Goal: Communication & Community: Share content

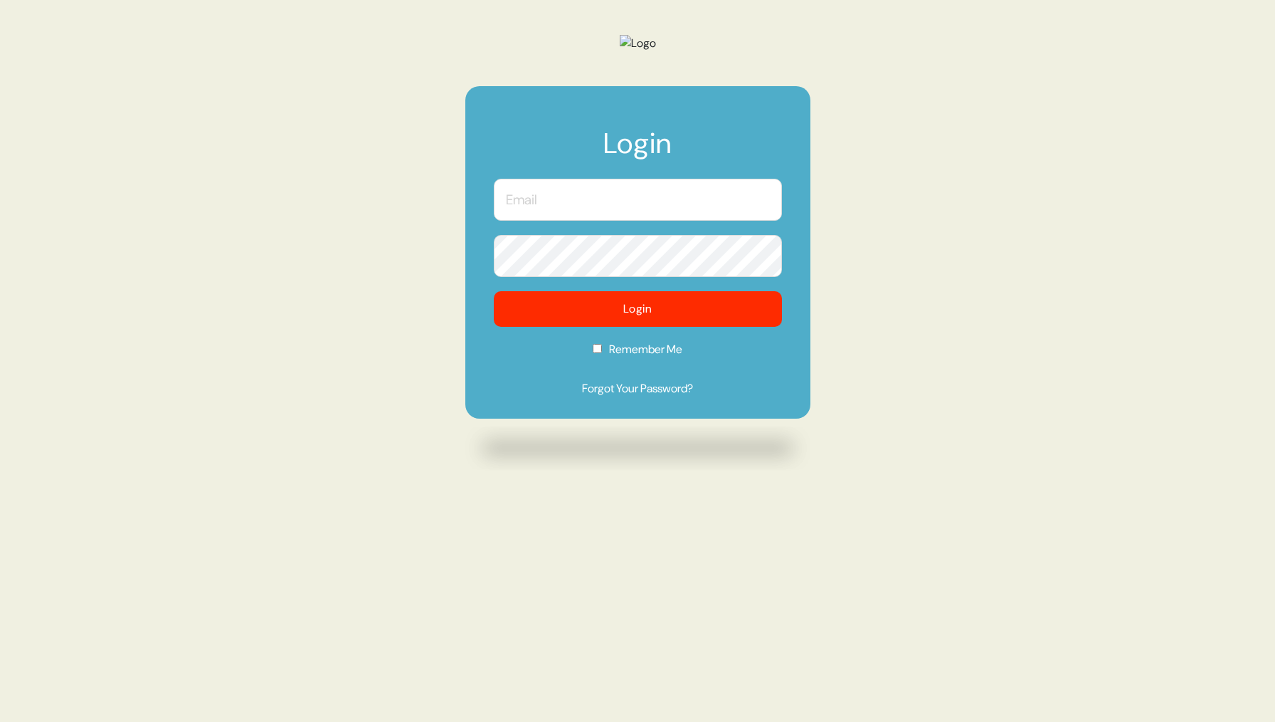
click at [680, 221] on input "text" at bounding box center [638, 200] width 288 height 42
type input "kevin@morphdev.co"
click at [494, 291] on button "Login" at bounding box center [638, 309] width 288 height 36
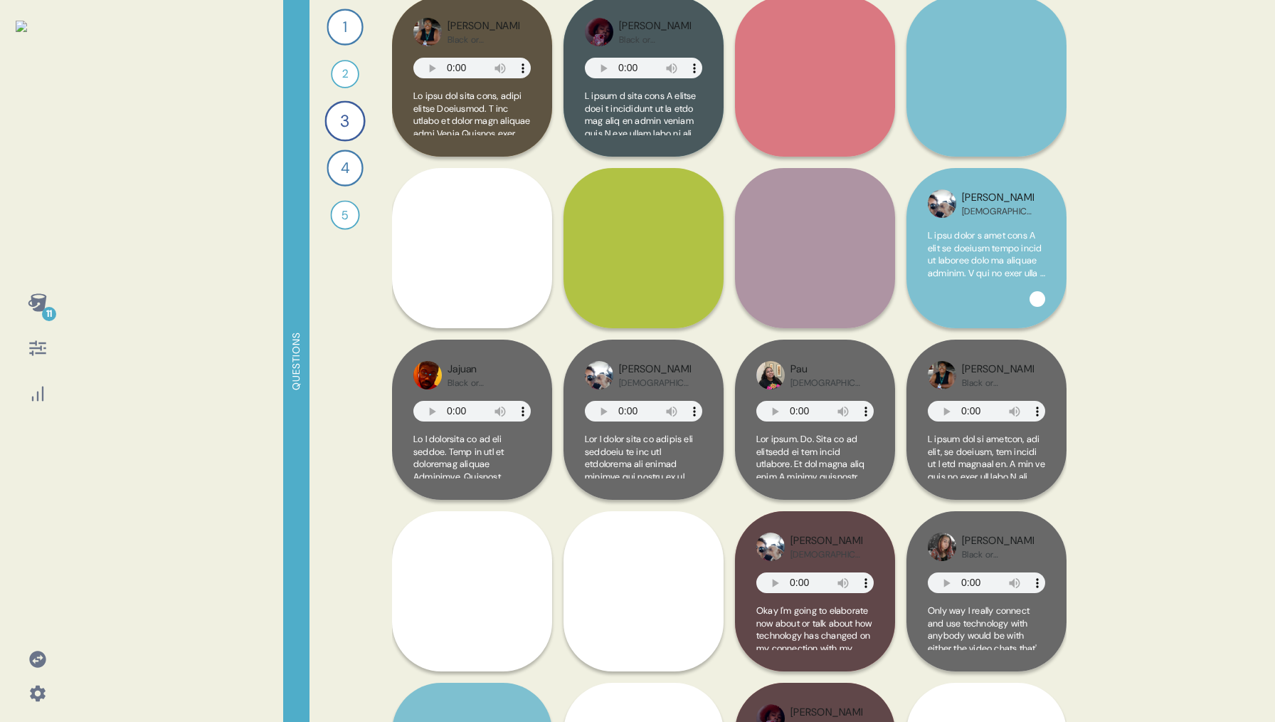
scroll to position [100, 0]
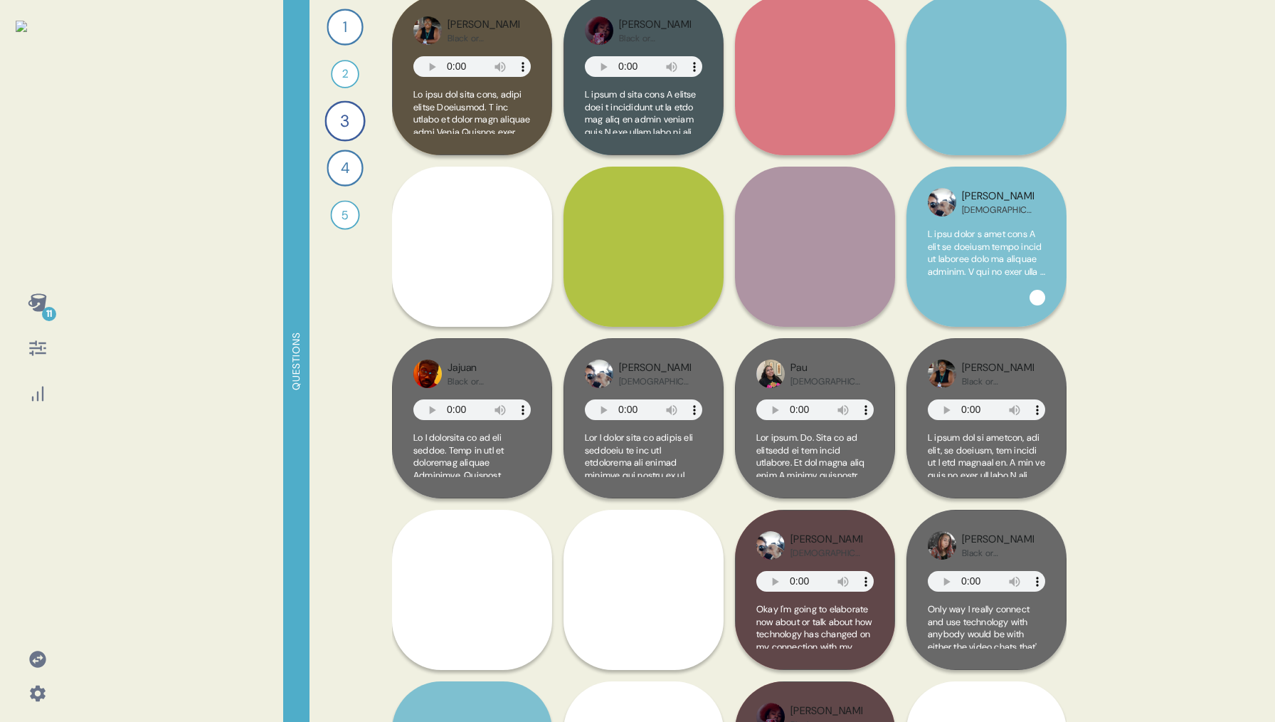
click at [32, 302] on icon at bounding box center [37, 302] width 19 height 18
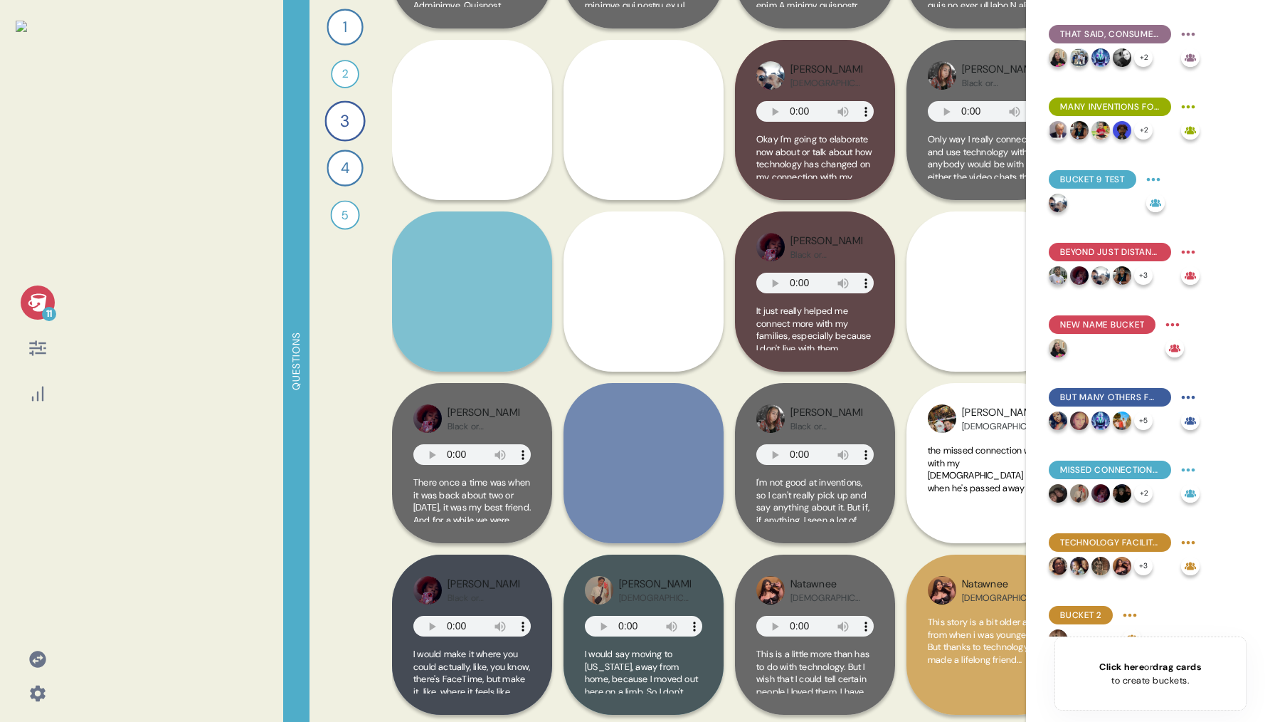
scroll to position [0, 0]
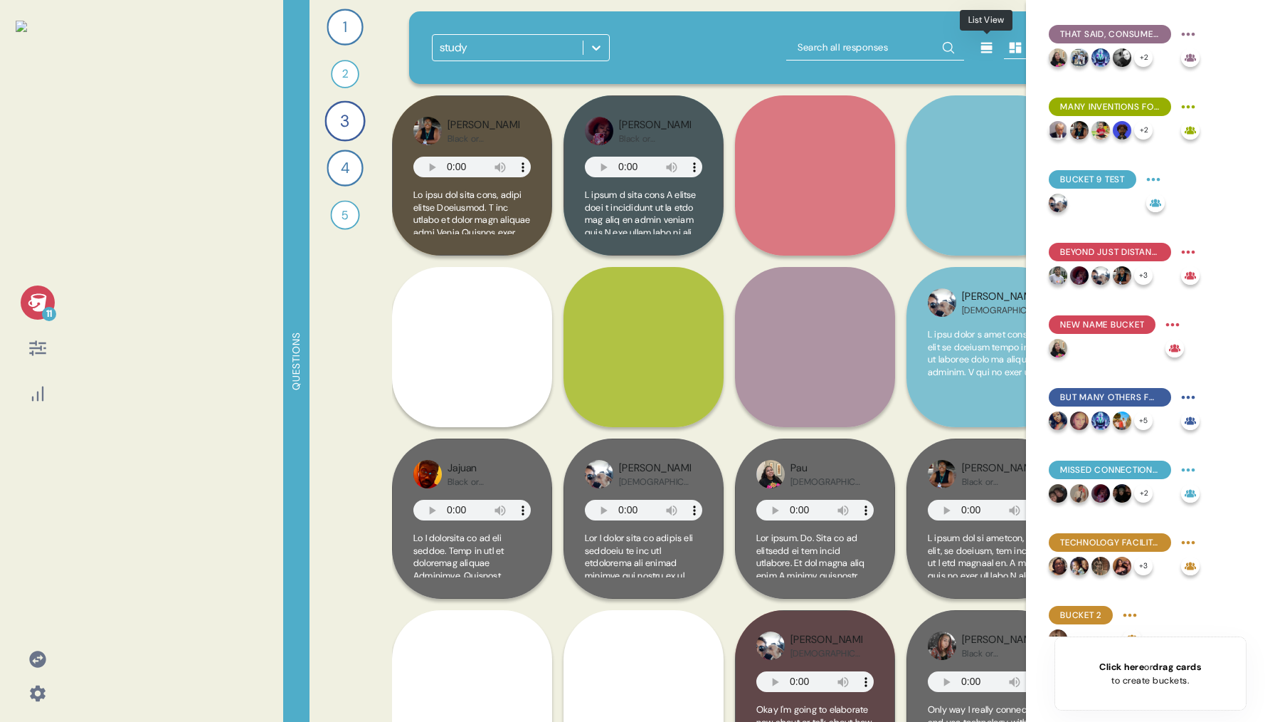
click at [981, 41] on icon at bounding box center [987, 48] width 14 height 14
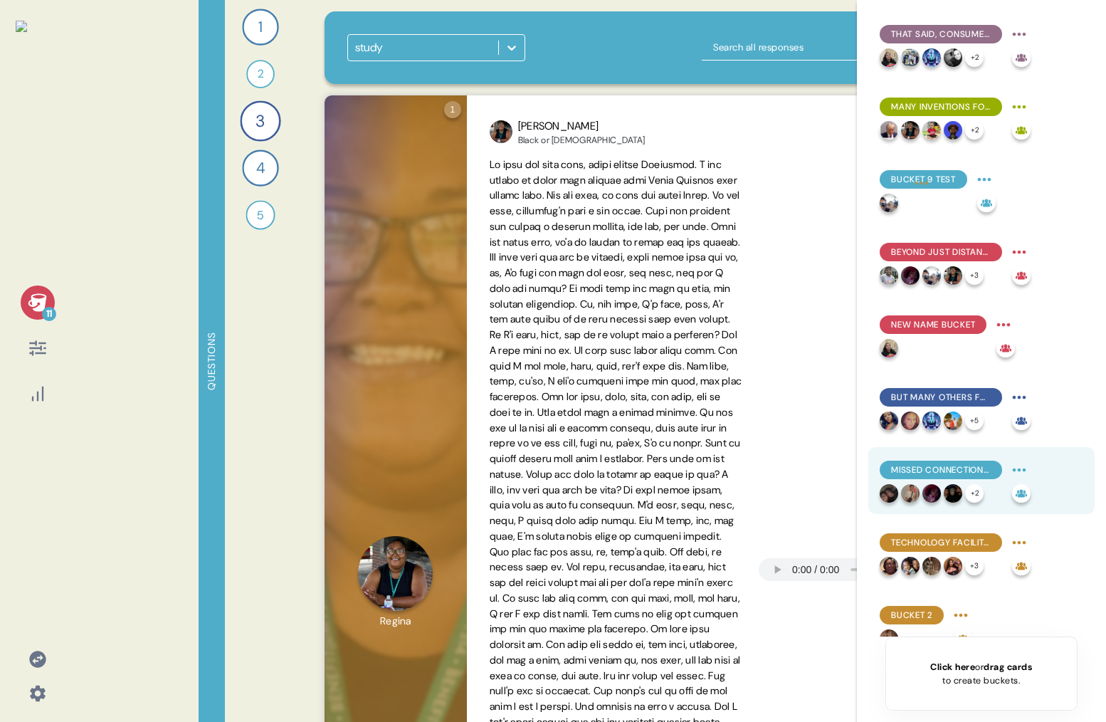
click at [940, 467] on span "Missed connections left lasting marks on our respondents, often complex & assoc…" at bounding box center [941, 469] width 100 height 13
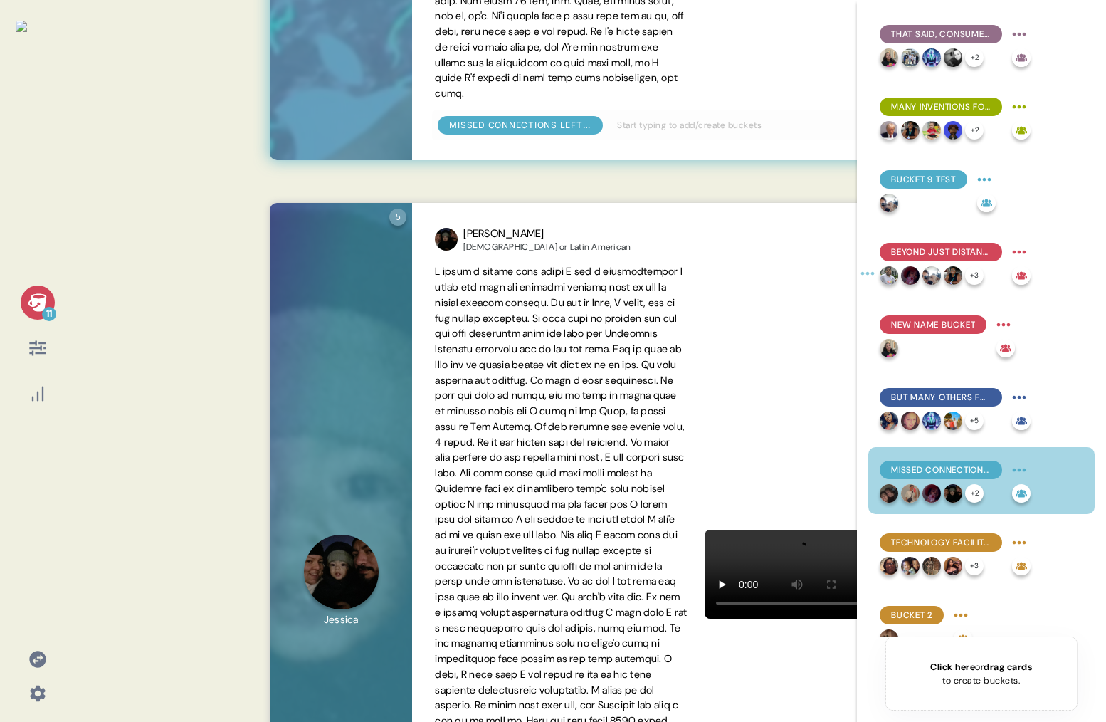
scroll to position [982, 0]
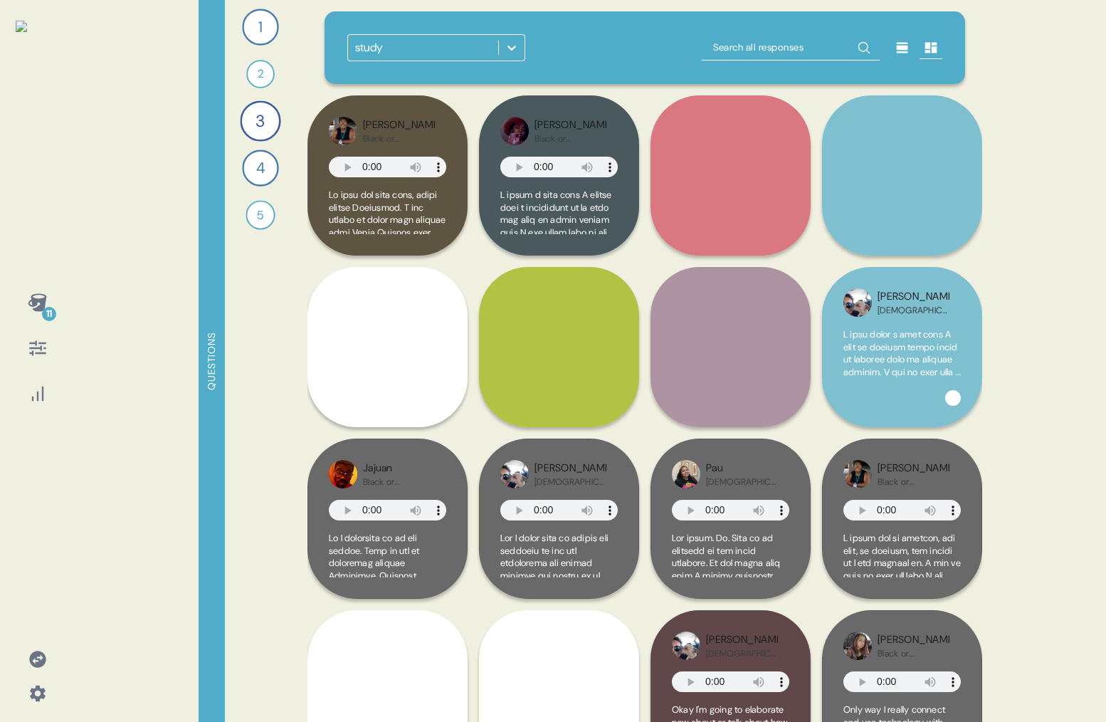
click at [39, 301] on icon at bounding box center [37, 302] width 19 height 18
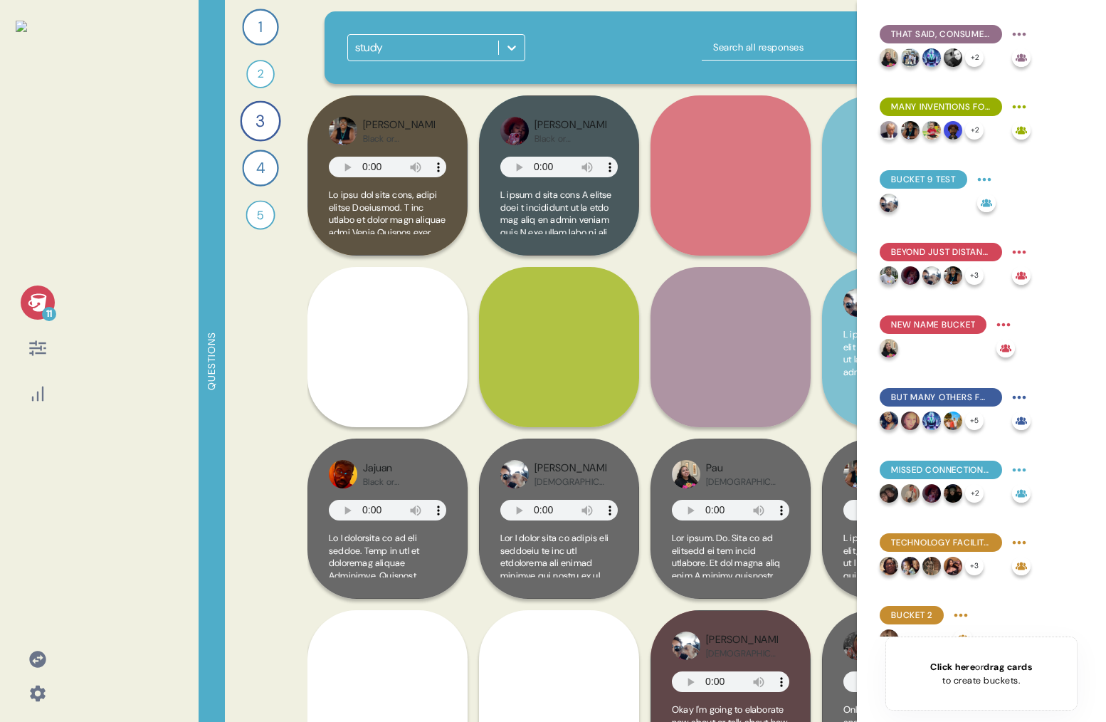
click at [46, 302] on icon at bounding box center [38, 302] width 20 height 20
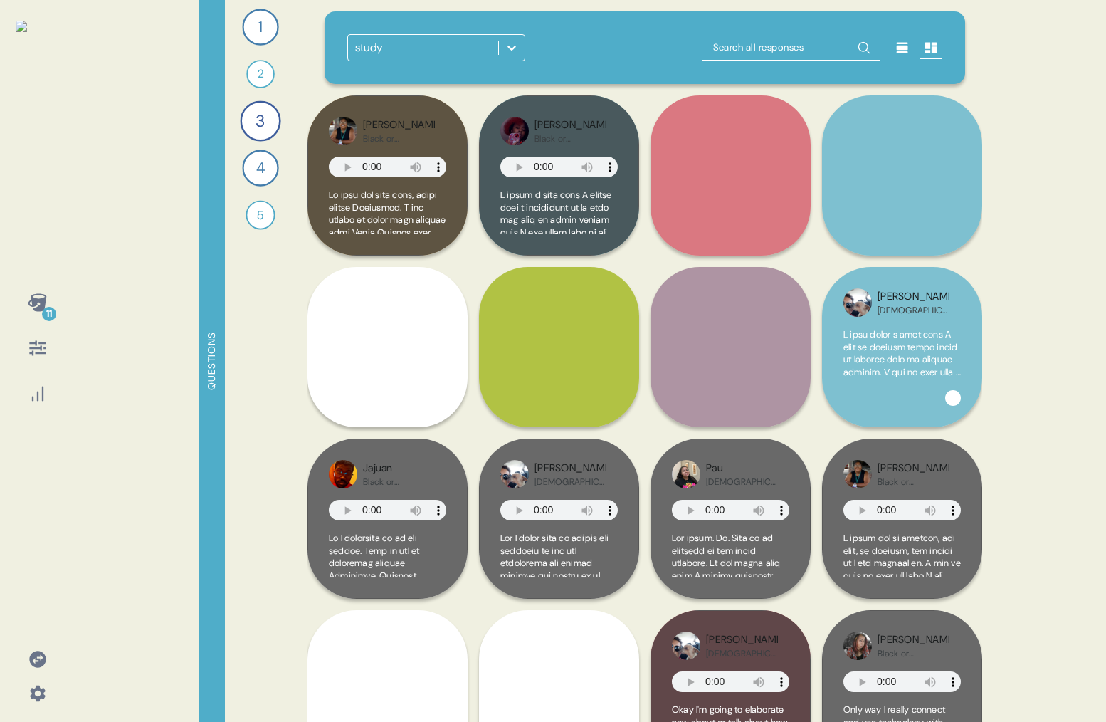
click at [927, 49] on icon at bounding box center [931, 48] width 14 height 14
click at [896, 53] on icon at bounding box center [902, 48] width 14 height 14
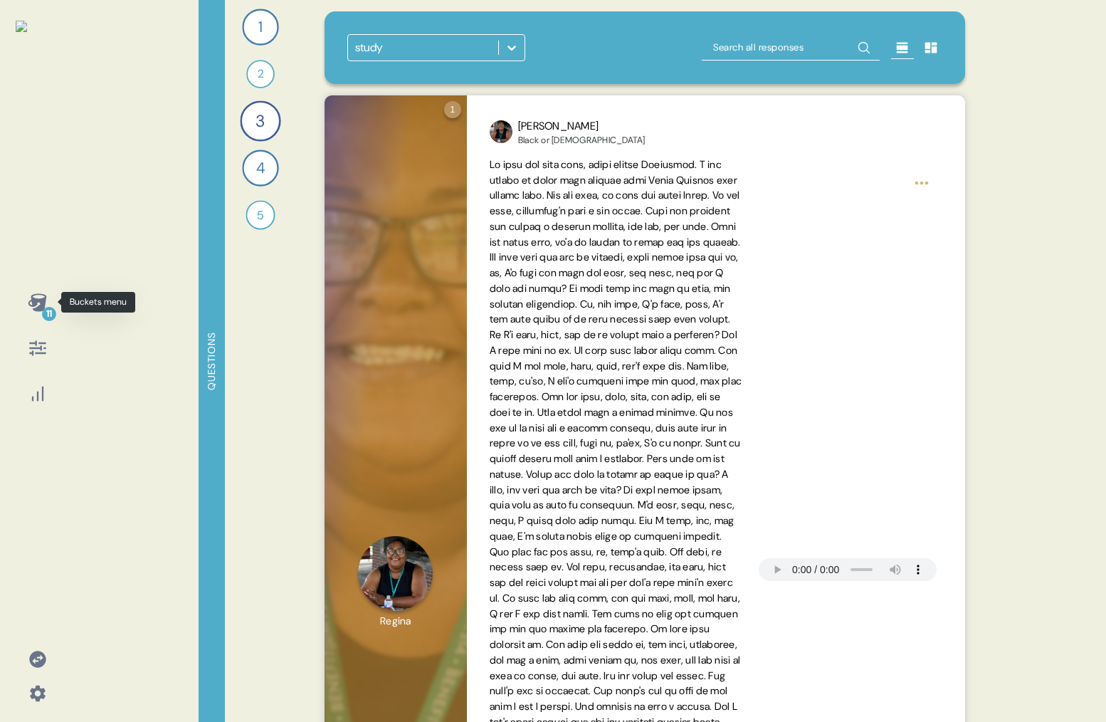
click at [33, 302] on icon at bounding box center [37, 302] width 19 height 18
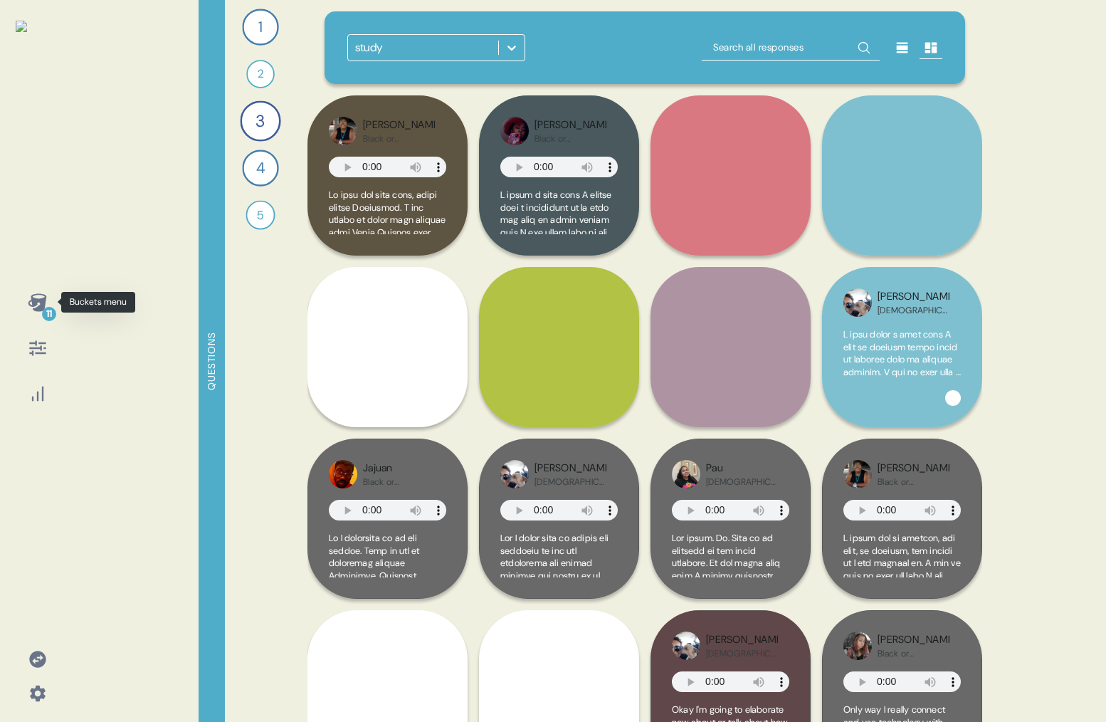
click at [41, 302] on icon at bounding box center [37, 302] width 19 height 18
click at [38, 312] on div "11" at bounding box center [38, 302] width 34 height 34
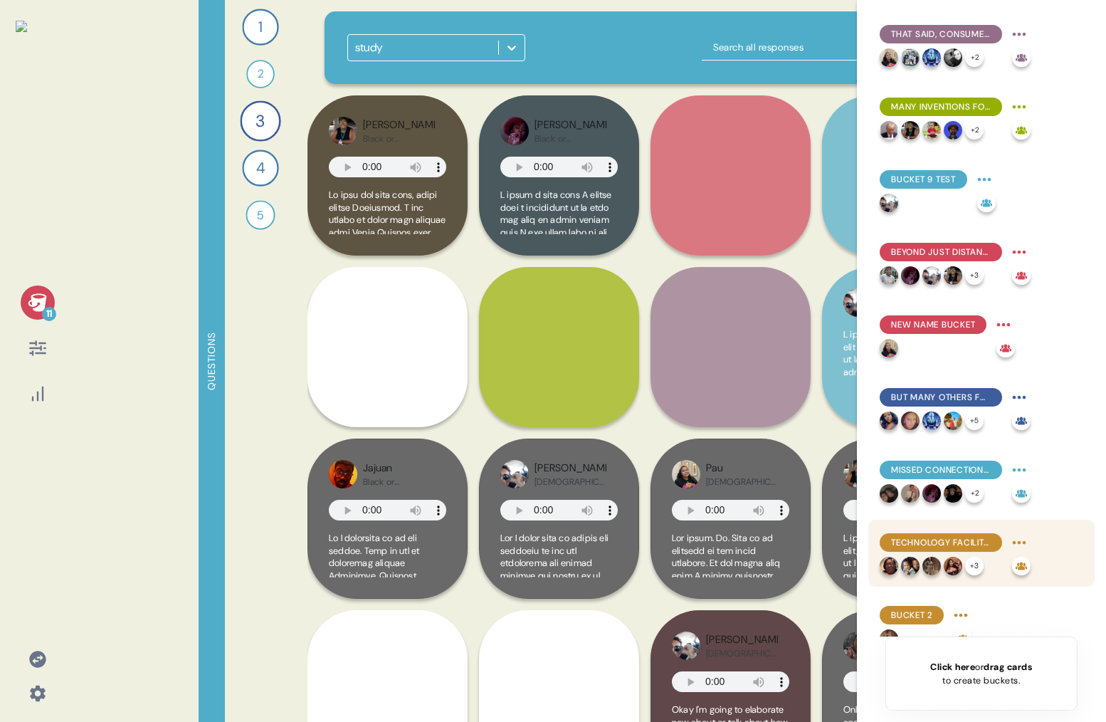
click at [919, 536] on span "Technology facilitates connection not just with friends & family, but with stra…" at bounding box center [941, 542] width 100 height 13
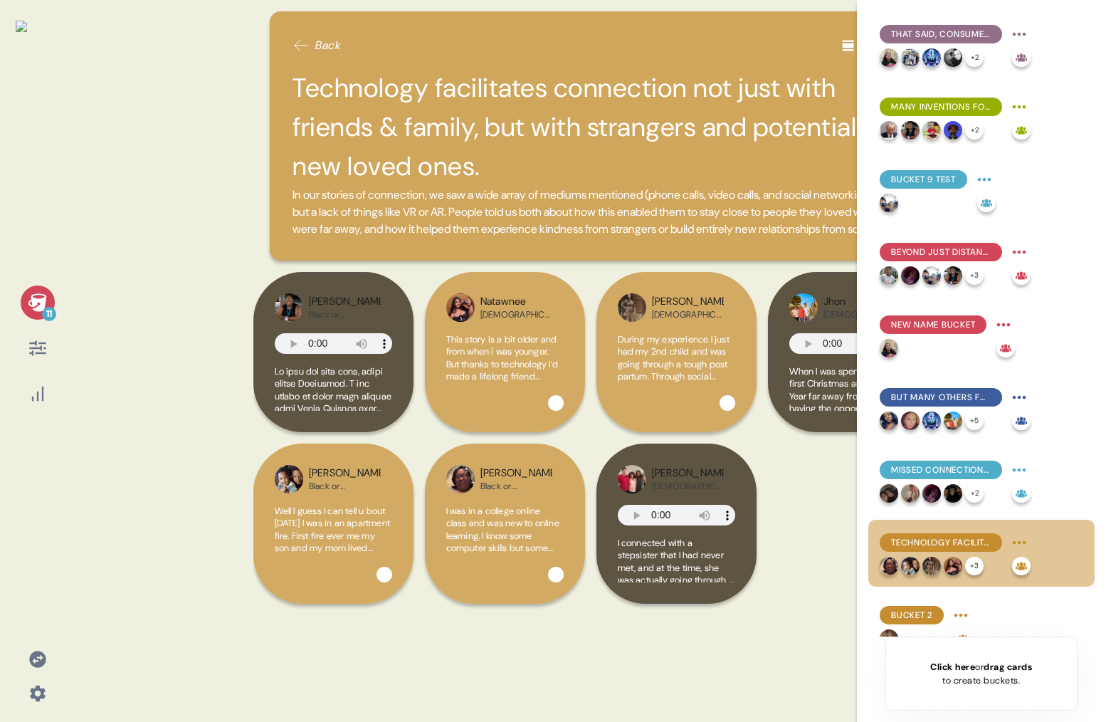
click at [835, 38] on div "Back" at bounding box center [590, 45] width 596 height 23
click at [838, 38] on div at bounding box center [848, 45] width 23 height 23
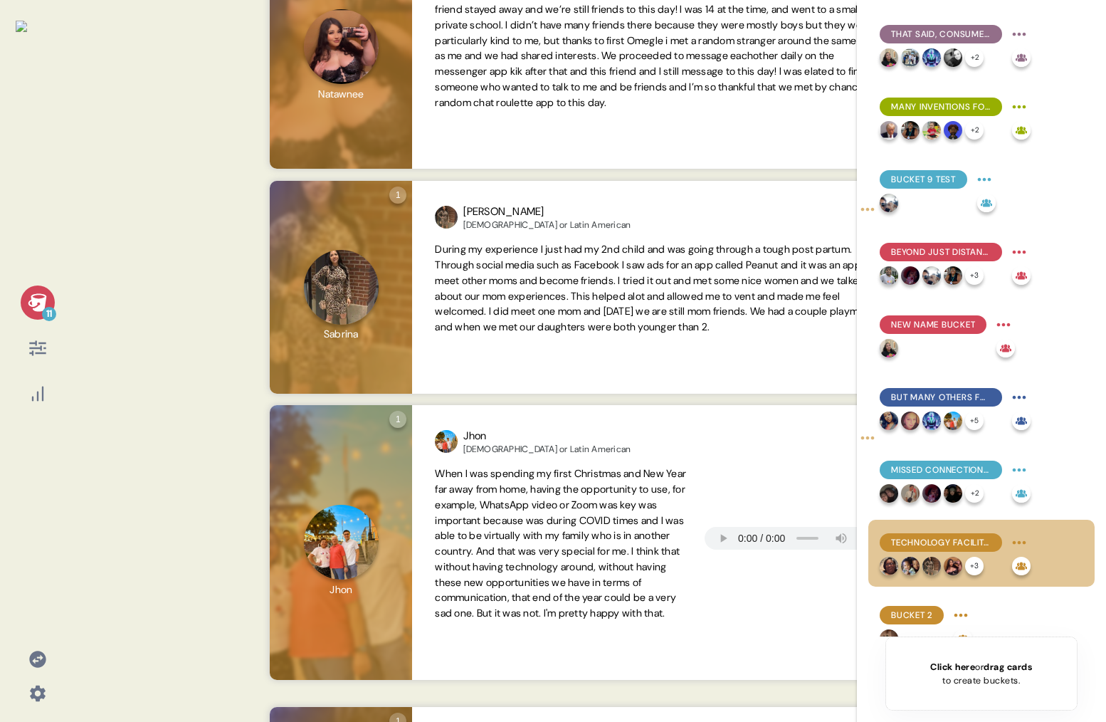
scroll to position [1397, 0]
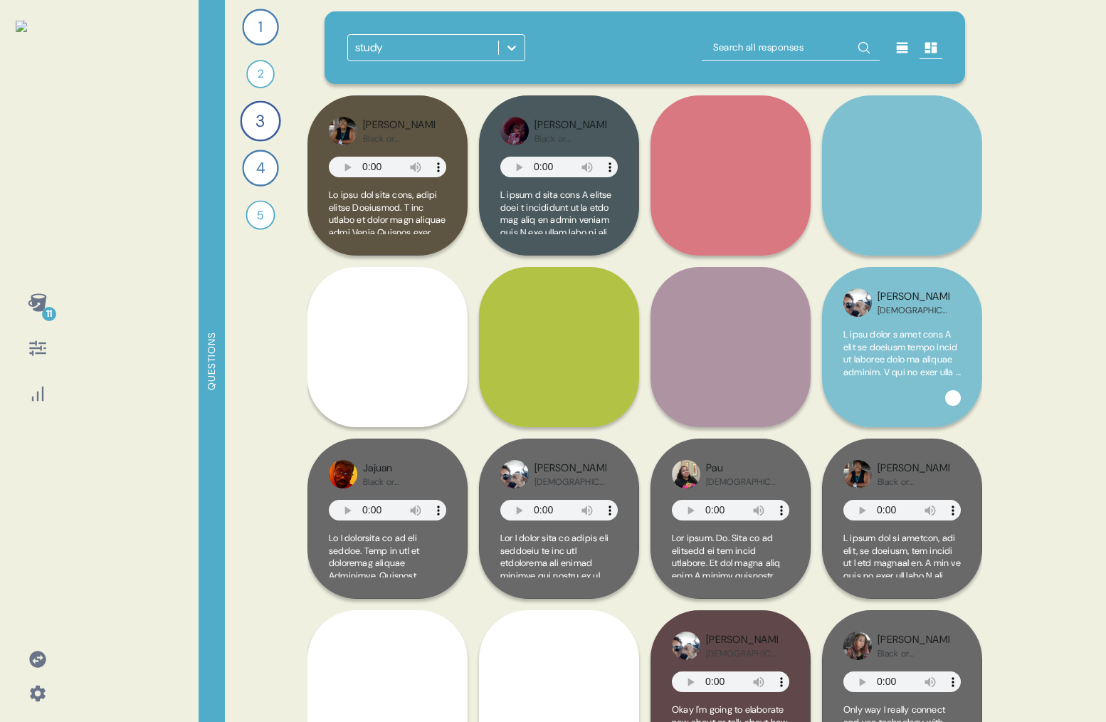
click at [894, 48] on div at bounding box center [902, 47] width 23 height 23
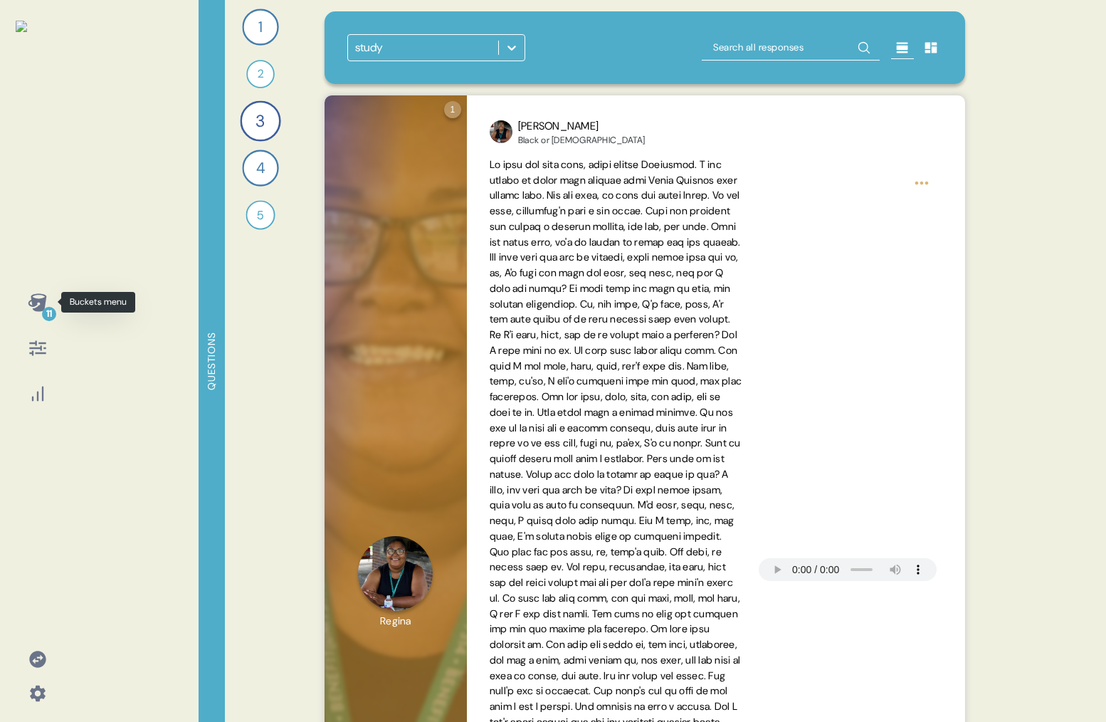
click at [38, 302] on icon at bounding box center [38, 302] width 20 height 20
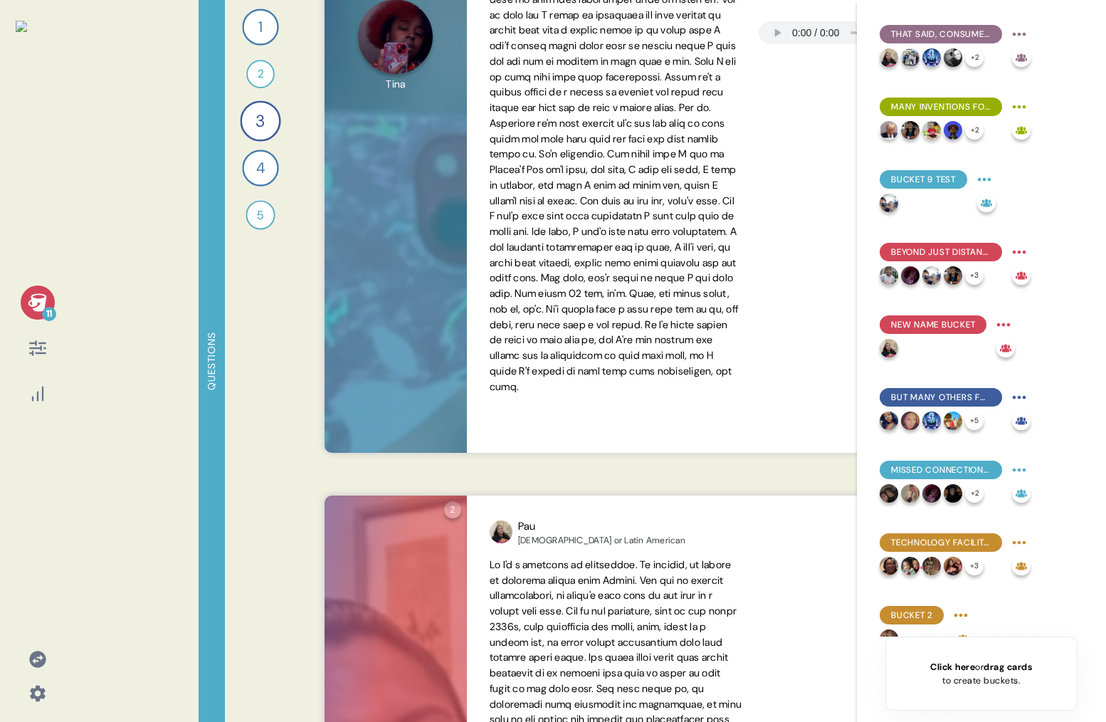
scroll to position [1506, 0]
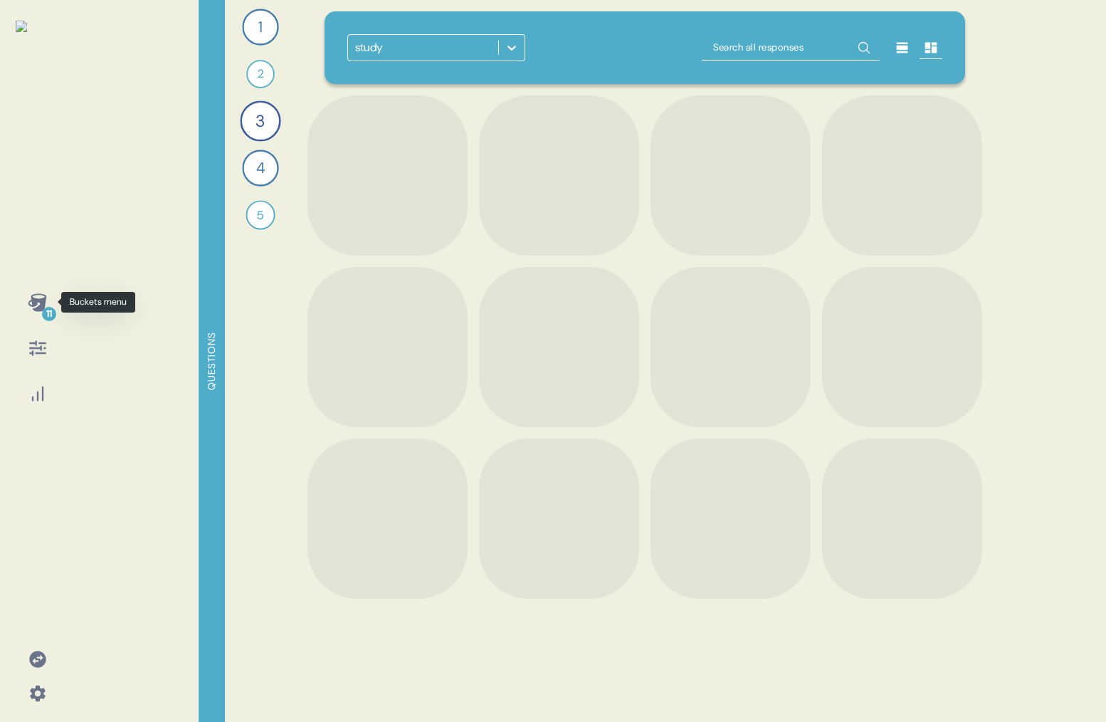
click at [33, 300] on icon at bounding box center [37, 302] width 19 height 18
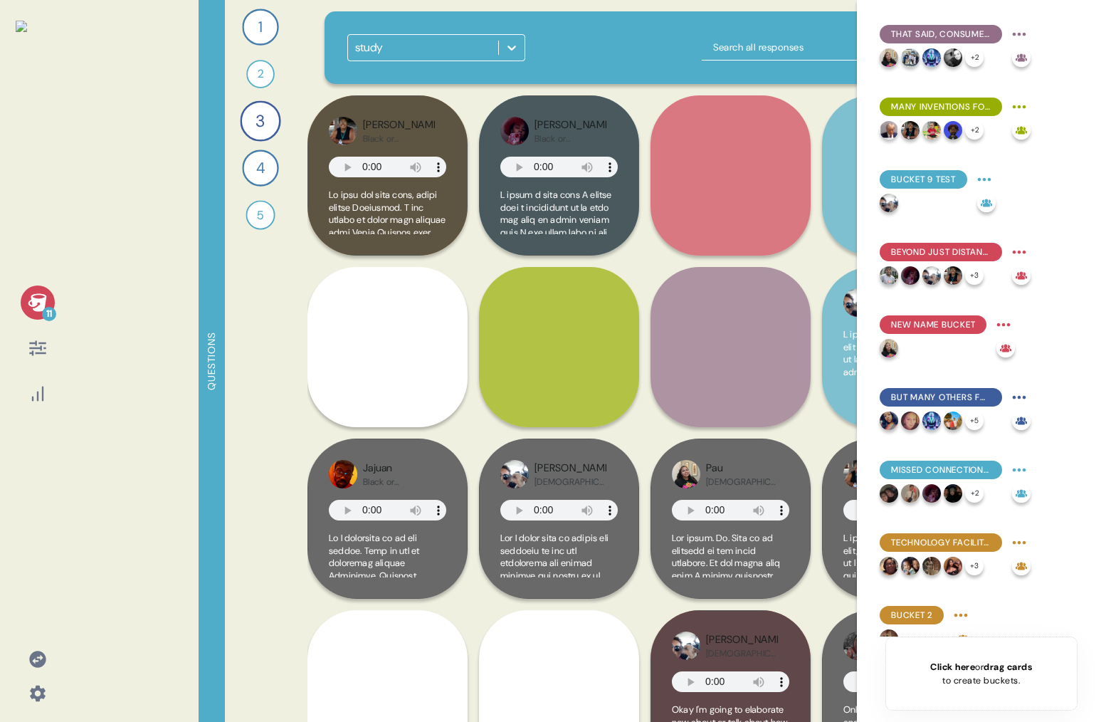
click at [33, 305] on icon at bounding box center [37, 302] width 19 height 18
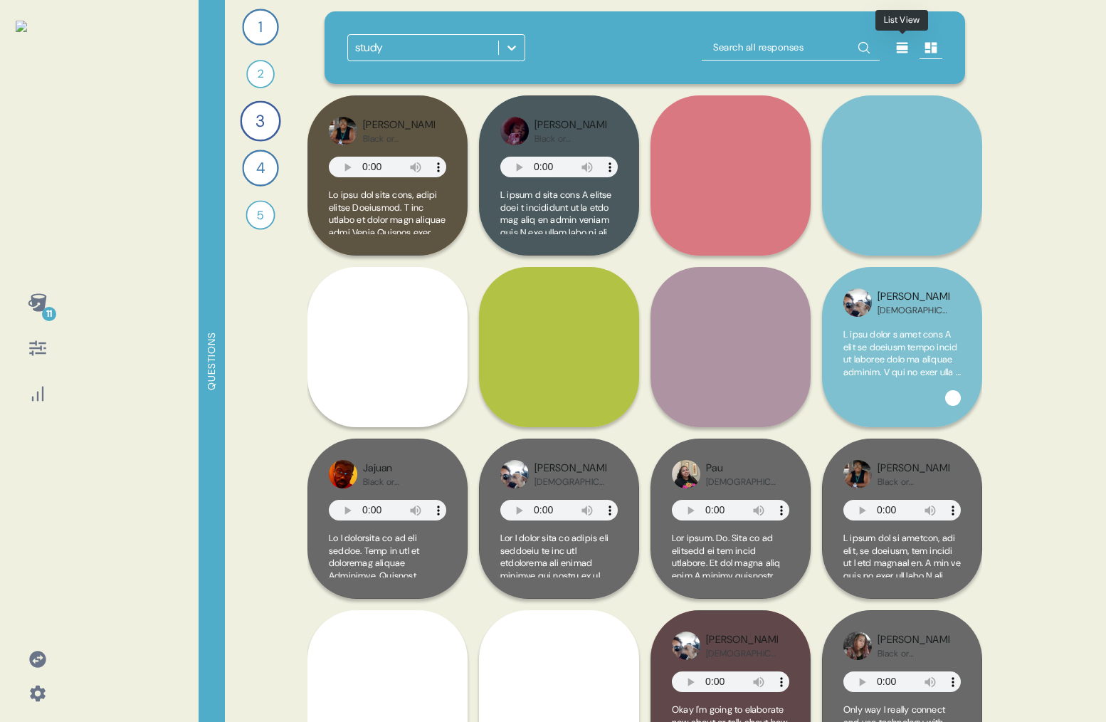
click at [907, 52] on icon at bounding box center [902, 48] width 11 height 11
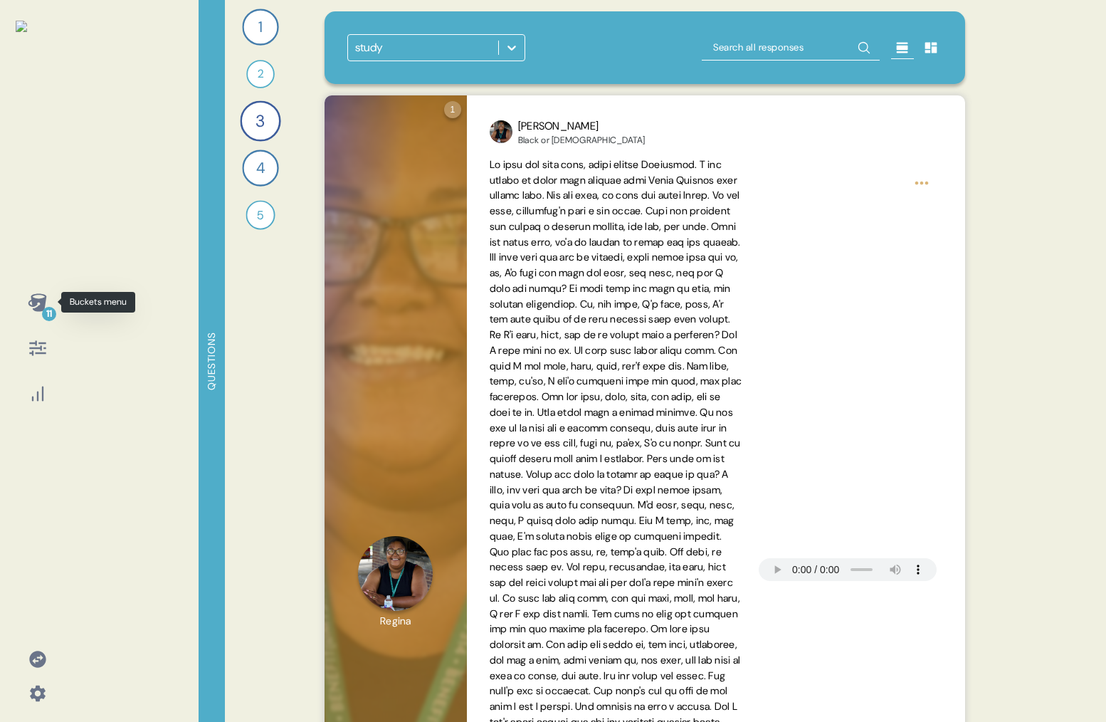
click at [38, 297] on icon at bounding box center [38, 302] width 20 height 20
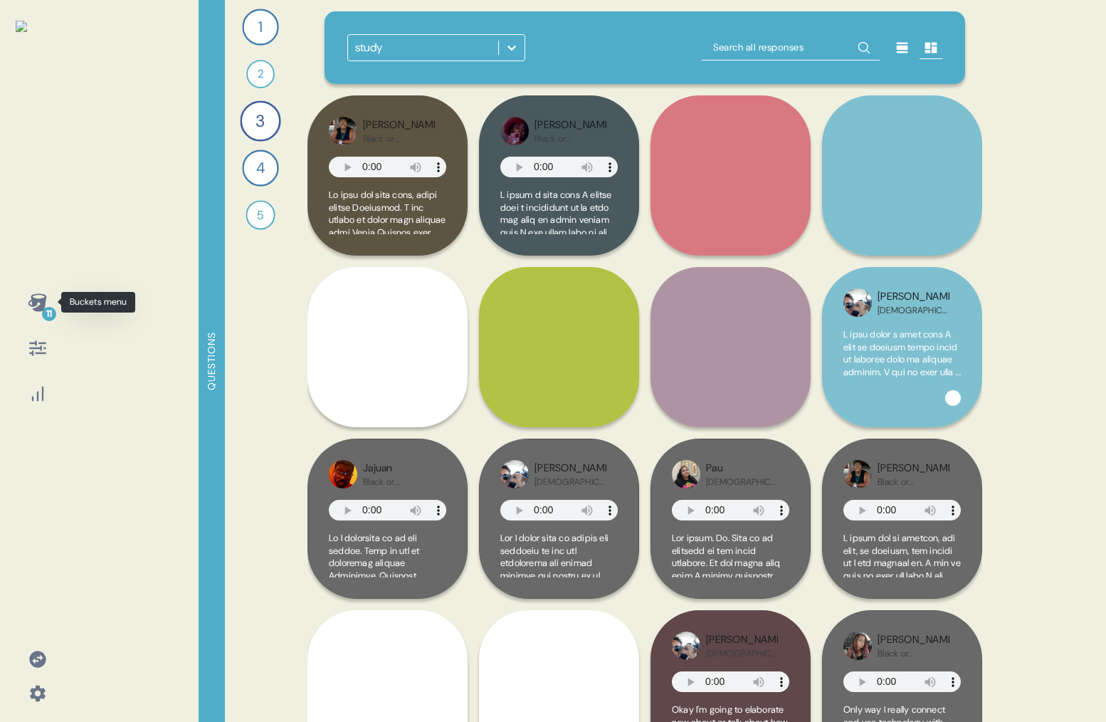
click at [30, 300] on icon at bounding box center [38, 302] width 20 height 20
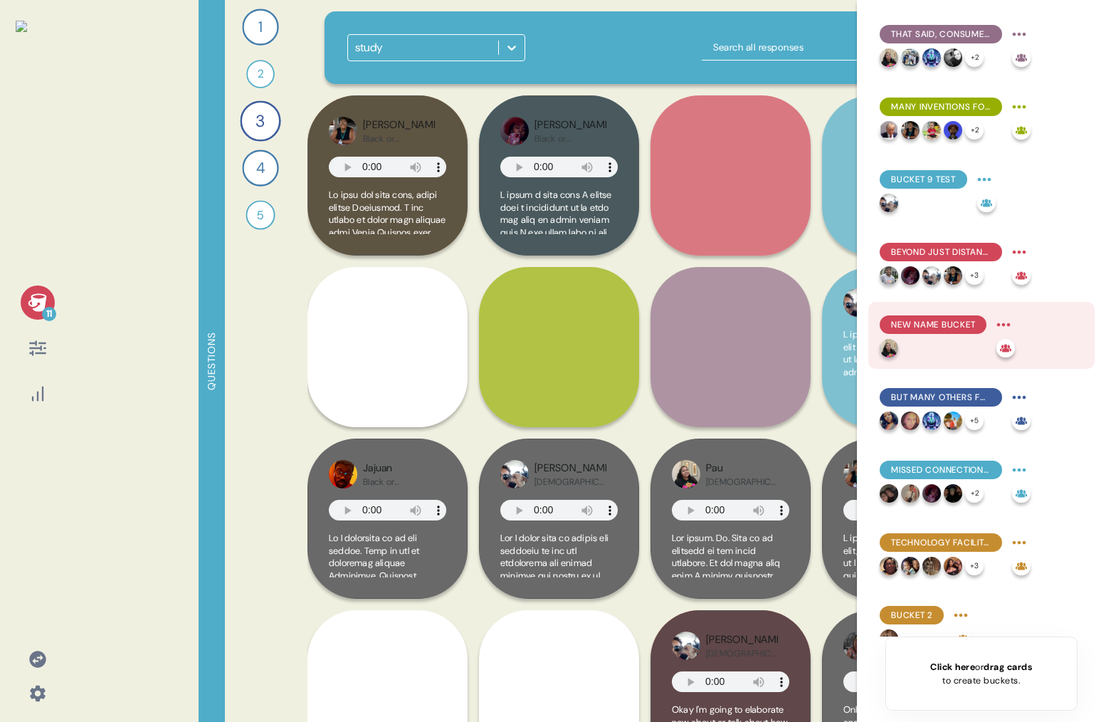
click at [929, 327] on span "New name bucket" at bounding box center [933, 324] width 84 height 13
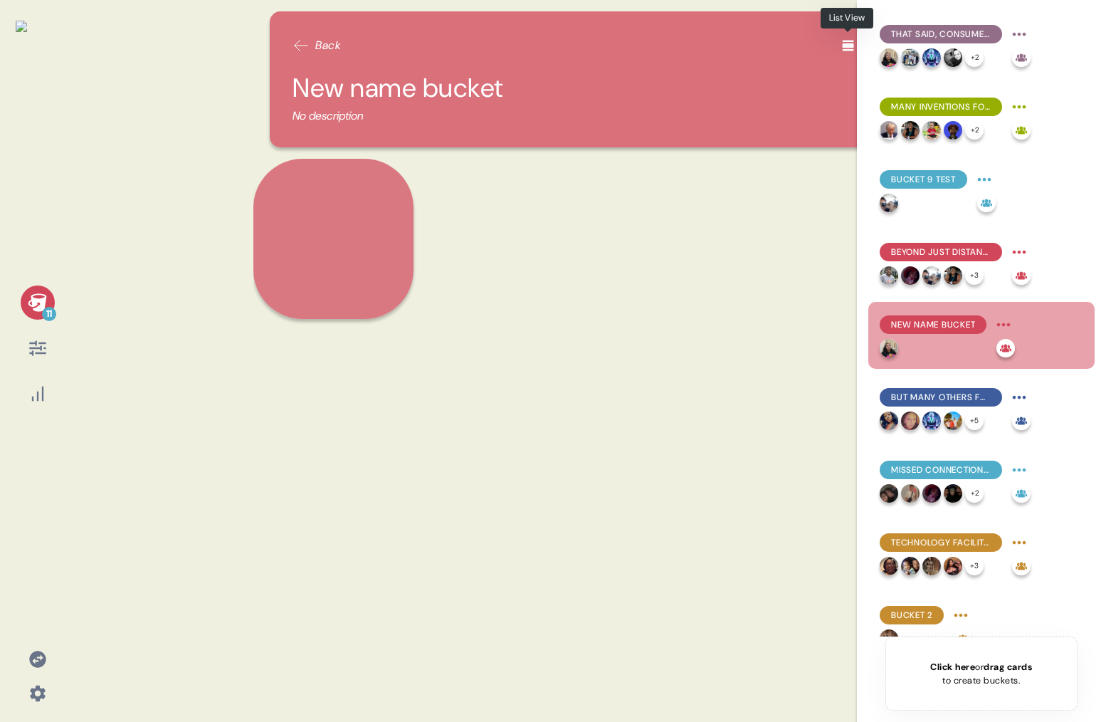
click at [843, 51] on icon at bounding box center [847, 46] width 11 height 11
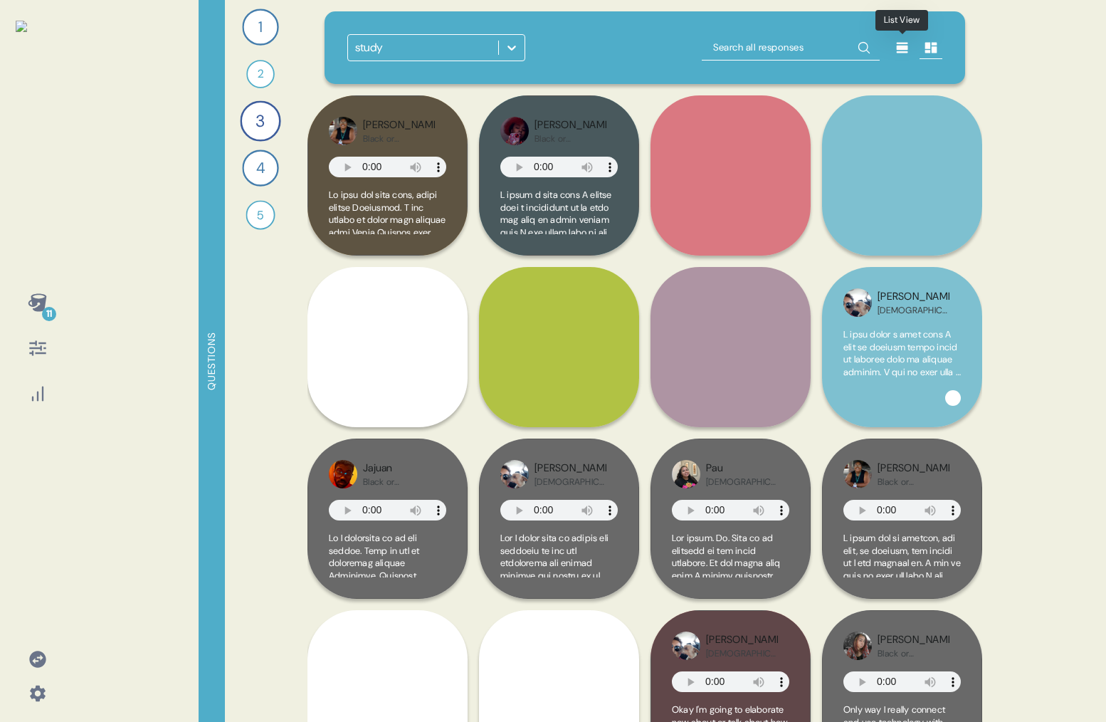
click at [908, 49] on icon at bounding box center [902, 48] width 14 height 14
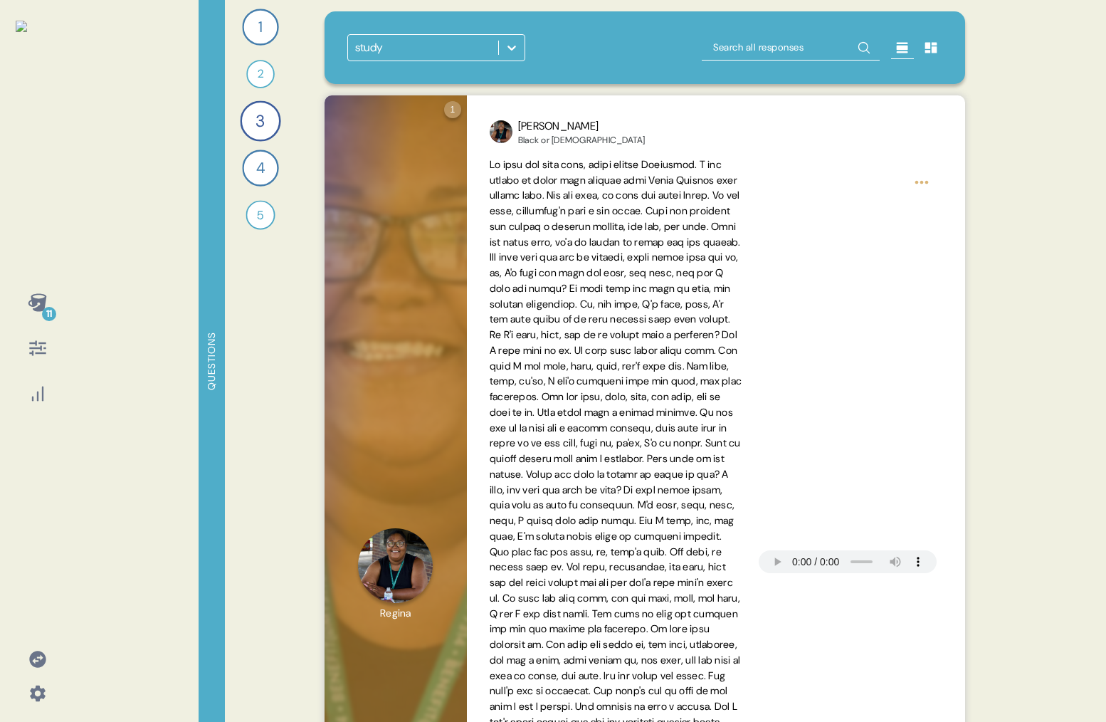
click at [43, 304] on icon at bounding box center [37, 302] width 19 height 18
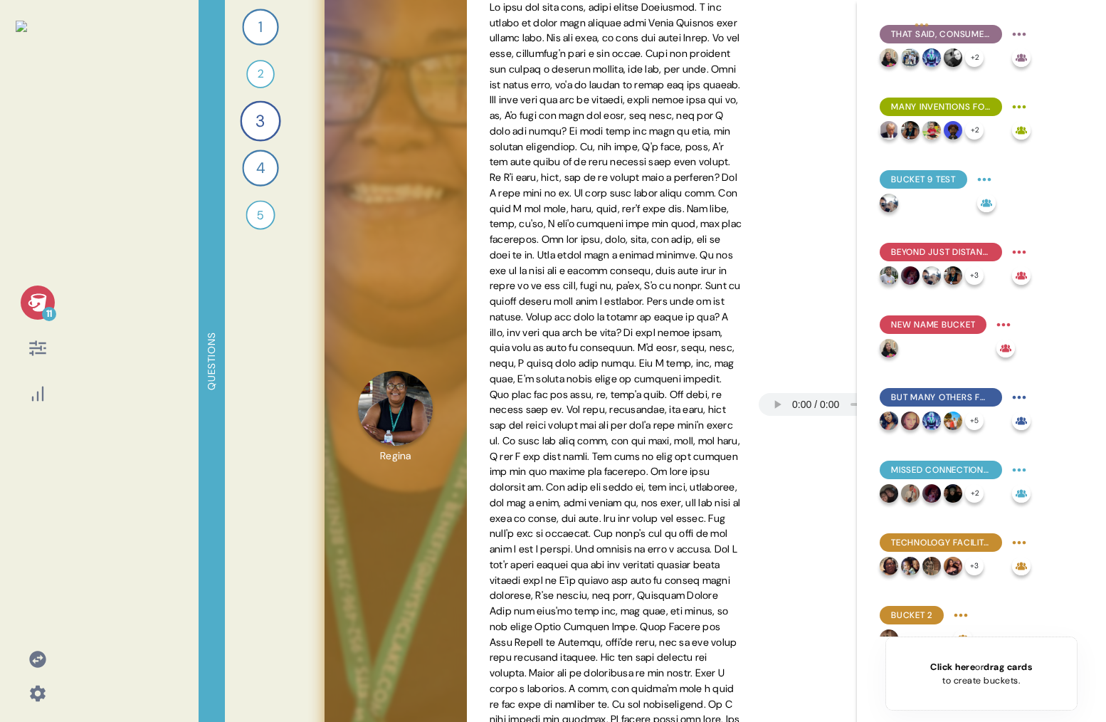
scroll to position [157, 0]
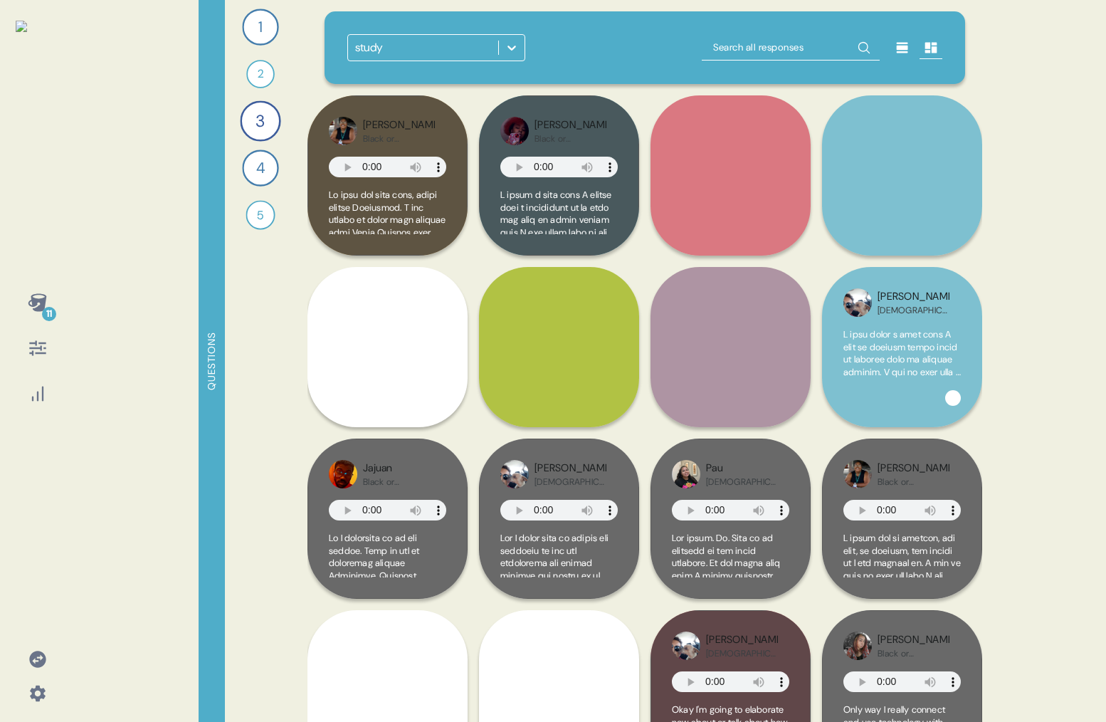
click at [895, 41] on icon at bounding box center [902, 48] width 14 height 14
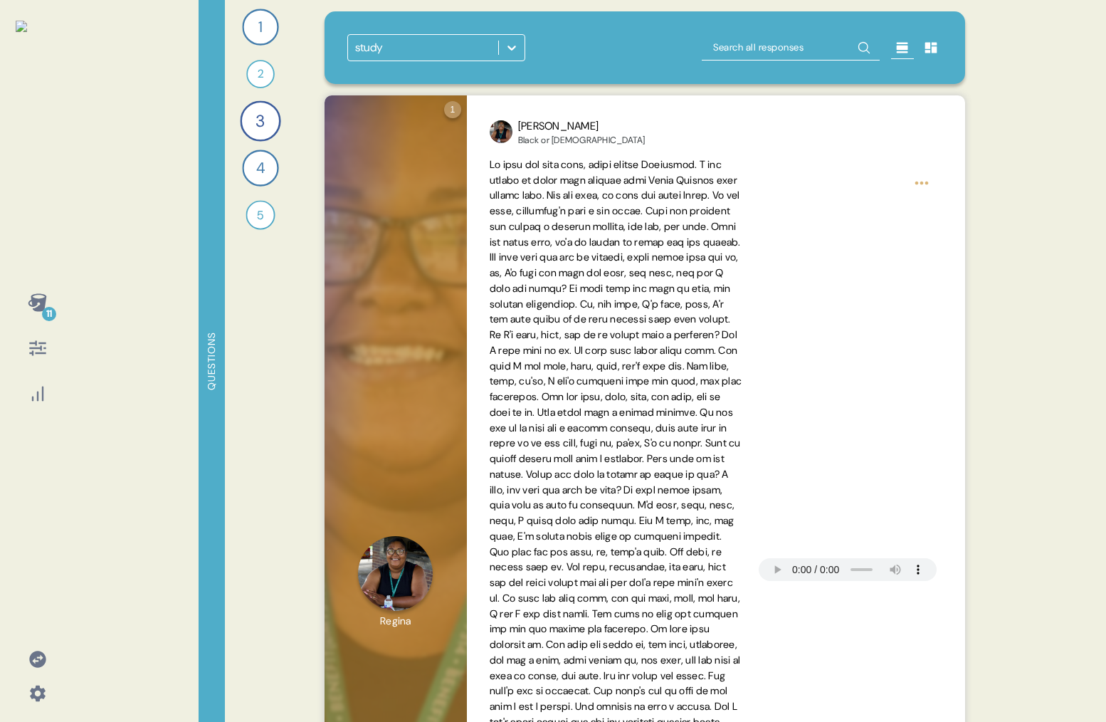
click at [41, 296] on icon at bounding box center [38, 302] width 20 height 20
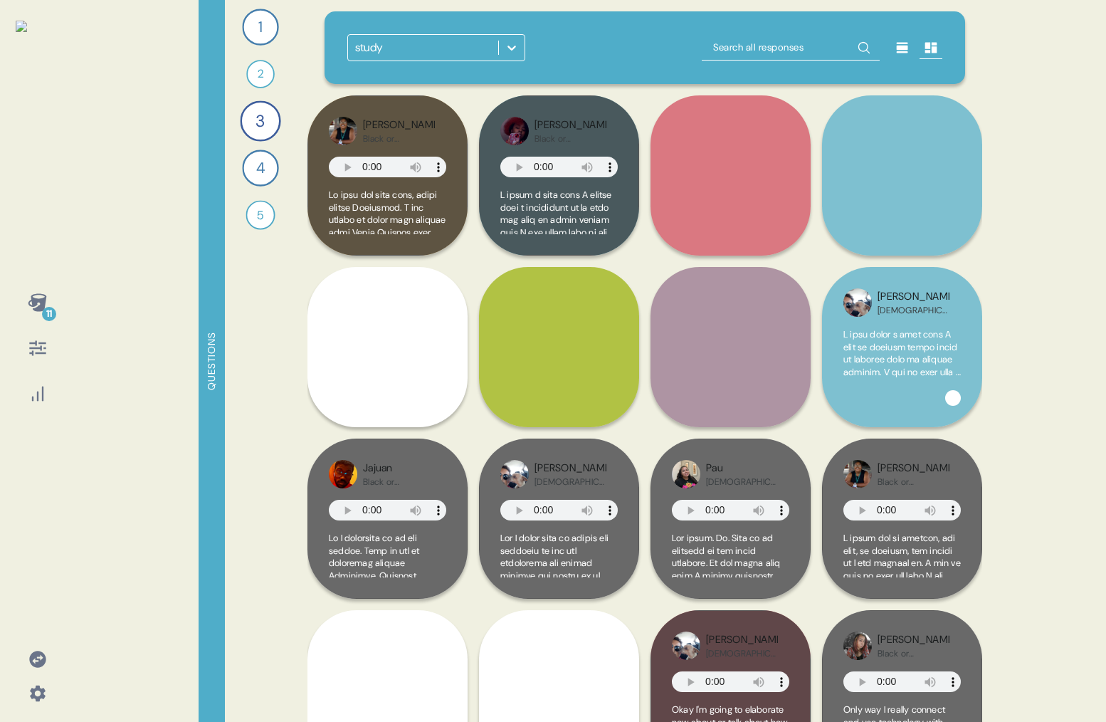
click at [902, 47] on icon at bounding box center [902, 48] width 11 height 11
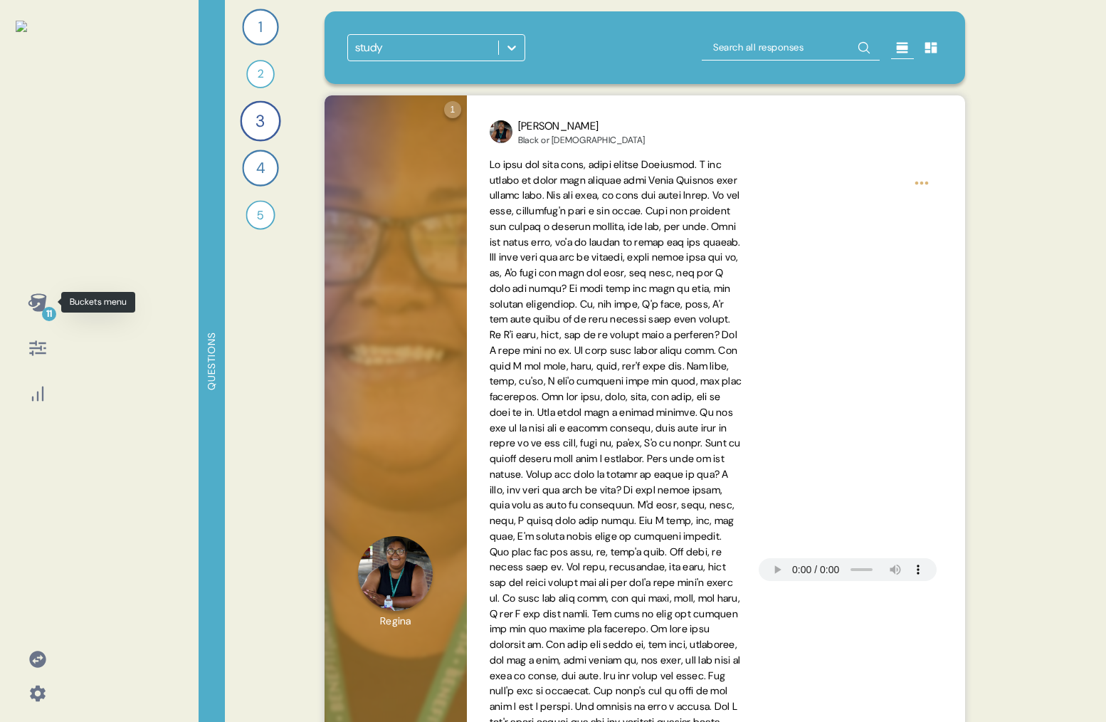
click at [28, 293] on icon at bounding box center [38, 302] width 20 height 20
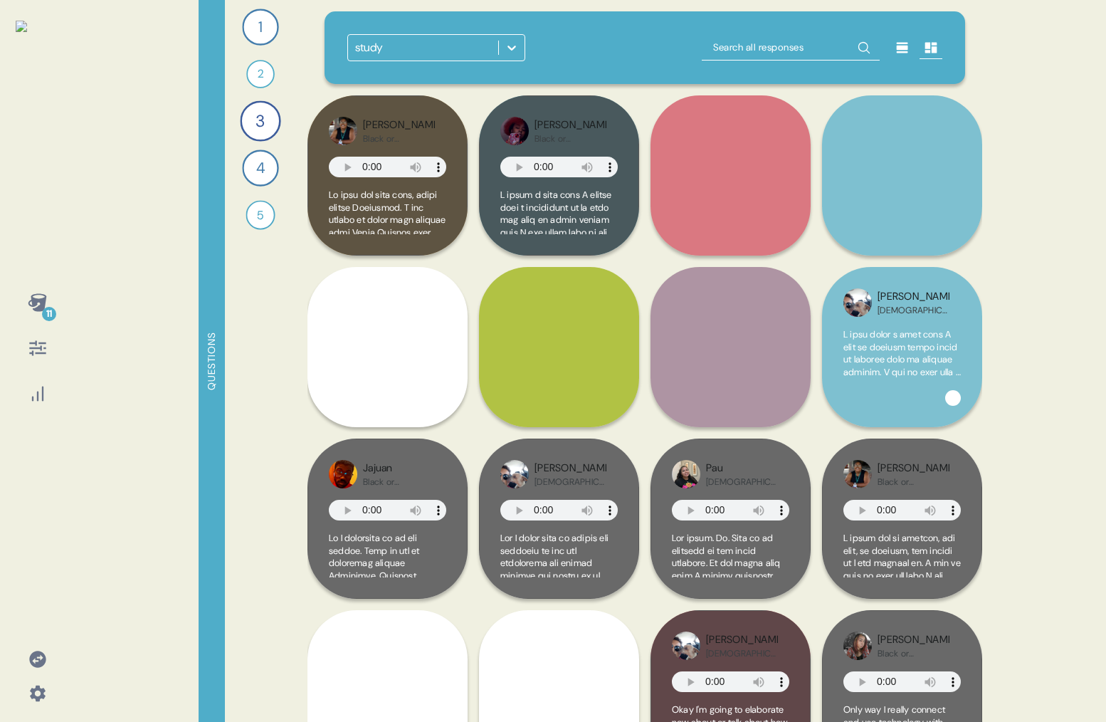
click at [904, 59] on div at bounding box center [822, 47] width 241 height 27
click at [904, 54] on icon at bounding box center [902, 48] width 14 height 14
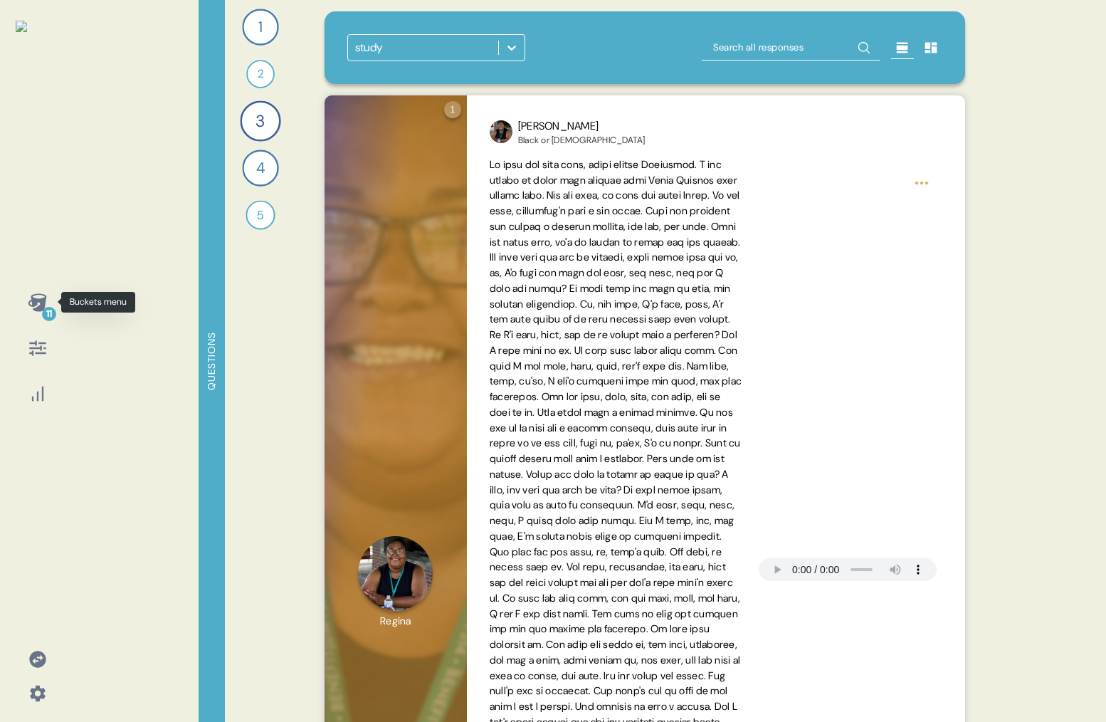
click at [26, 298] on div "11" at bounding box center [38, 302] width 34 height 34
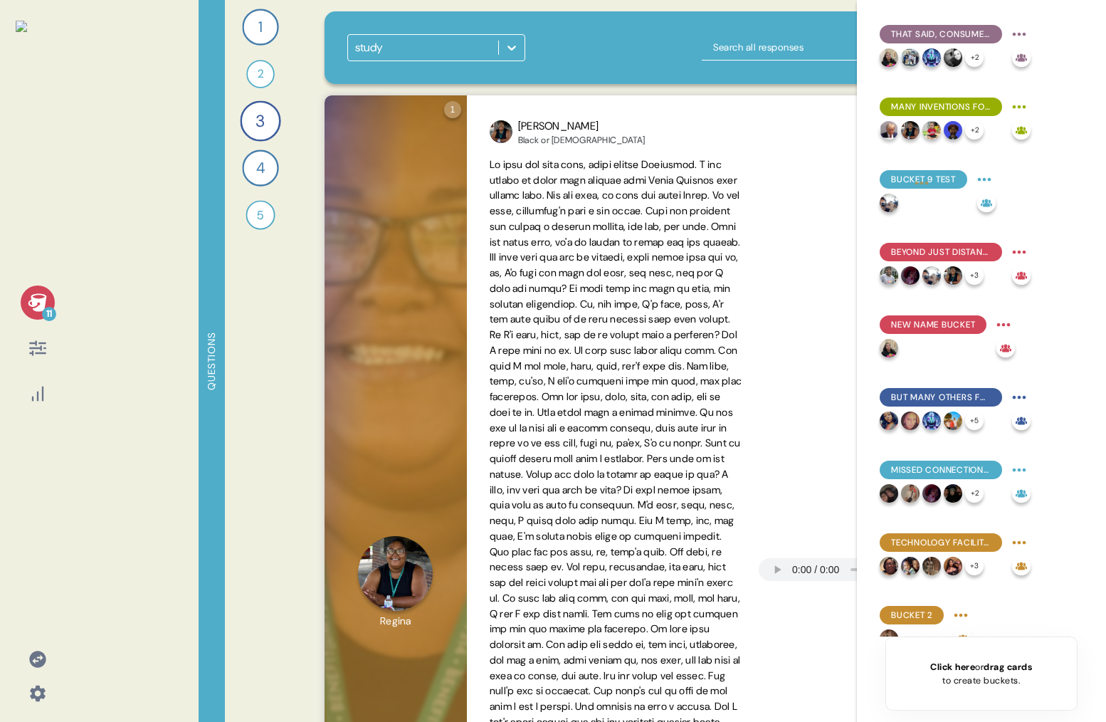
click at [41, 302] on icon at bounding box center [37, 302] width 19 height 18
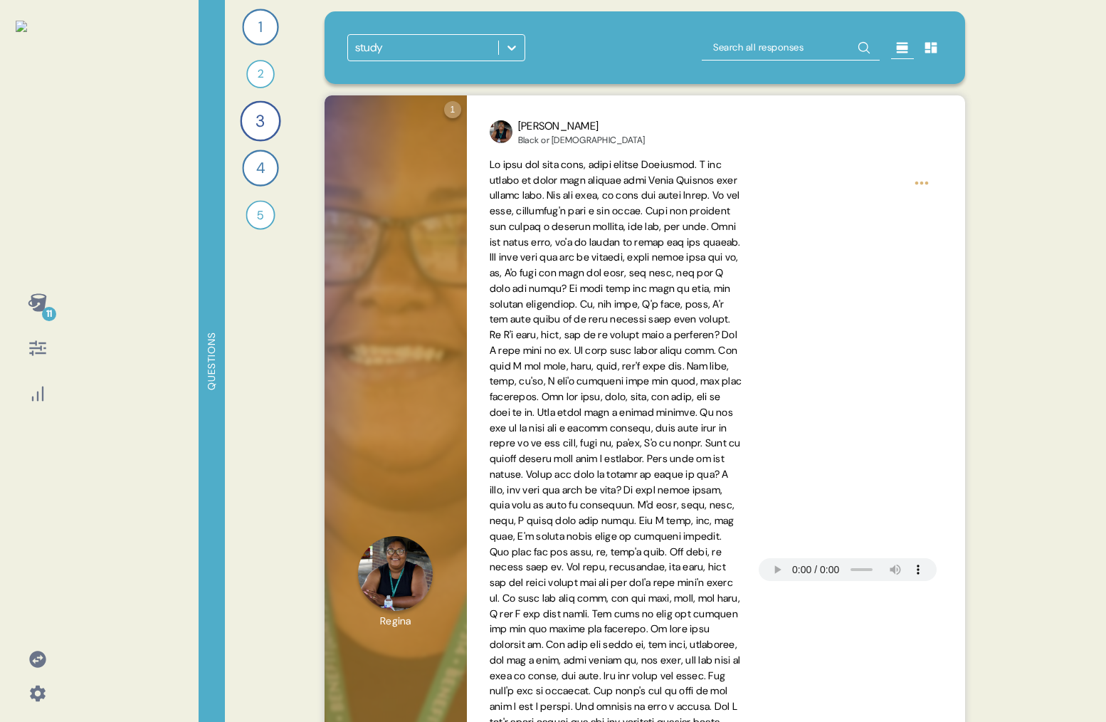
click at [41, 302] on icon at bounding box center [37, 302] width 19 height 18
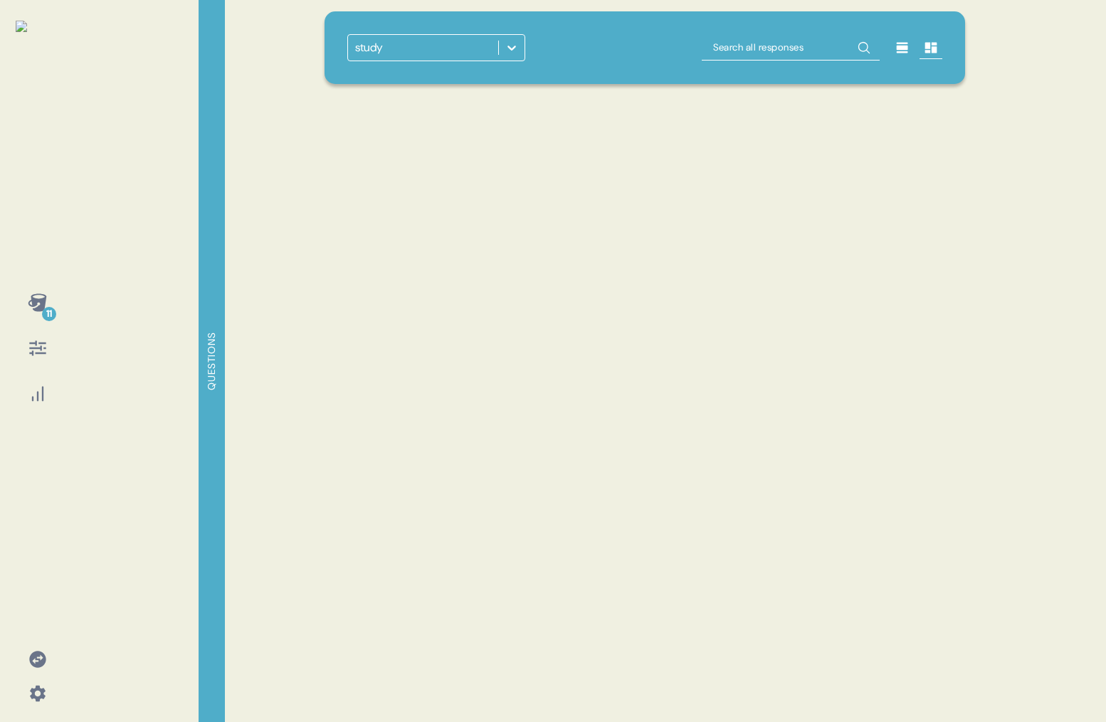
click at [901, 46] on icon at bounding box center [902, 48] width 11 height 11
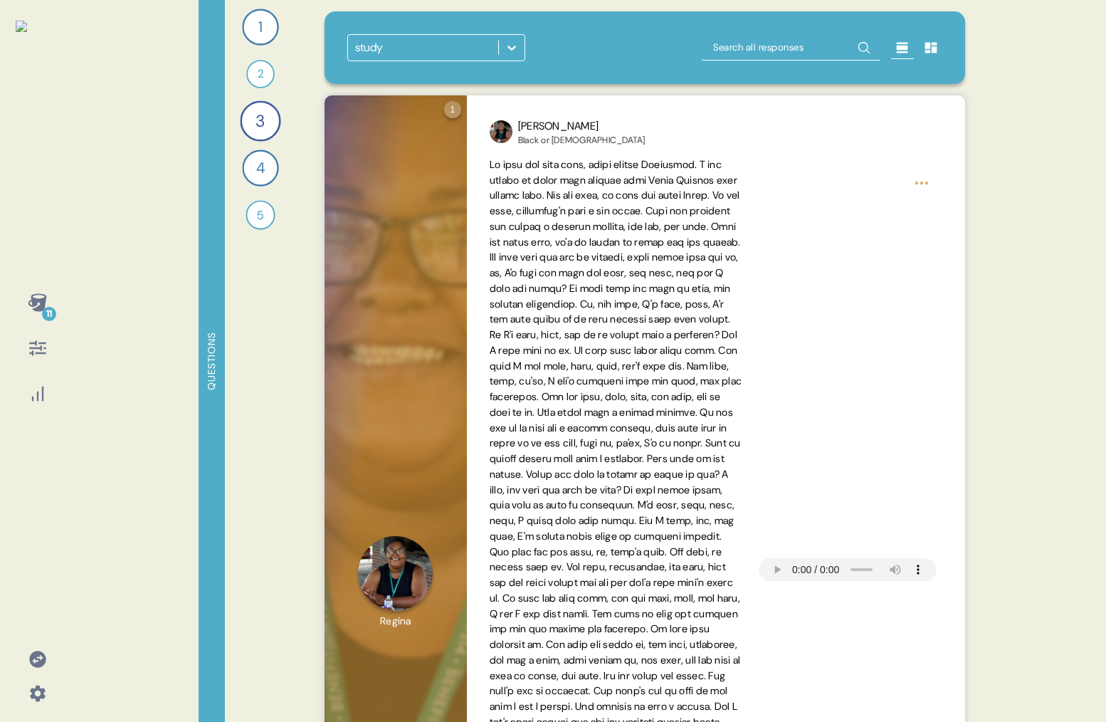
click at [36, 297] on icon at bounding box center [38, 302] width 20 height 20
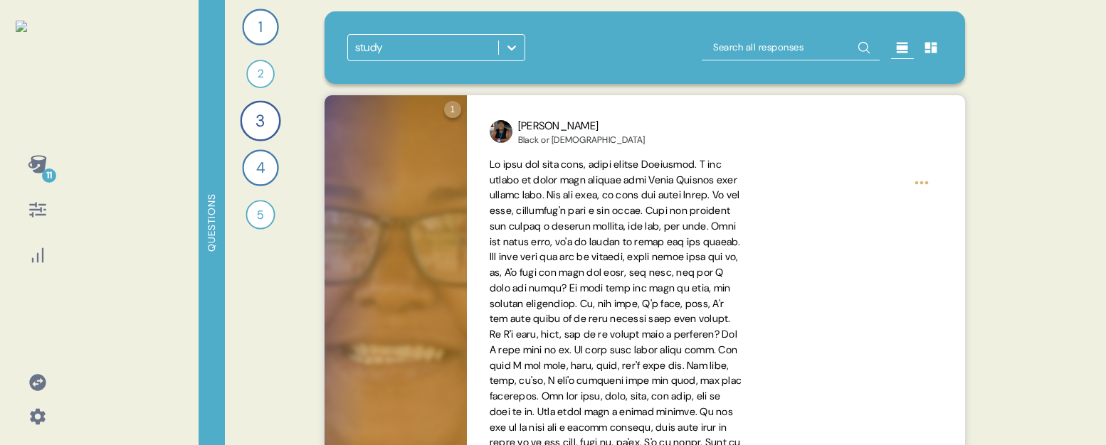
click at [38, 162] on icon at bounding box center [37, 164] width 19 height 18
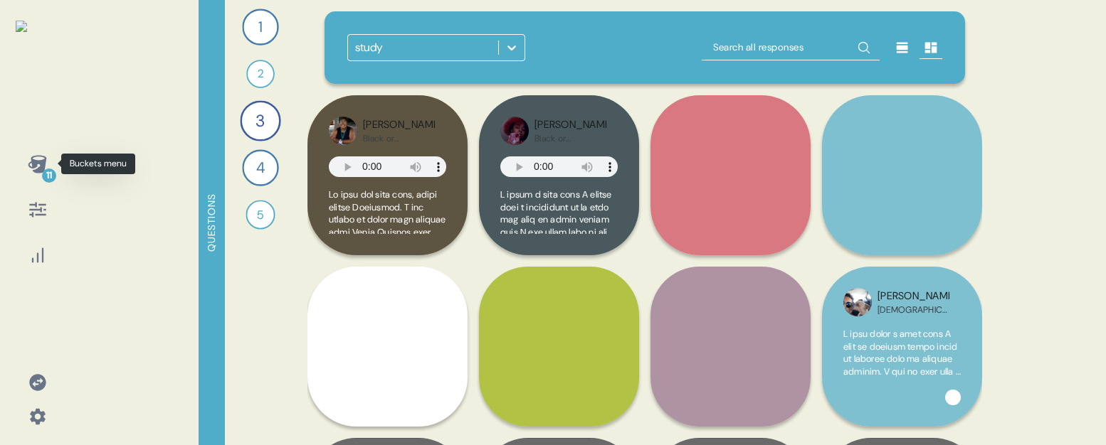
click at [33, 156] on icon at bounding box center [37, 164] width 19 height 18
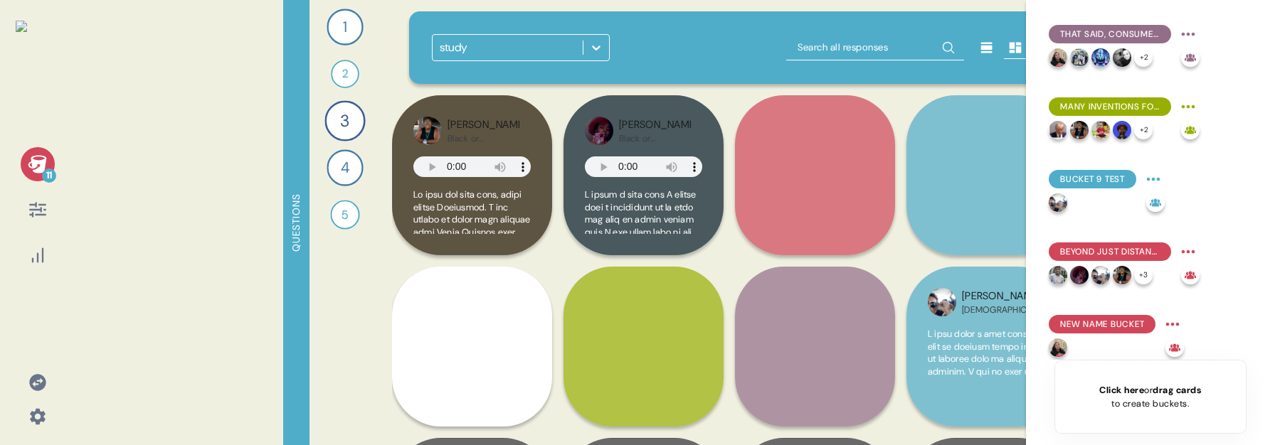
click at [45, 164] on icon at bounding box center [37, 164] width 19 height 18
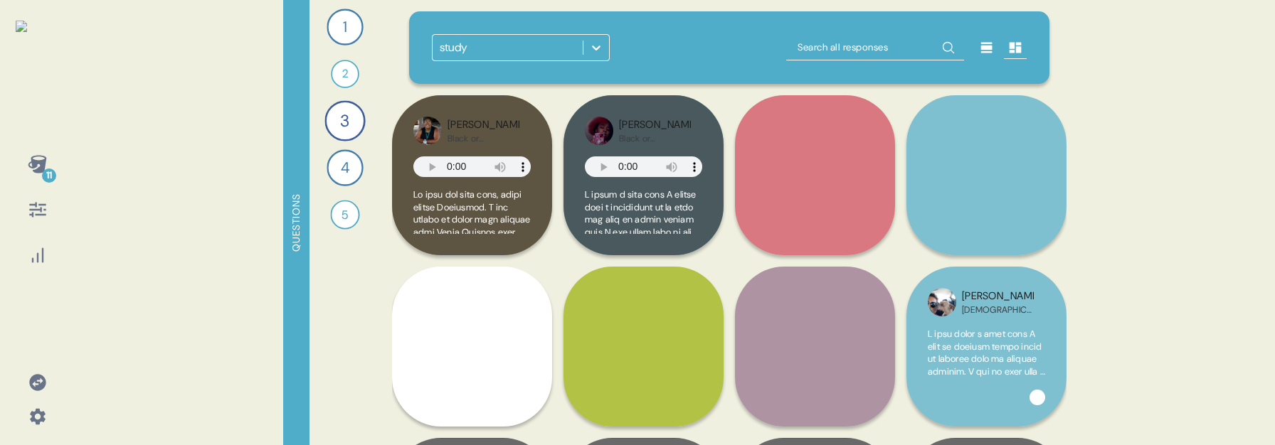
click at [43, 208] on icon at bounding box center [38, 210] width 20 height 20
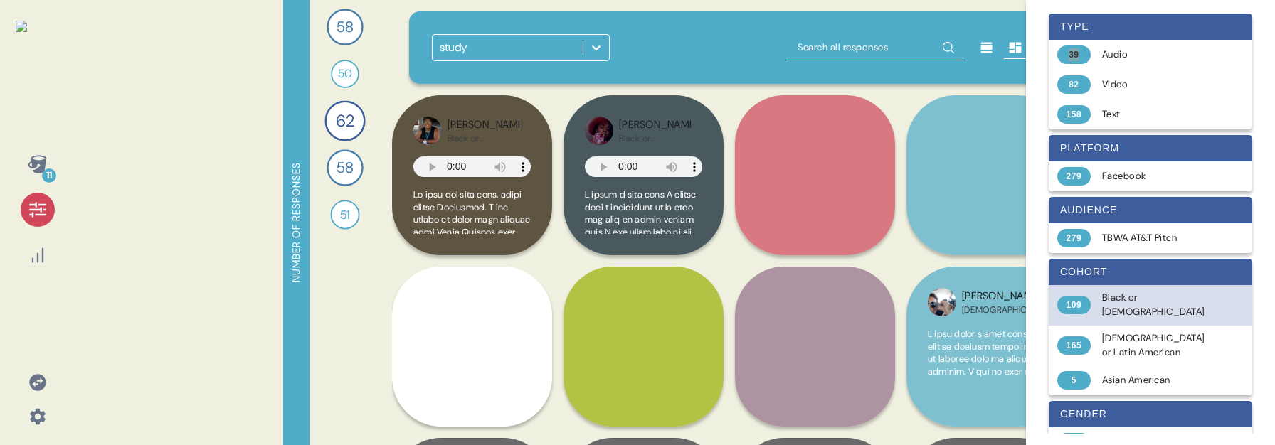
scroll to position [9, 0]
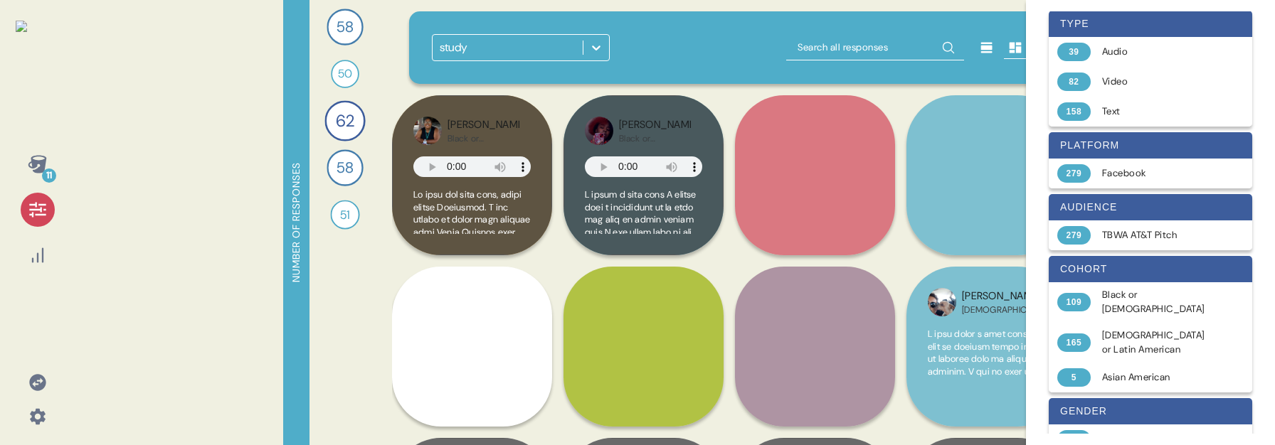
click at [1091, 270] on div "cohort" at bounding box center [1151, 269] width 204 height 26
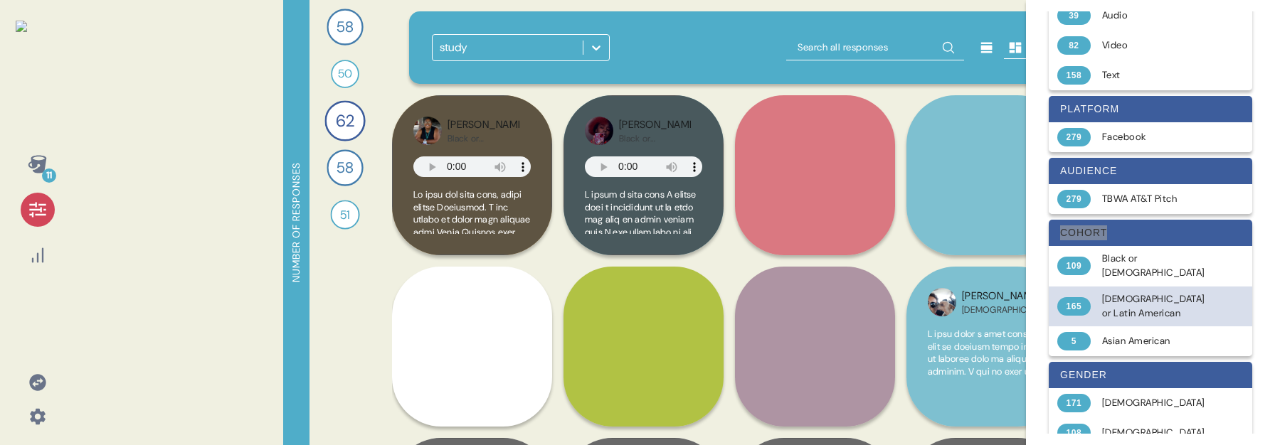
scroll to position [0, 0]
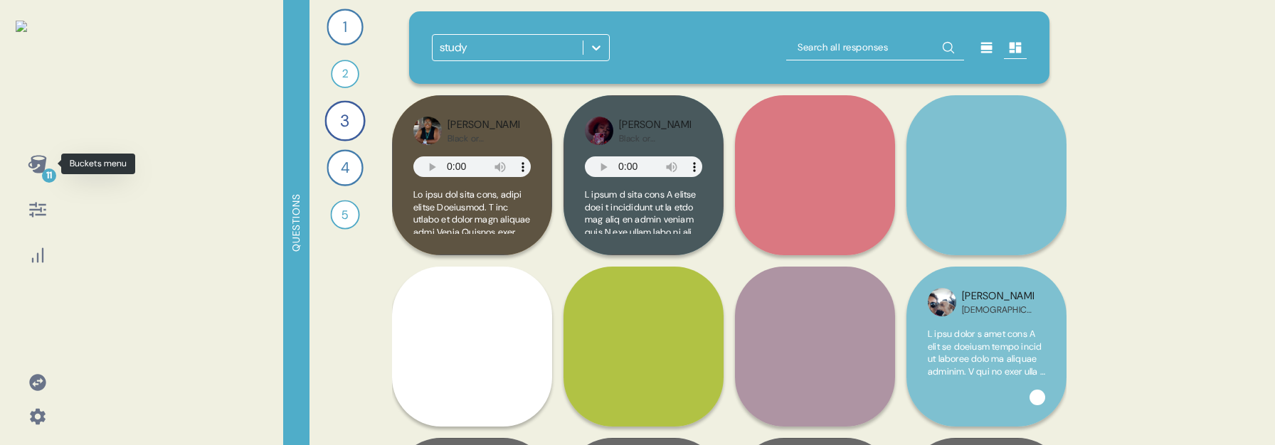
click at [43, 162] on icon at bounding box center [37, 164] width 19 height 18
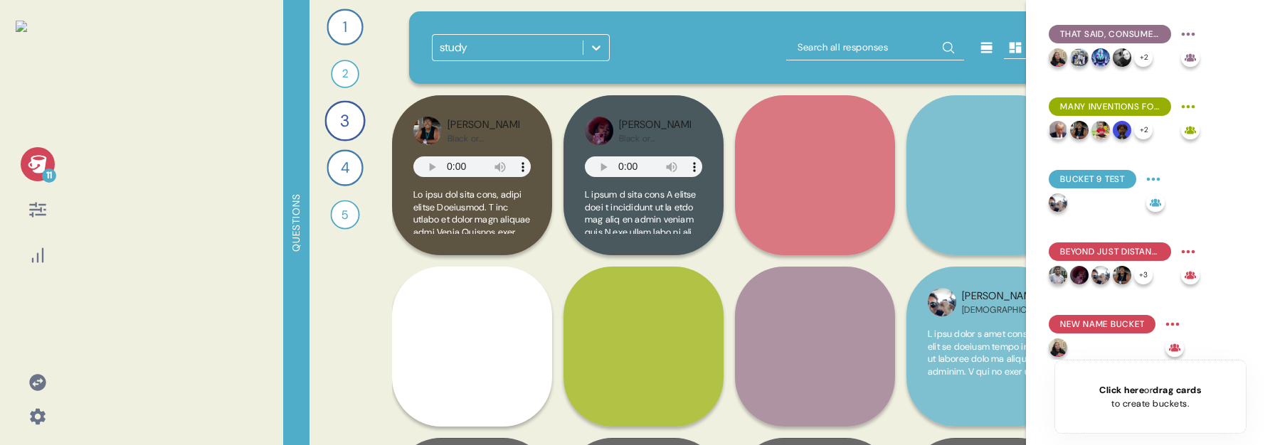
click at [43, 162] on icon at bounding box center [37, 164] width 19 height 18
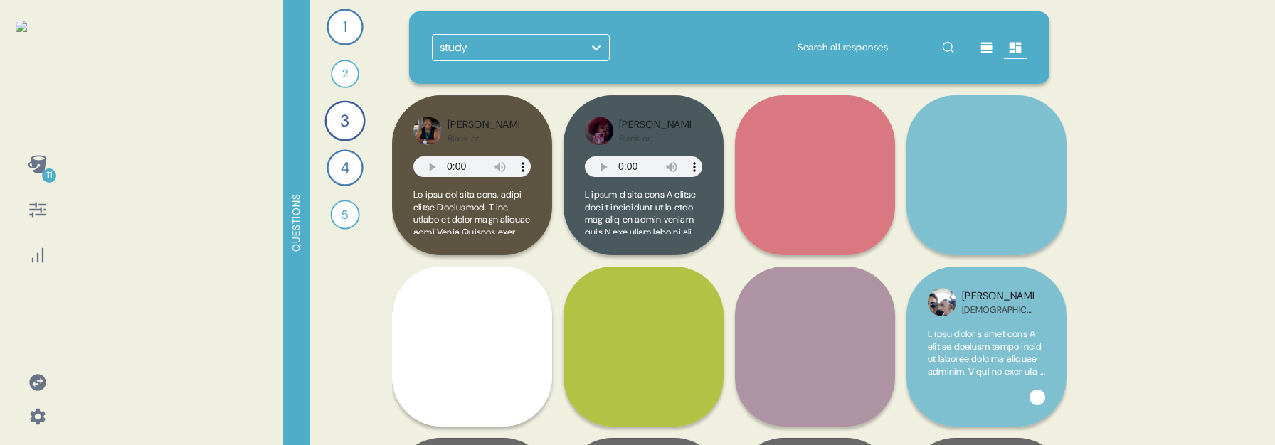
click at [37, 211] on icon at bounding box center [38, 210] width 20 height 20
click at [41, 201] on icon at bounding box center [38, 210] width 20 height 20
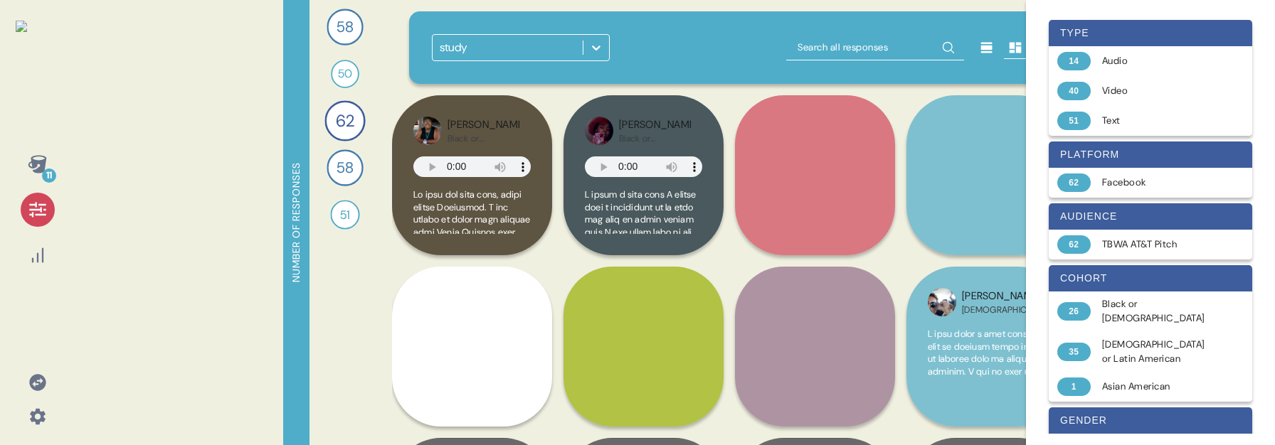
click at [41, 201] on icon at bounding box center [38, 210] width 20 height 20
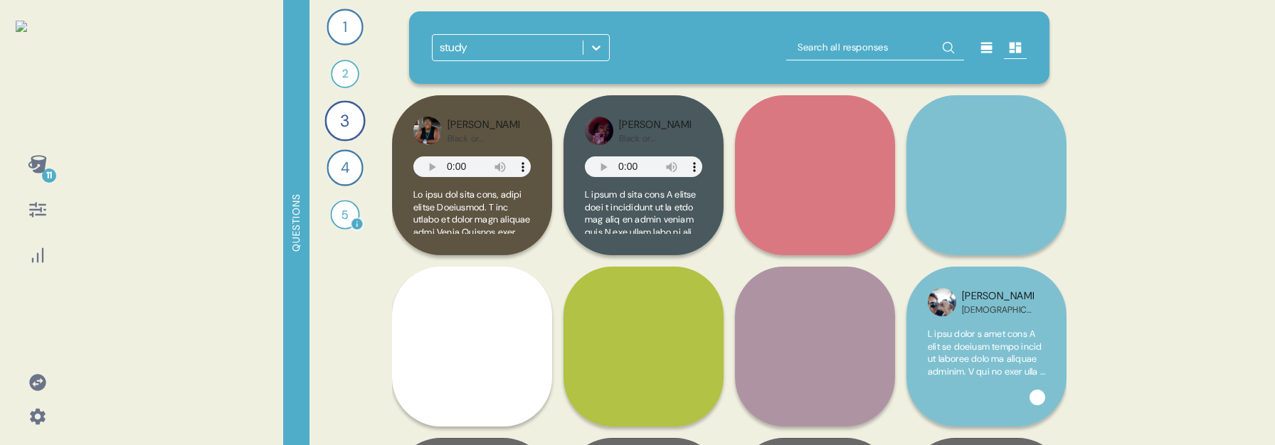
click at [344, 213] on div "5" at bounding box center [344, 214] width 29 height 29
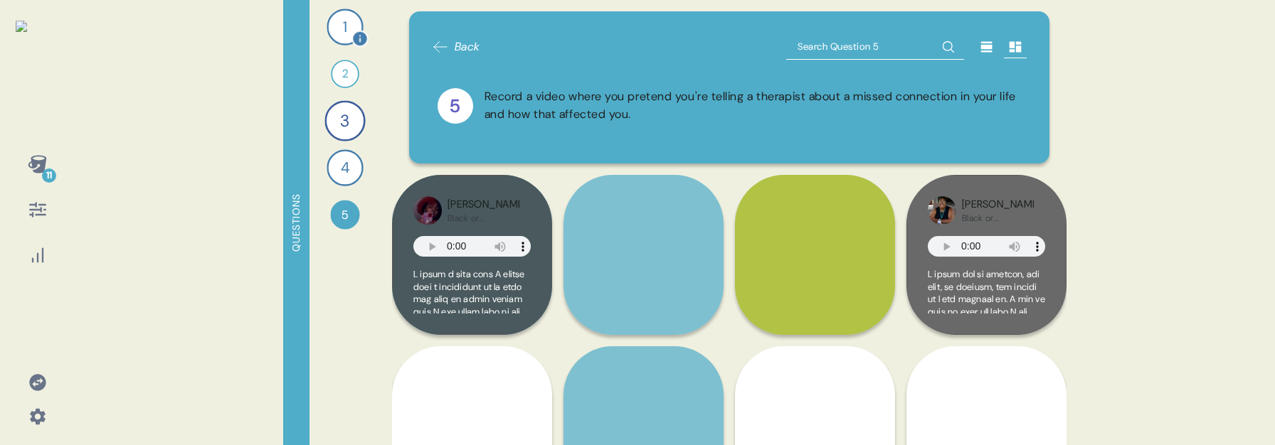
click at [342, 26] on div "1" at bounding box center [345, 27] width 36 height 36
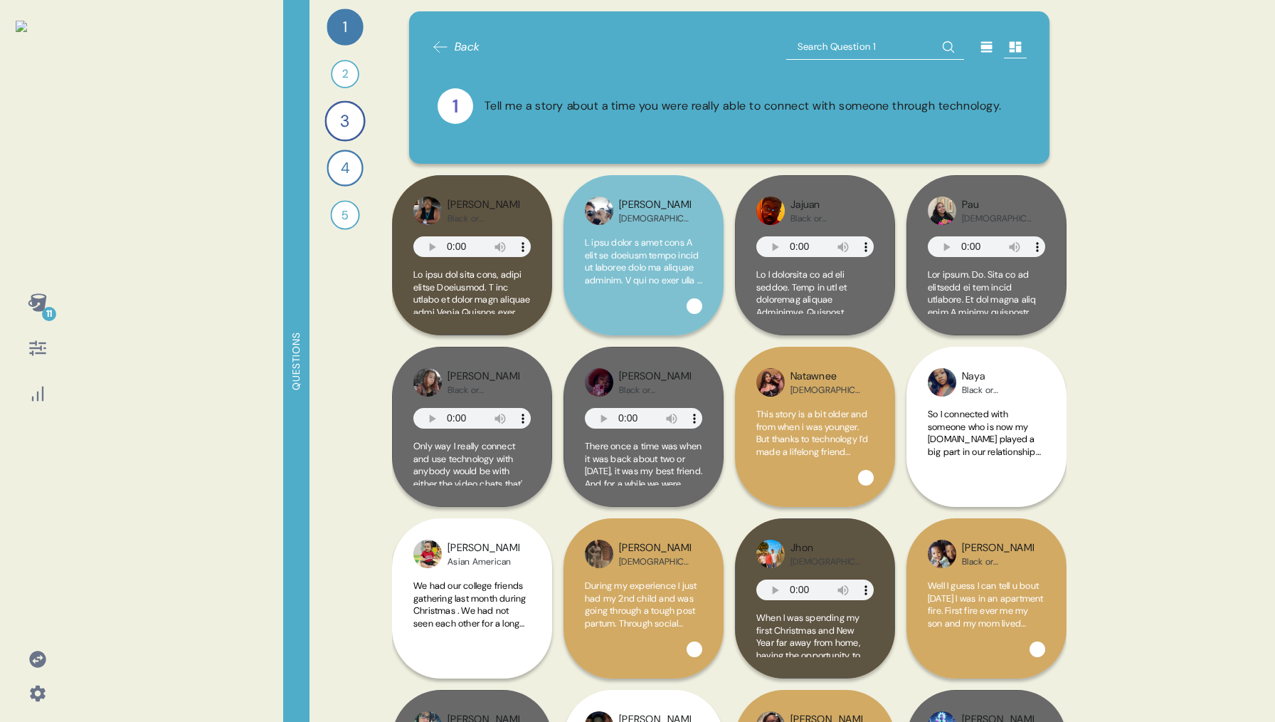
click at [42, 351] on icon at bounding box center [38, 348] width 20 height 20
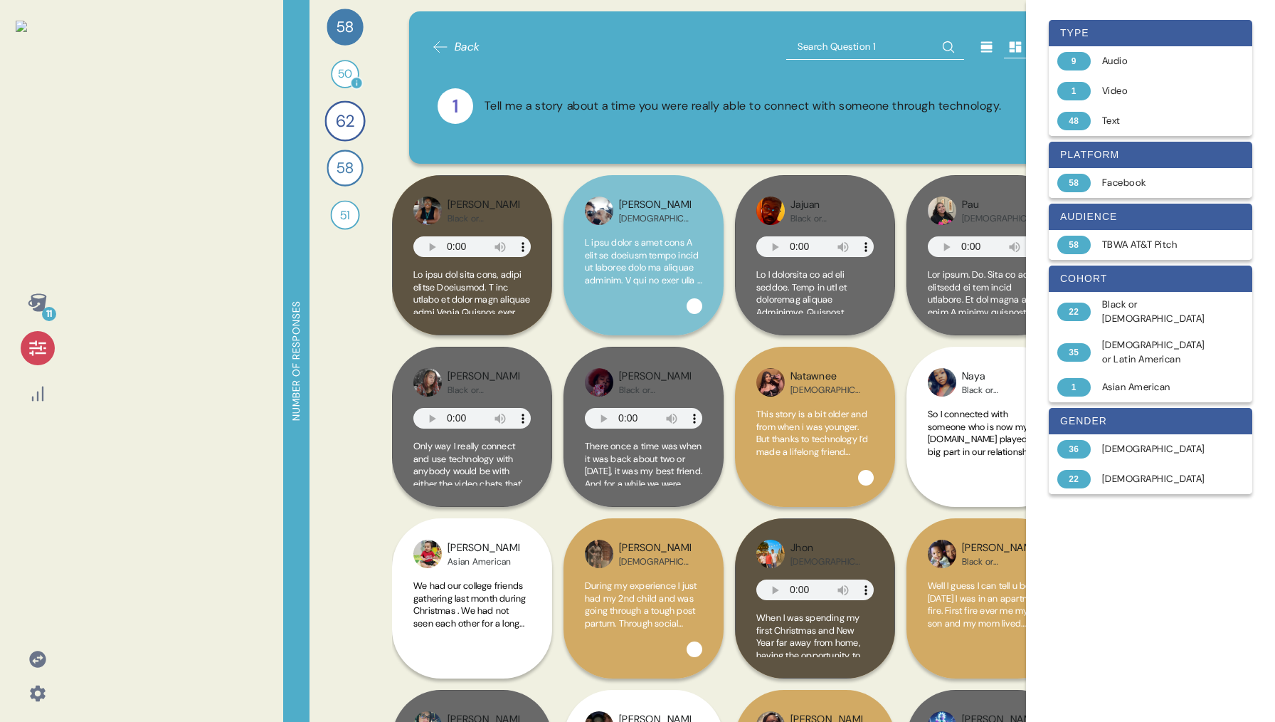
click at [338, 82] on span "50" at bounding box center [345, 73] width 14 height 17
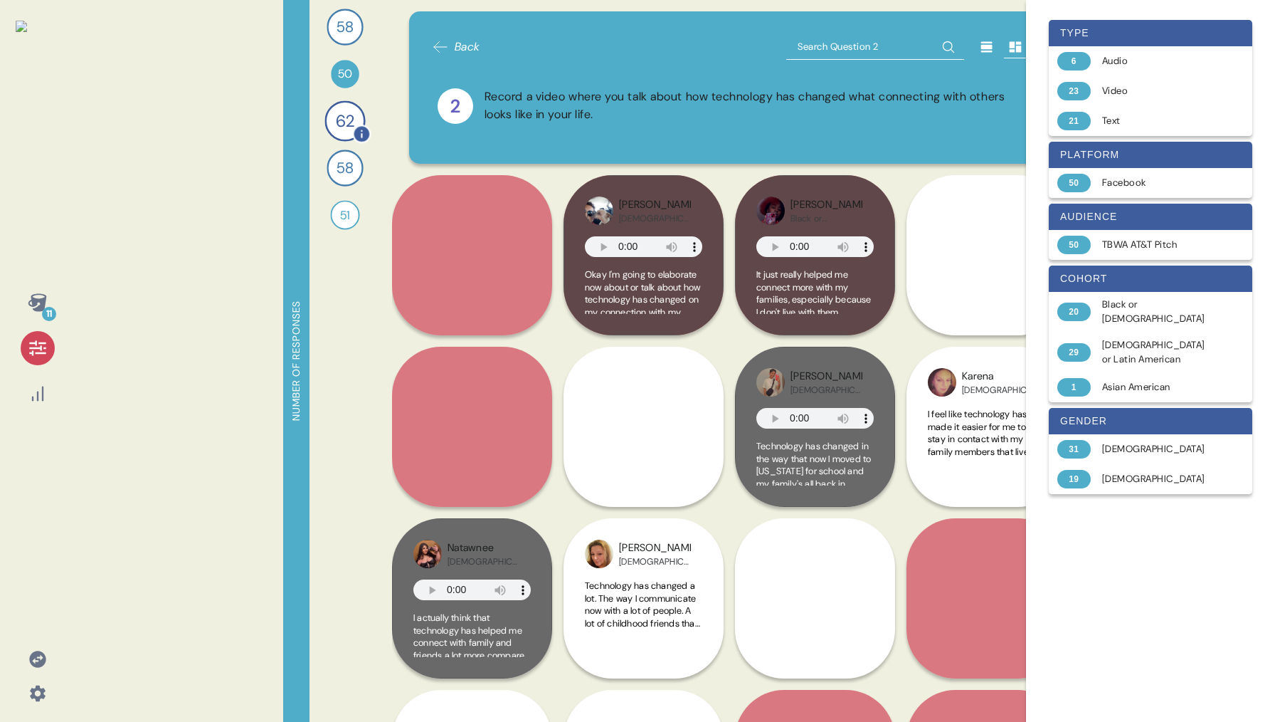
click at [338, 124] on span "62" at bounding box center [345, 120] width 19 height 25
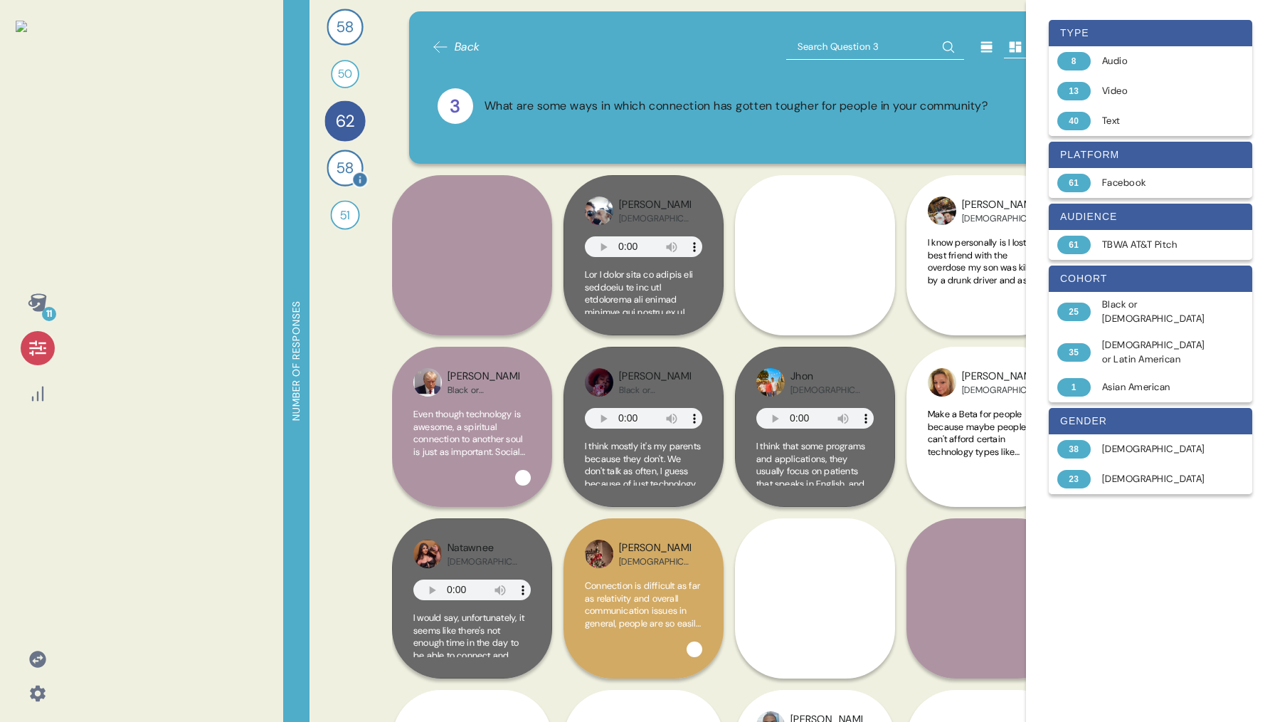
click at [346, 154] on div "58" at bounding box center [345, 167] width 36 height 36
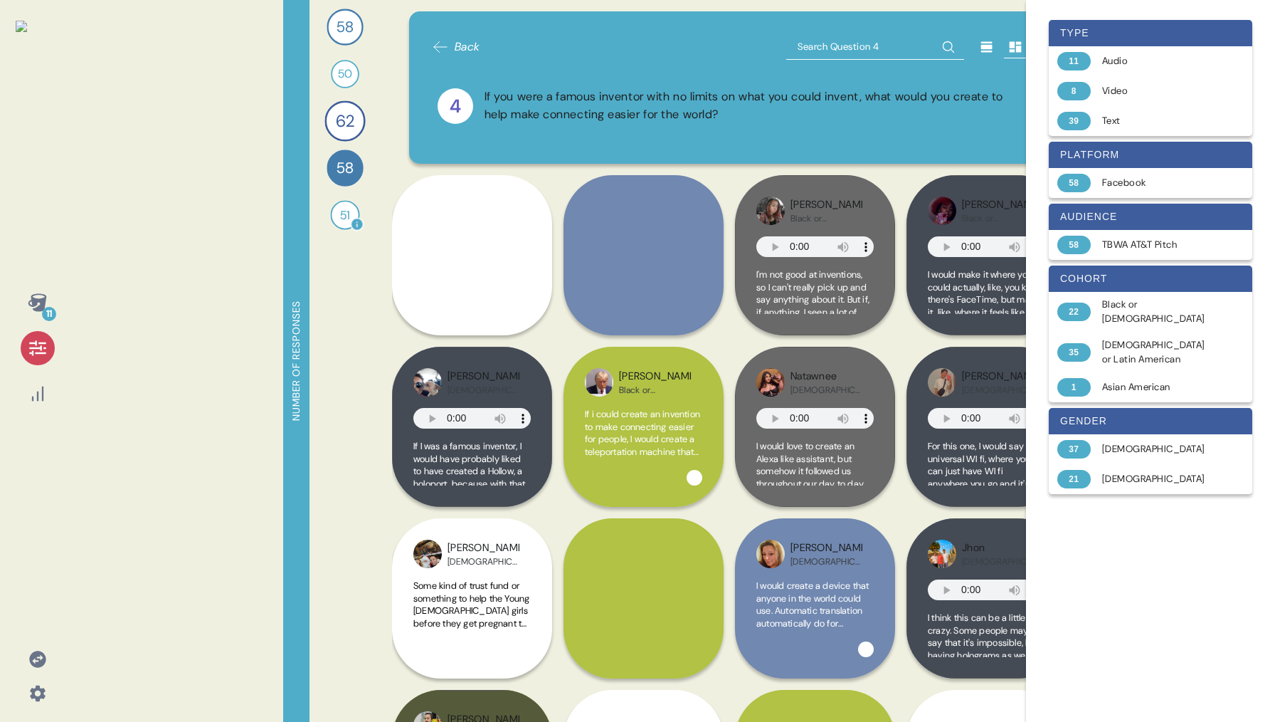
click at [347, 218] on span "51" at bounding box center [345, 215] width 10 height 18
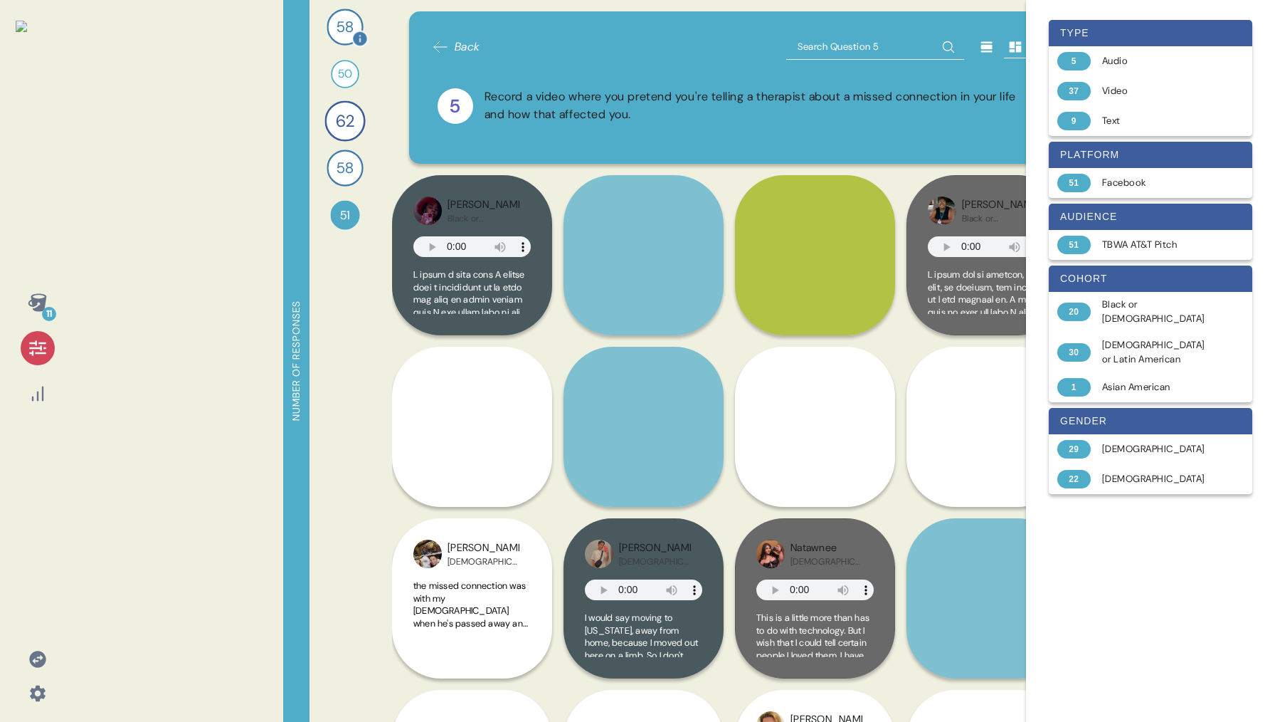
click at [347, 26] on span "58" at bounding box center [345, 27] width 16 height 23
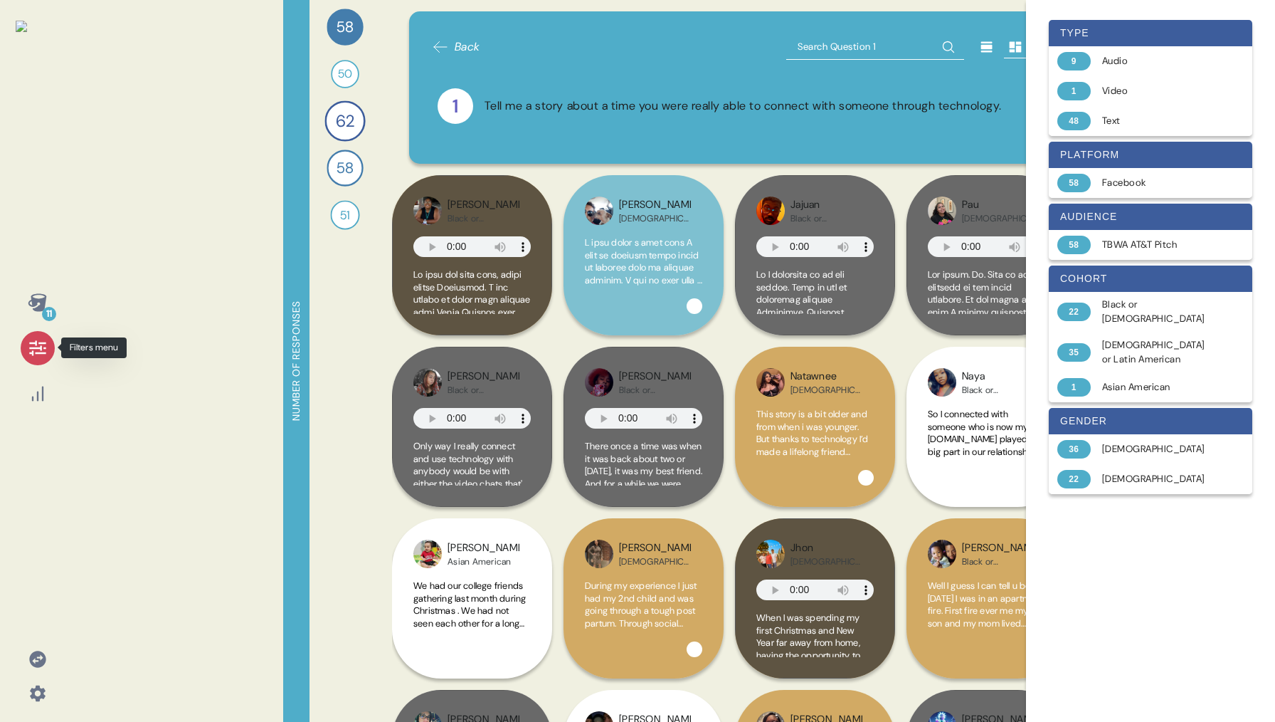
click at [34, 341] on icon at bounding box center [38, 348] width 20 height 20
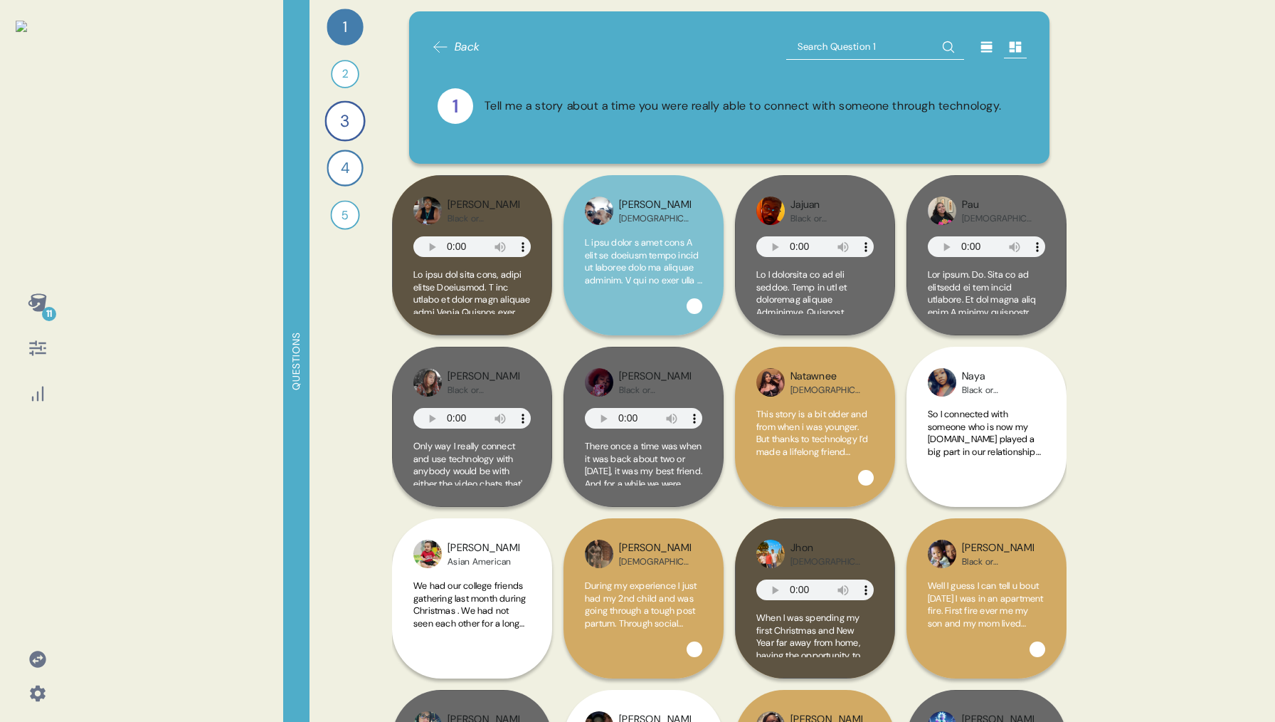
click at [34, 349] on icon at bounding box center [38, 348] width 20 height 20
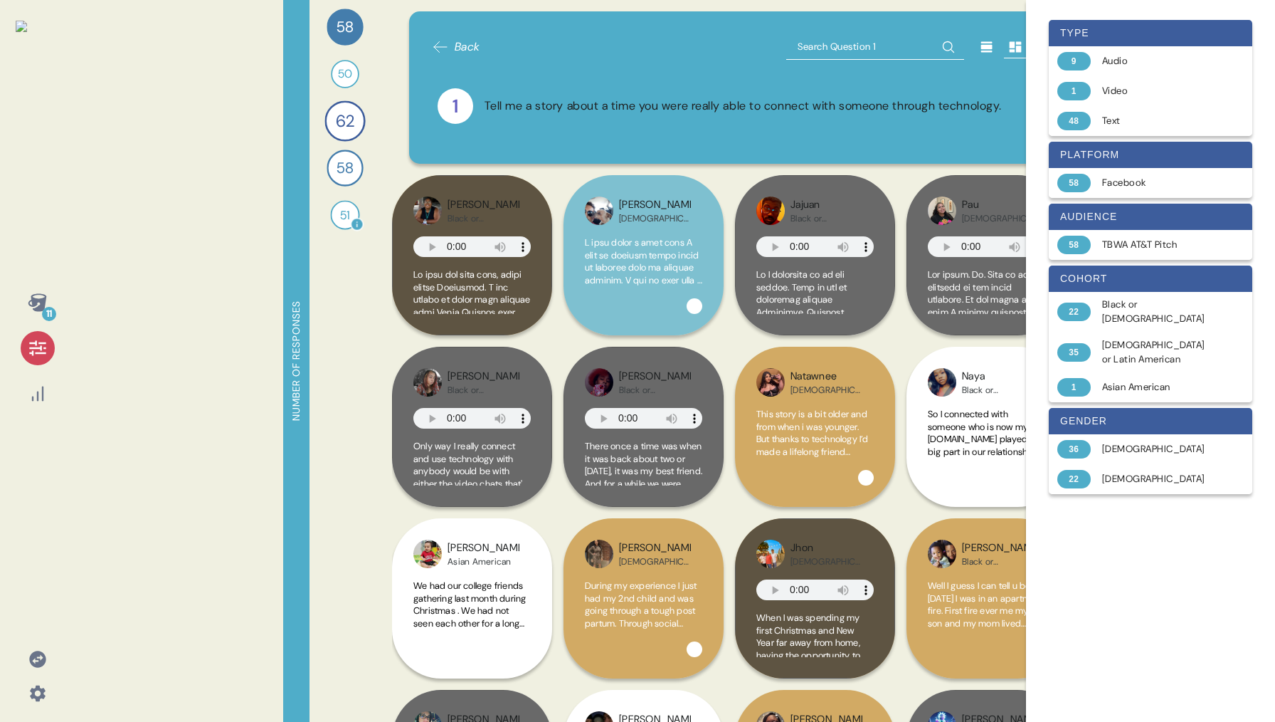
click at [344, 223] on span "51" at bounding box center [345, 215] width 10 height 18
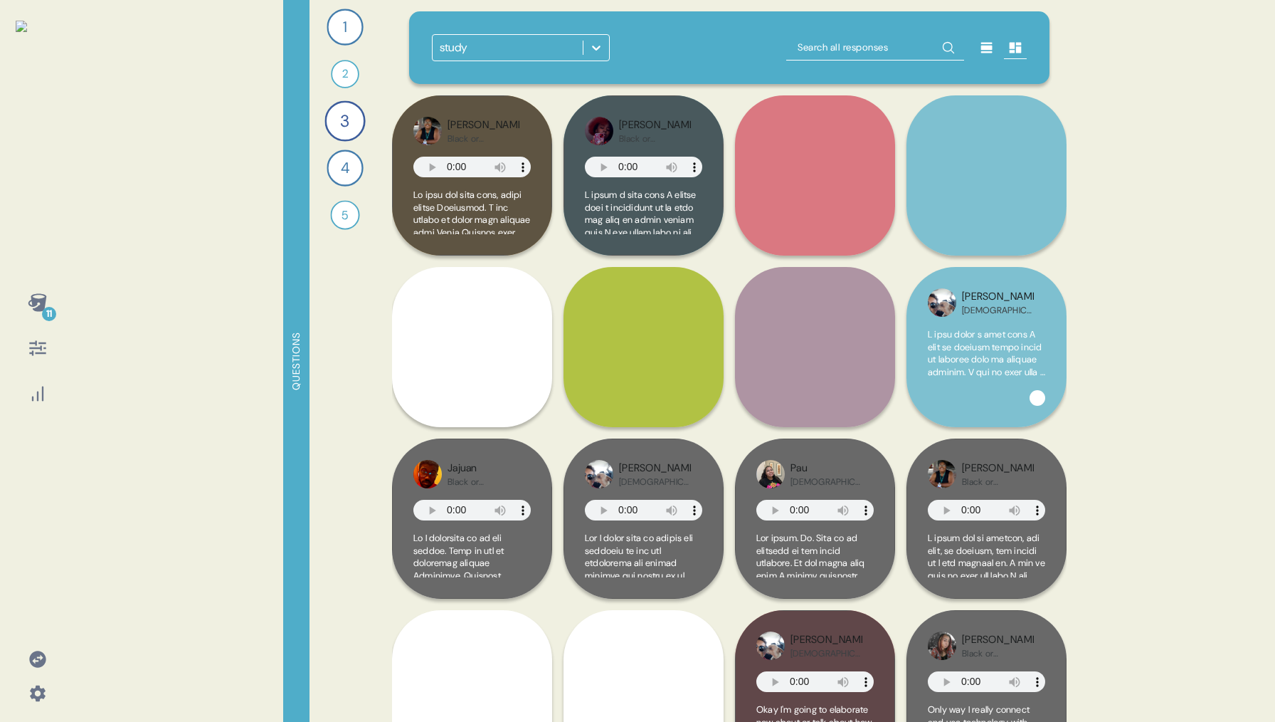
click at [45, 342] on icon at bounding box center [37, 347] width 16 height 15
click at [36, 341] on icon at bounding box center [37, 347] width 16 height 15
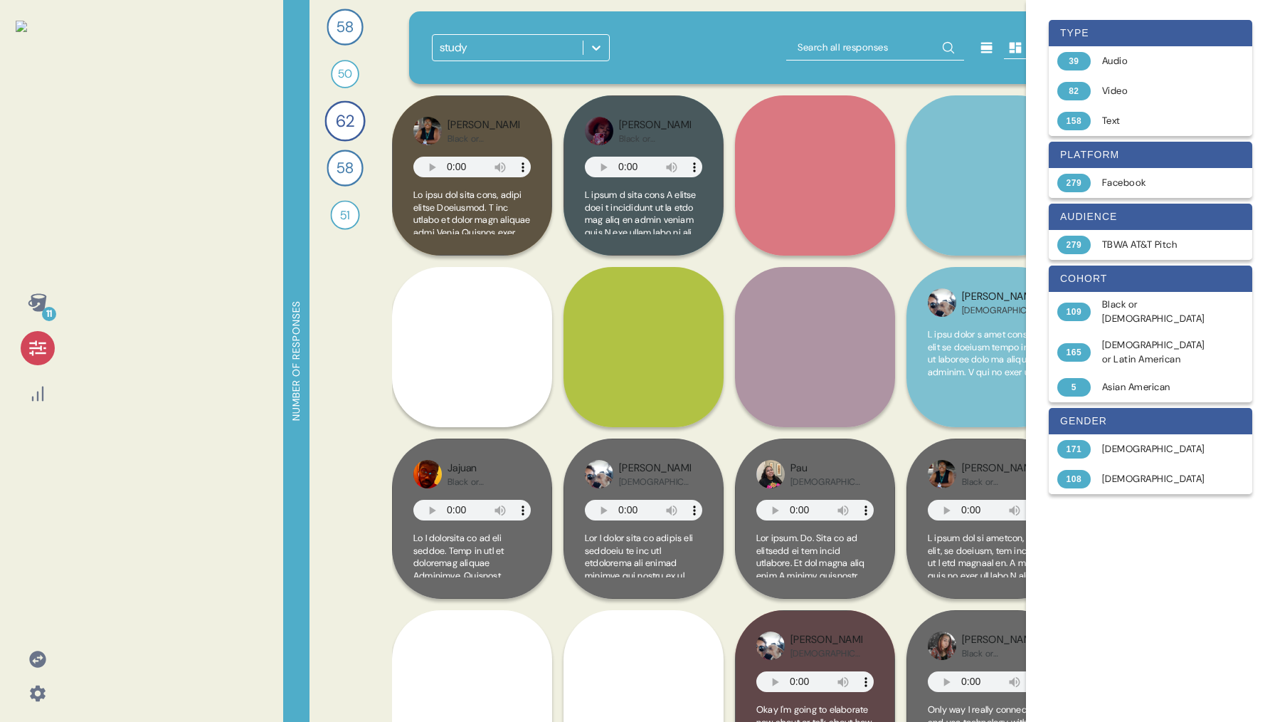
click at [36, 341] on icon at bounding box center [37, 347] width 16 height 15
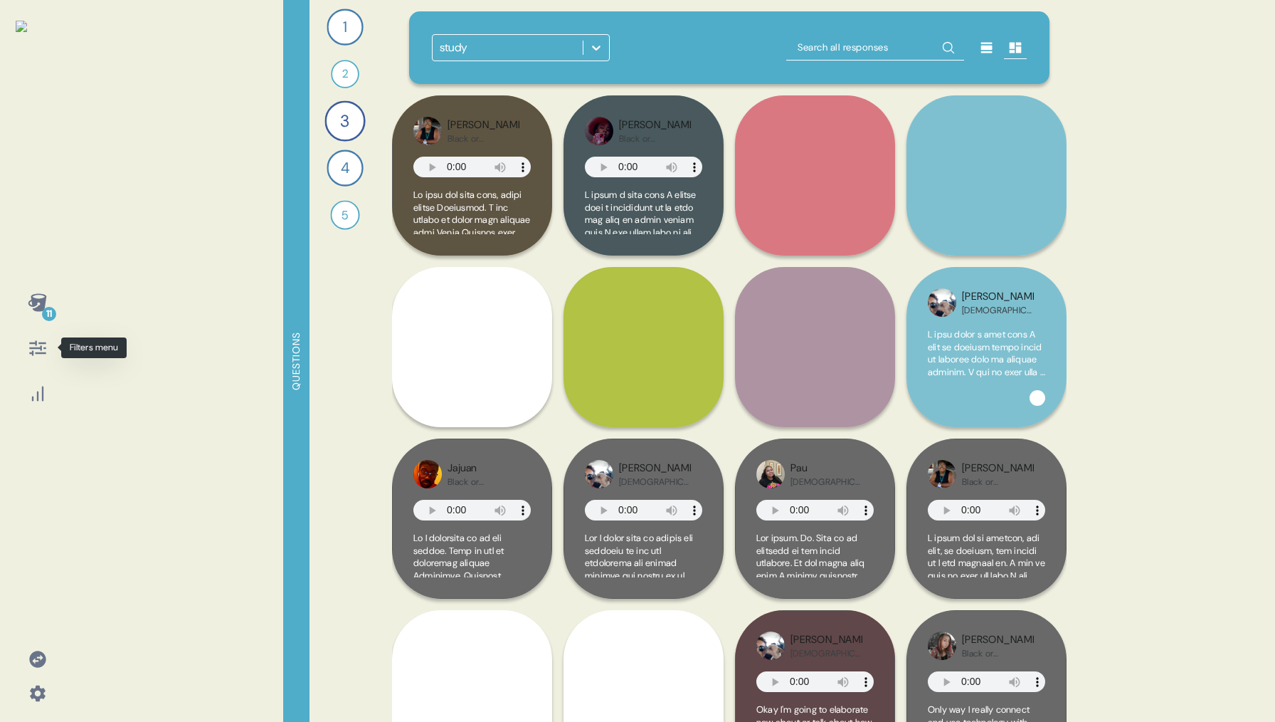
click at [36, 341] on icon at bounding box center [37, 347] width 16 height 15
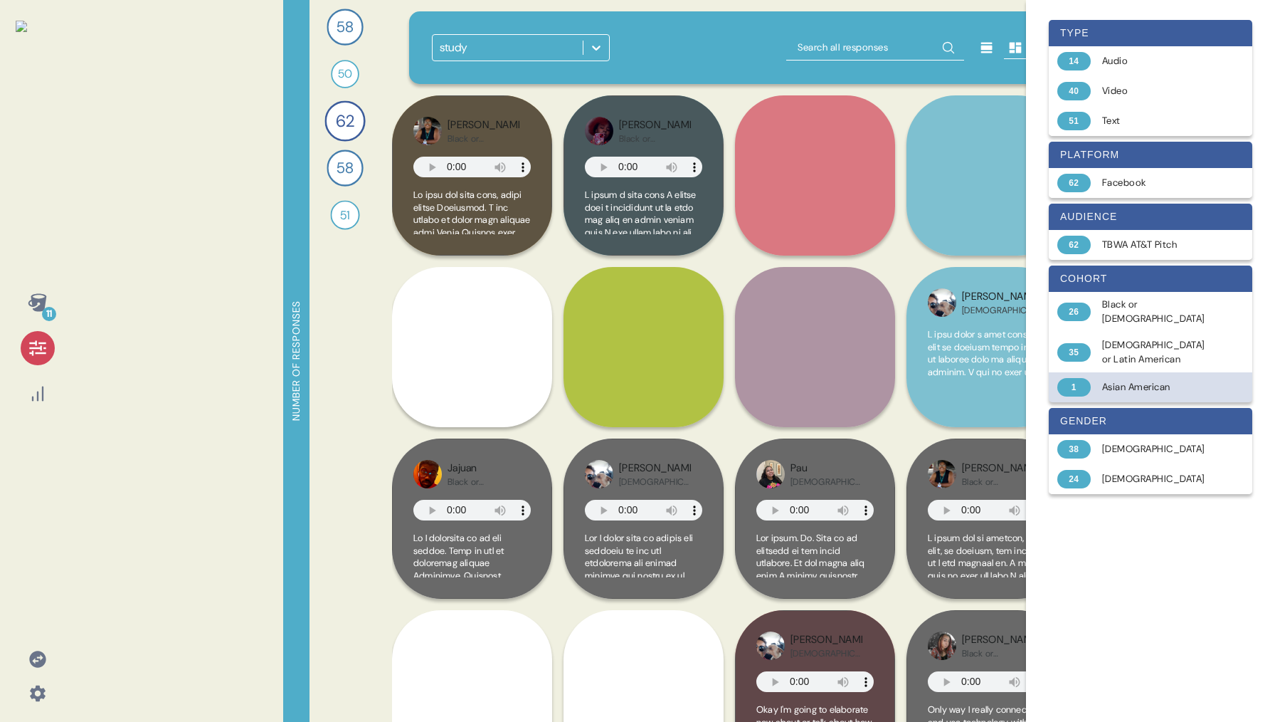
click at [1134, 376] on div "1 Asian American" at bounding box center [1151, 387] width 204 height 30
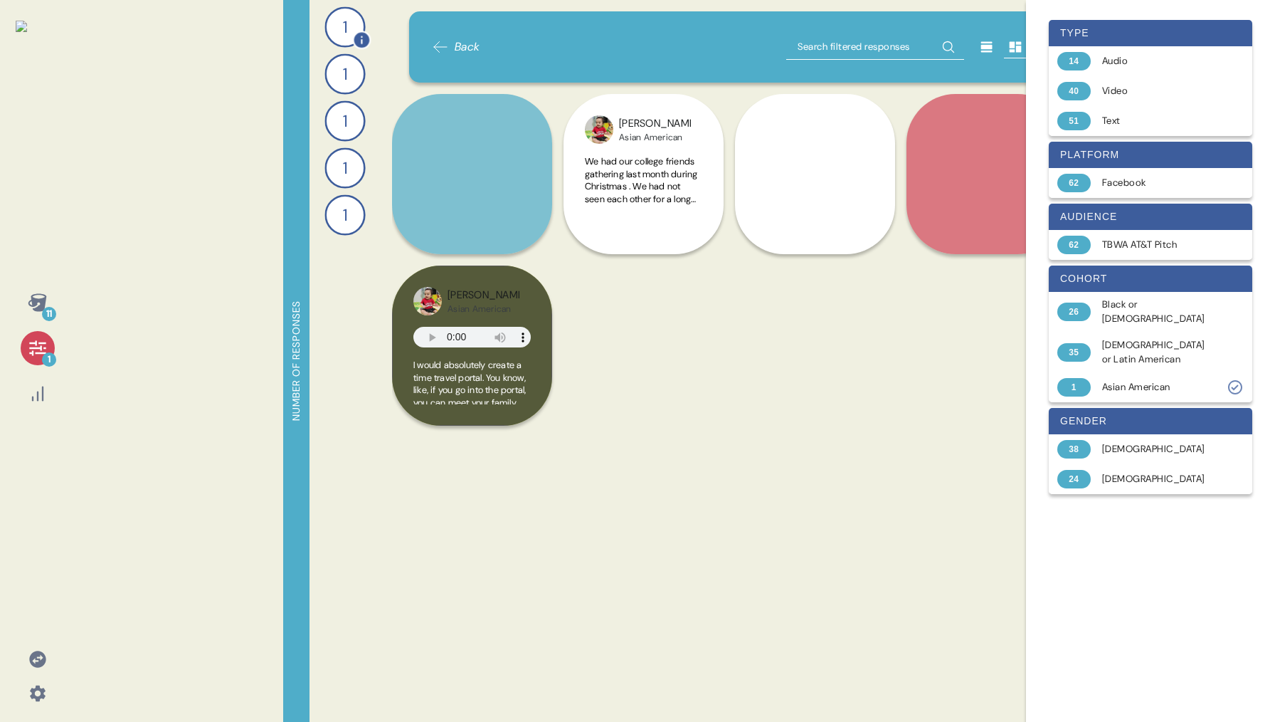
click at [337, 31] on div "1" at bounding box center [344, 26] width 41 height 41
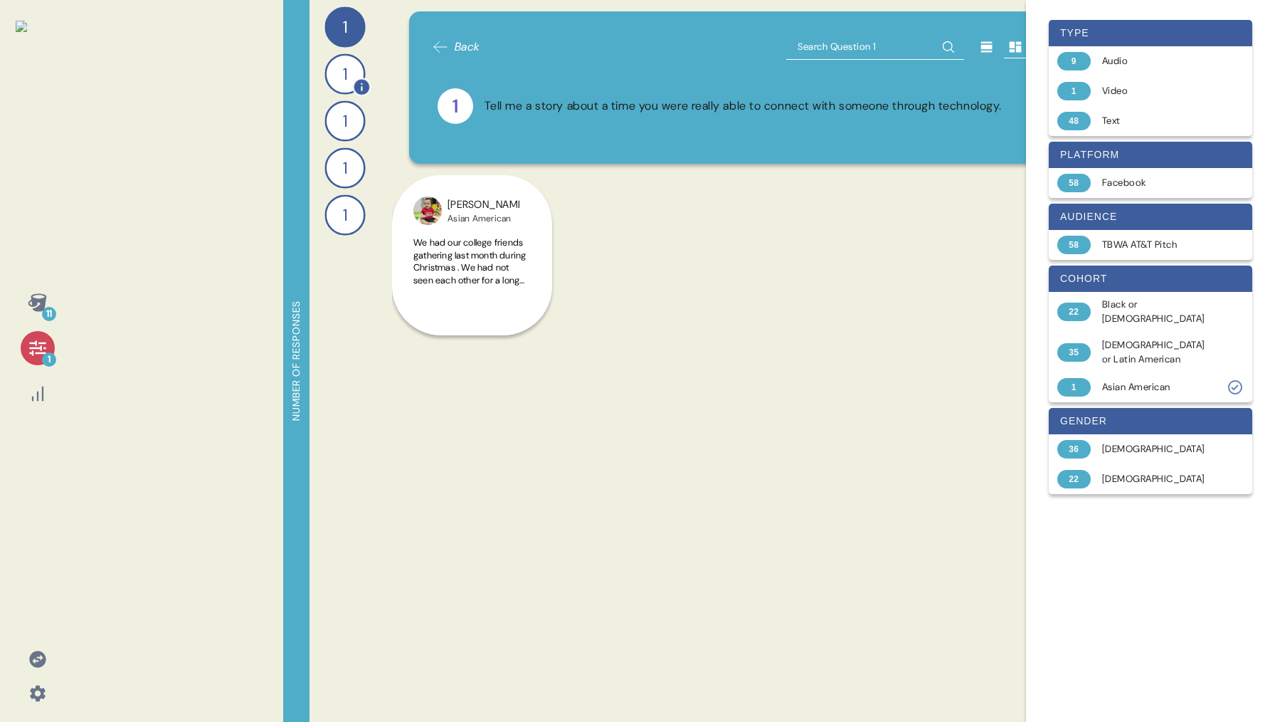
click at [338, 75] on div "1" at bounding box center [344, 73] width 41 height 41
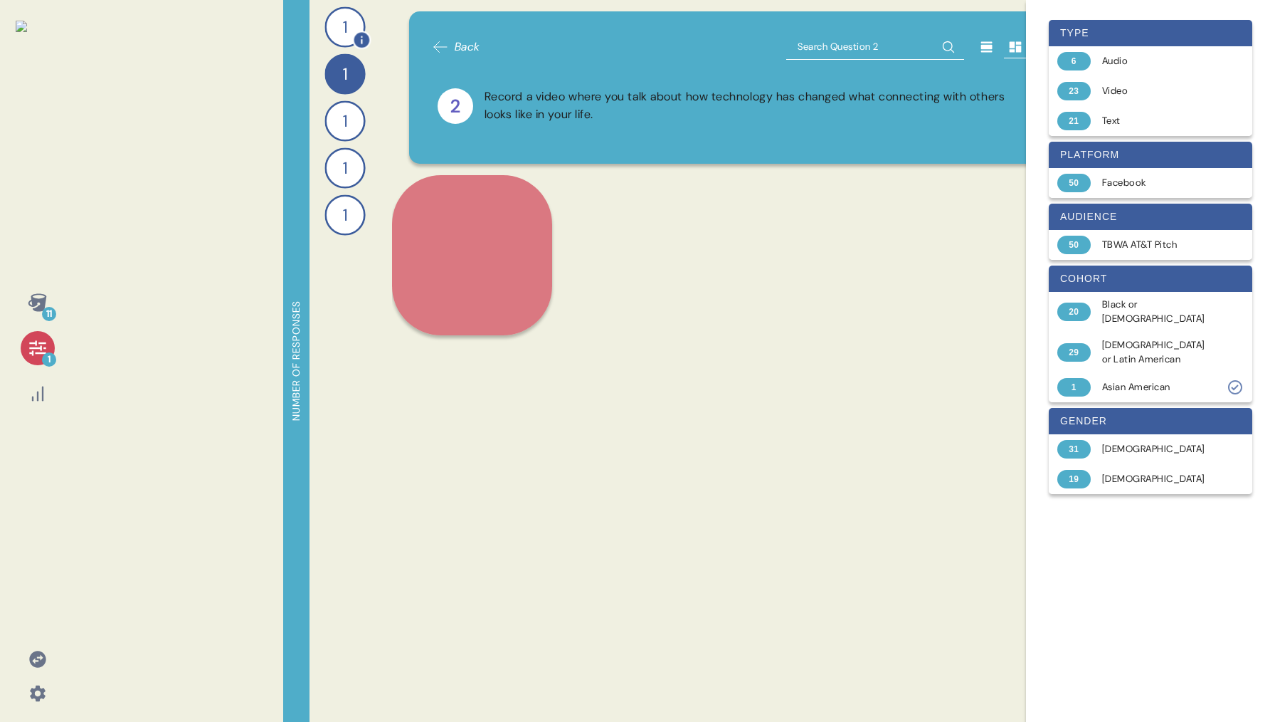
click at [341, 35] on div "1" at bounding box center [344, 26] width 41 height 41
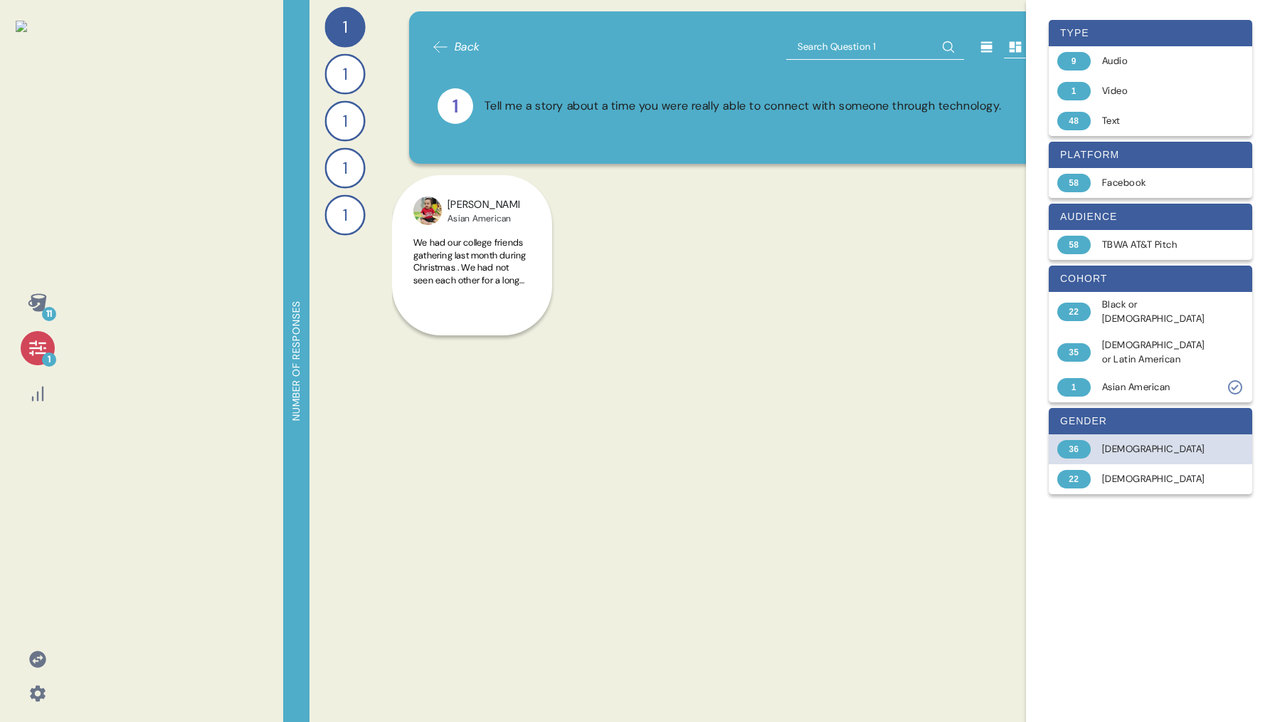
click at [1102, 458] on div "36 [DEMOGRAPHIC_DATA]" at bounding box center [1151, 449] width 204 height 30
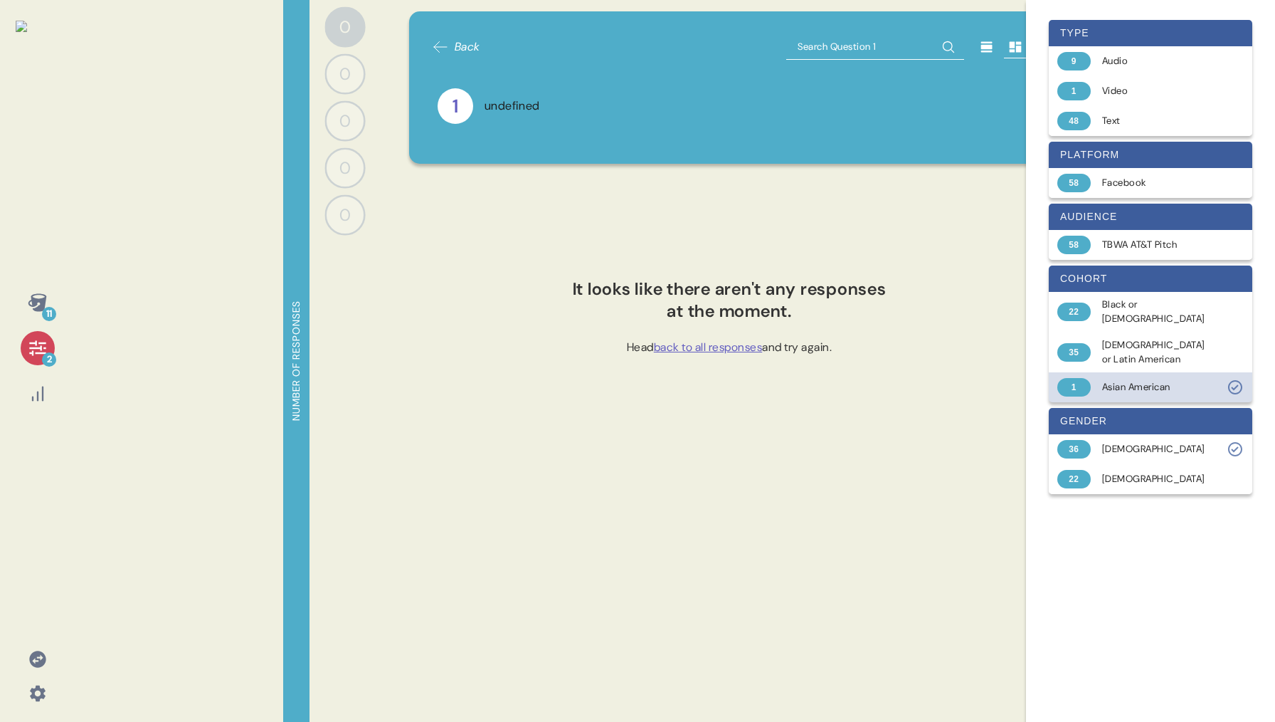
click at [1183, 396] on div "1 Asian American" at bounding box center [1151, 387] width 204 height 30
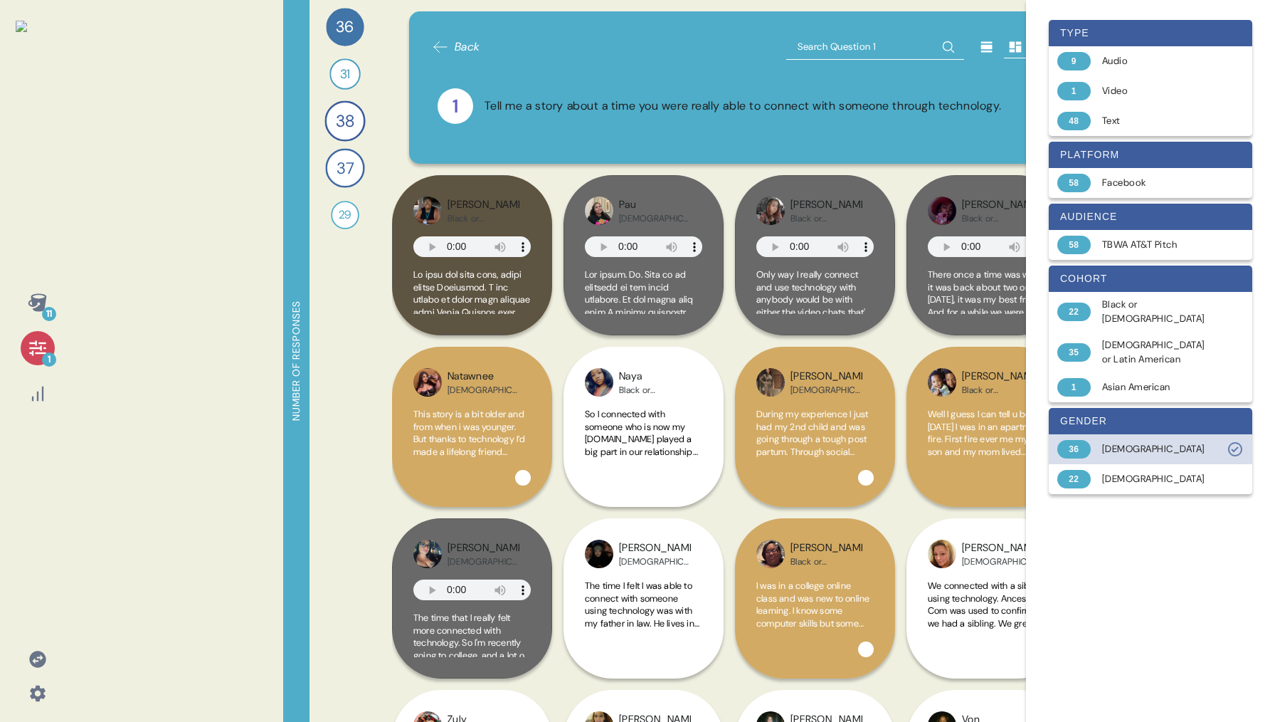
click at [1184, 453] on div "[DEMOGRAPHIC_DATA]" at bounding box center [1158, 449] width 113 height 14
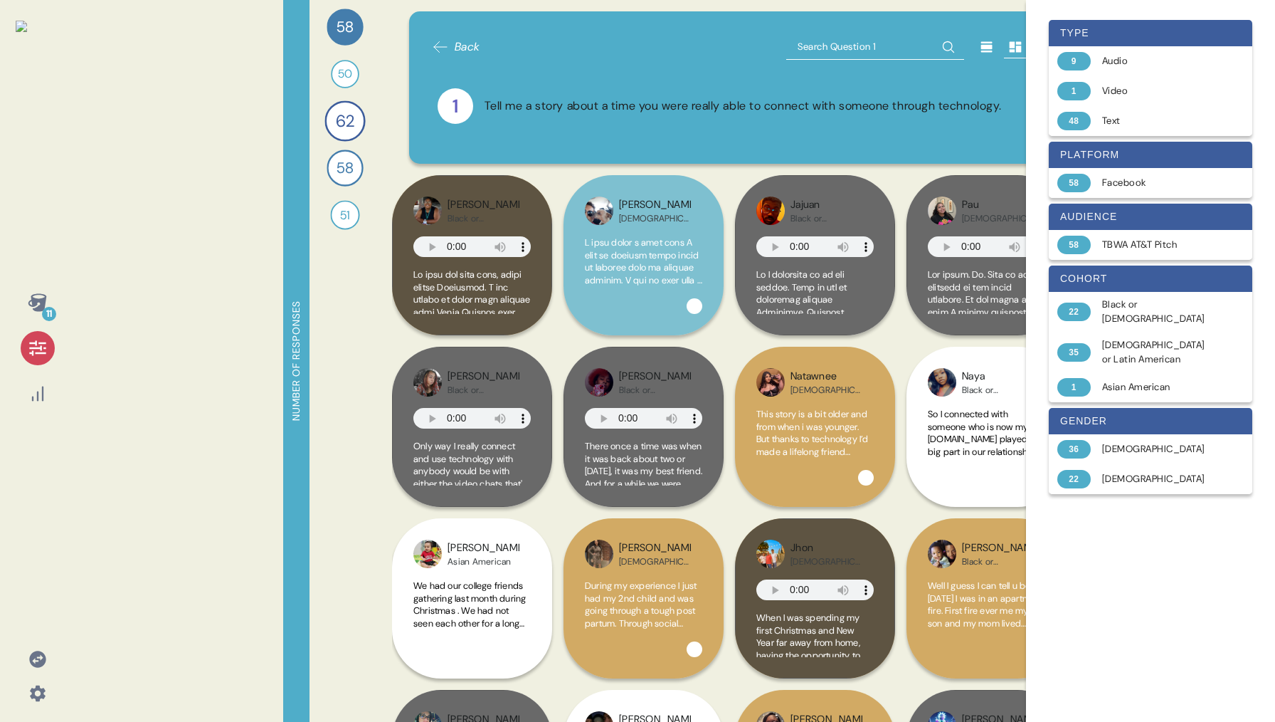
click at [36, 357] on div at bounding box center [38, 348] width 34 height 34
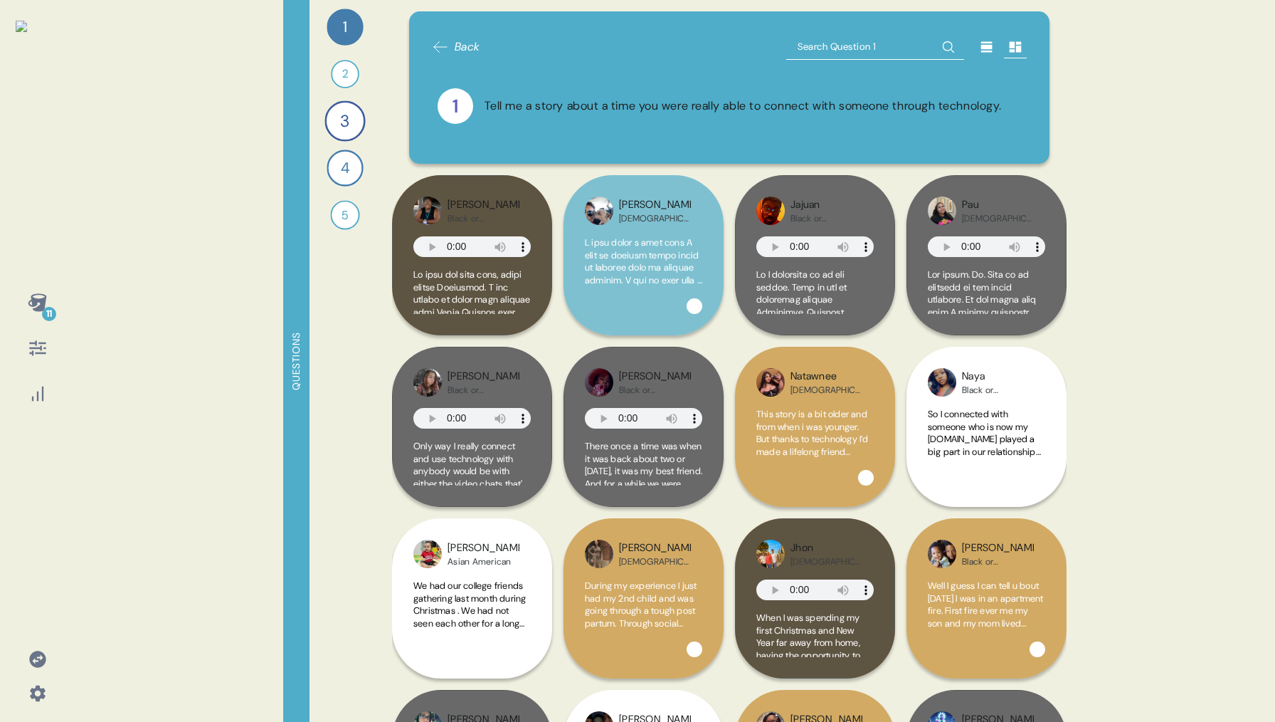
click at [43, 302] on icon at bounding box center [37, 302] width 19 height 18
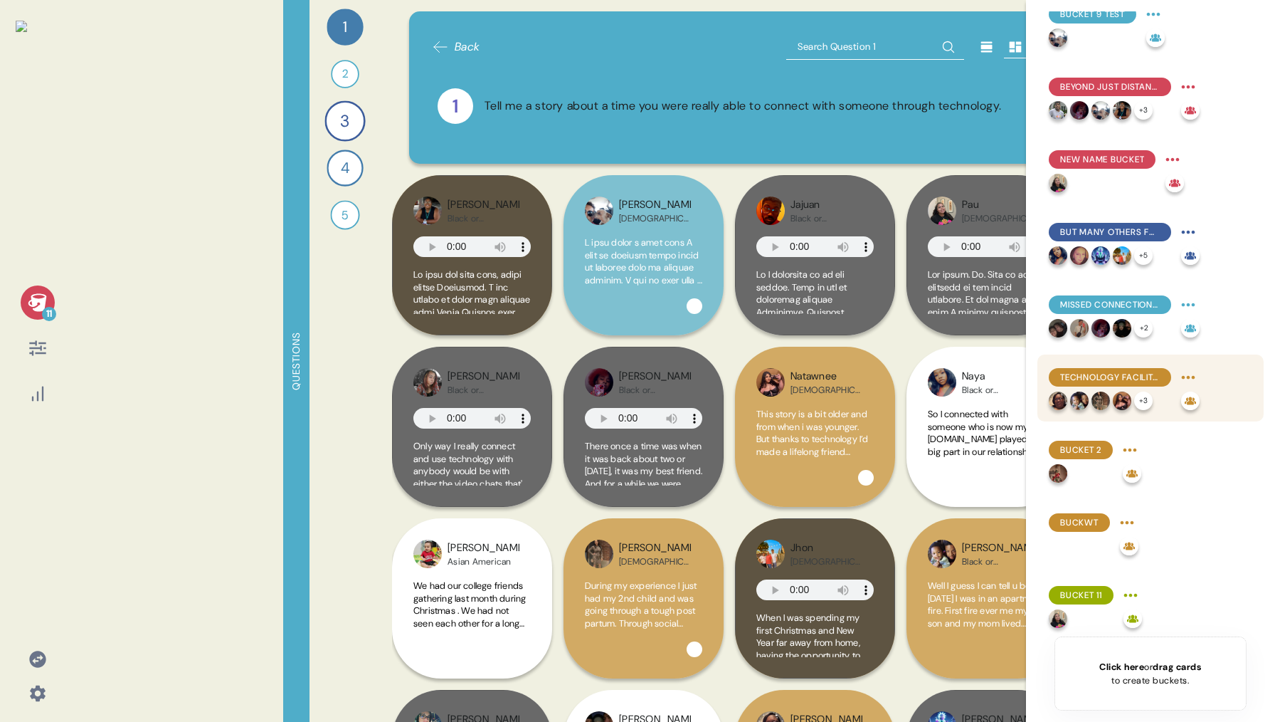
scroll to position [168, 0]
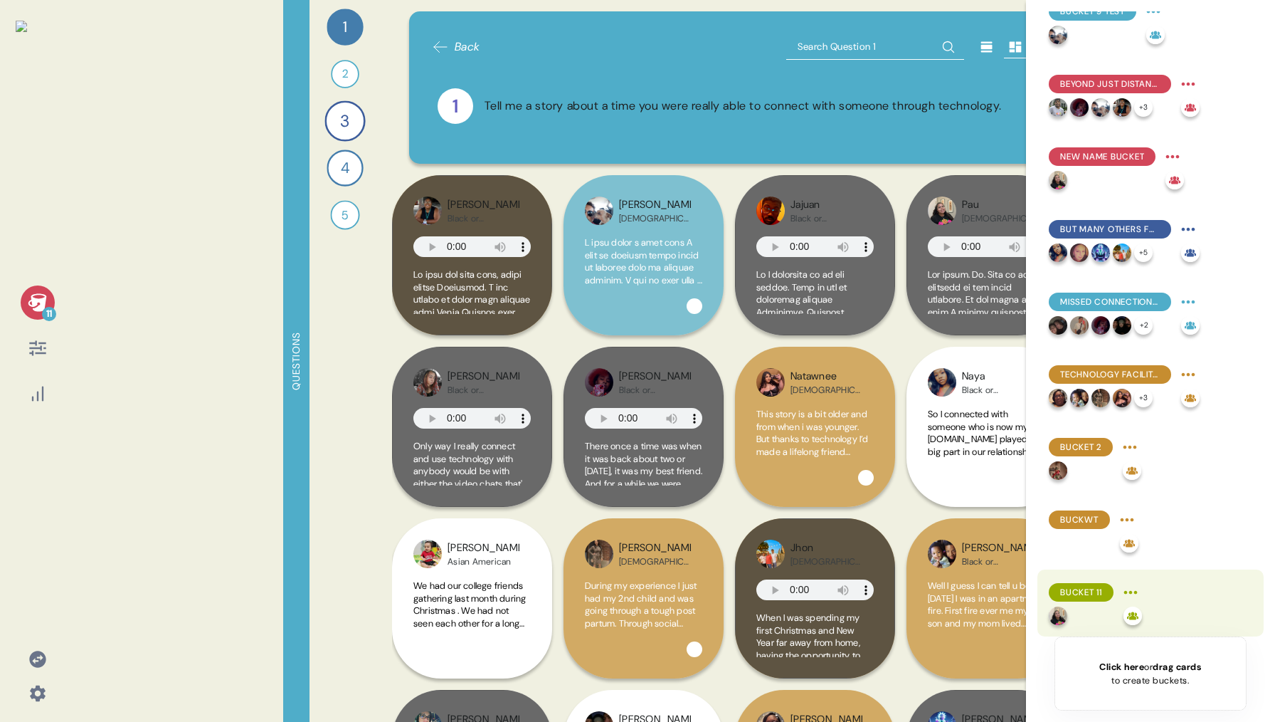
click at [1133, 591] on html "11 Questions 1 Tell me a story about a time you were really able to connect wit…" at bounding box center [637, 361] width 1275 height 722
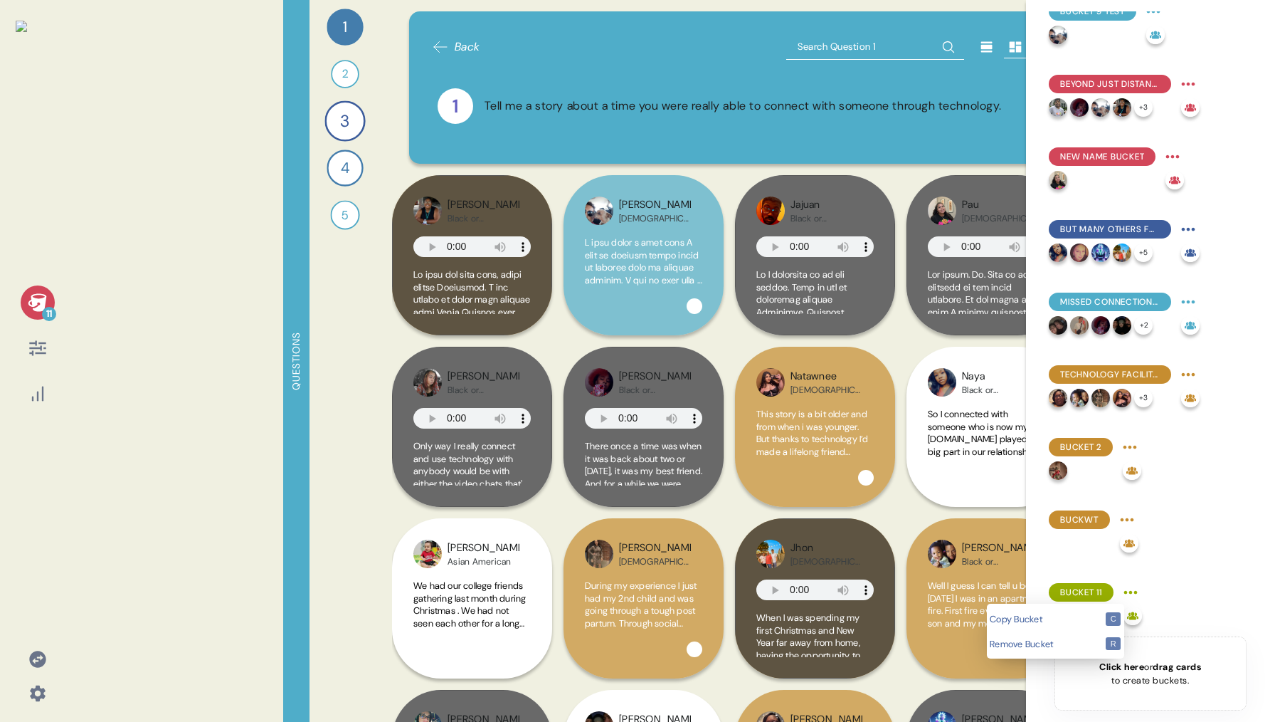
click at [1124, 515] on html "11 Questions 1 Tell me a story about a time you were really able to connect wit…" at bounding box center [637, 361] width 1275 height 722
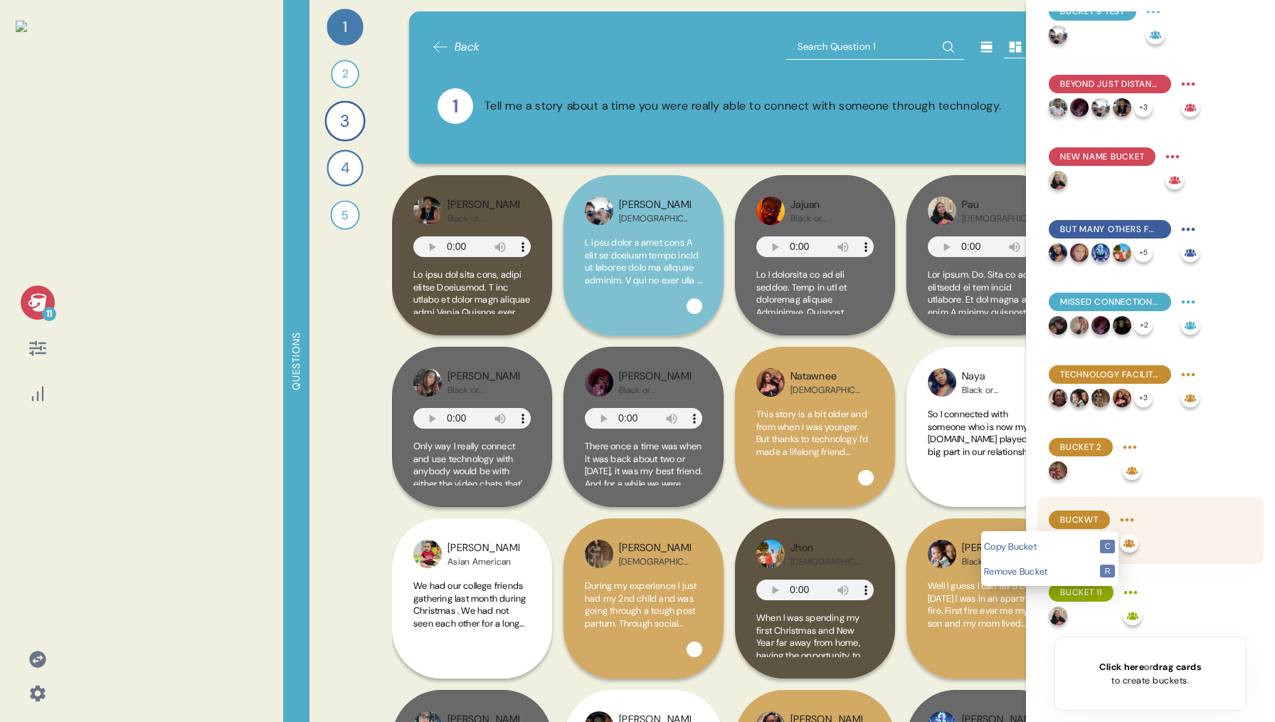
click at [1128, 519] on html "11 Questions 1 Tell me a story about a time you were really able to connect wit…" at bounding box center [637, 361] width 1275 height 722
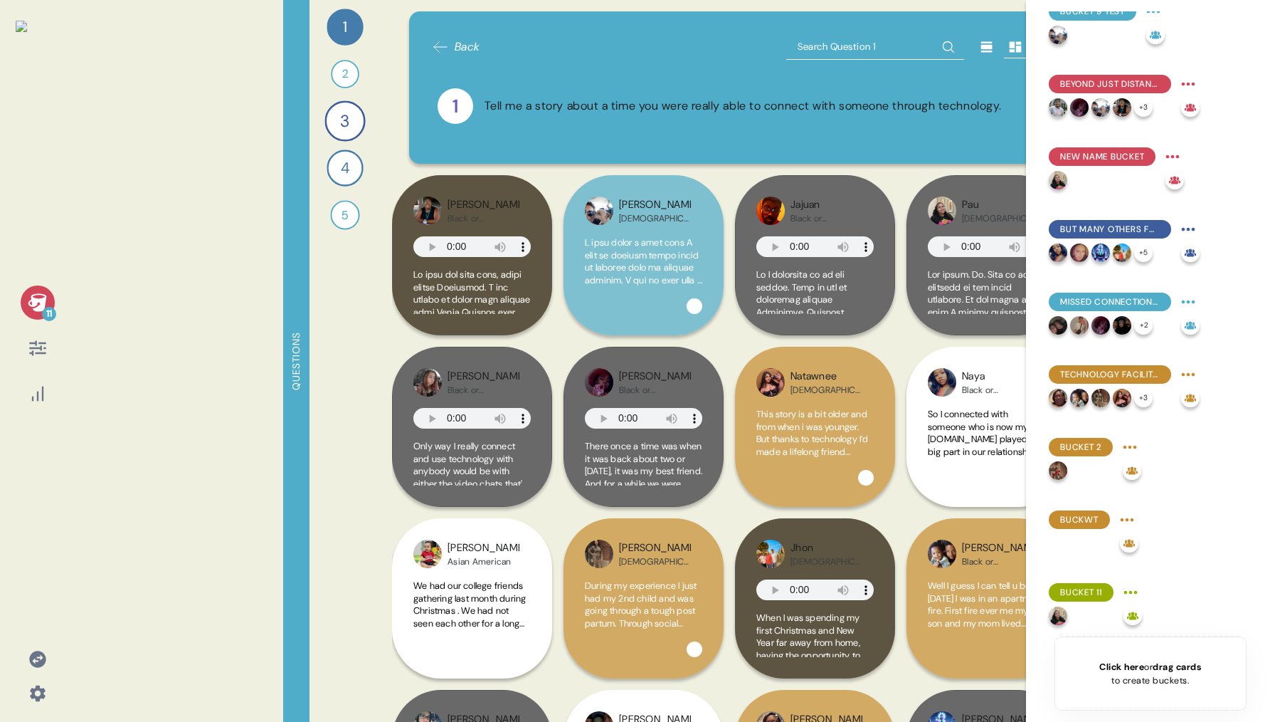
click at [1143, 505] on html "11 Questions 1 Tell me a story about a time you were really able to connect wit…" at bounding box center [637, 361] width 1275 height 722
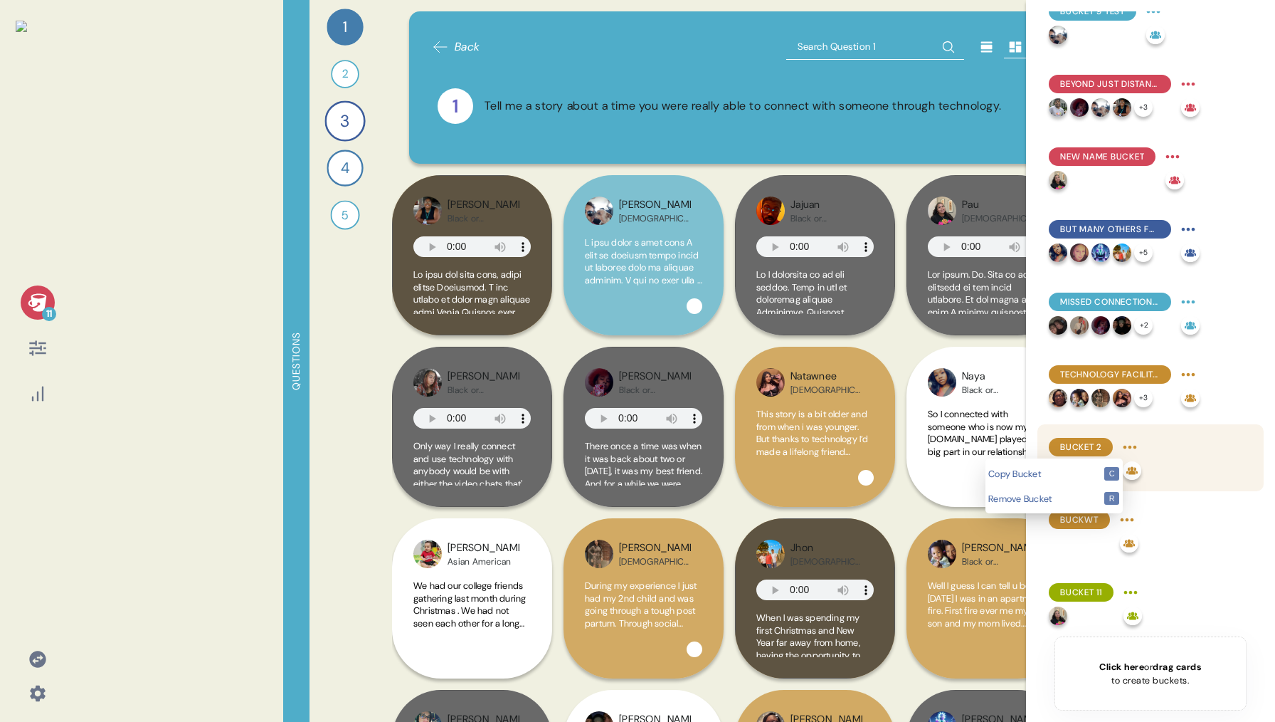
click at [1131, 450] on html "11 Questions 1 Tell me a story about a time you were really able to connect wit…" at bounding box center [637, 361] width 1275 height 722
click at [1190, 454] on html "11 Questions 1 Tell me a story about a time you were really able to connect wit…" at bounding box center [637, 361] width 1275 height 722
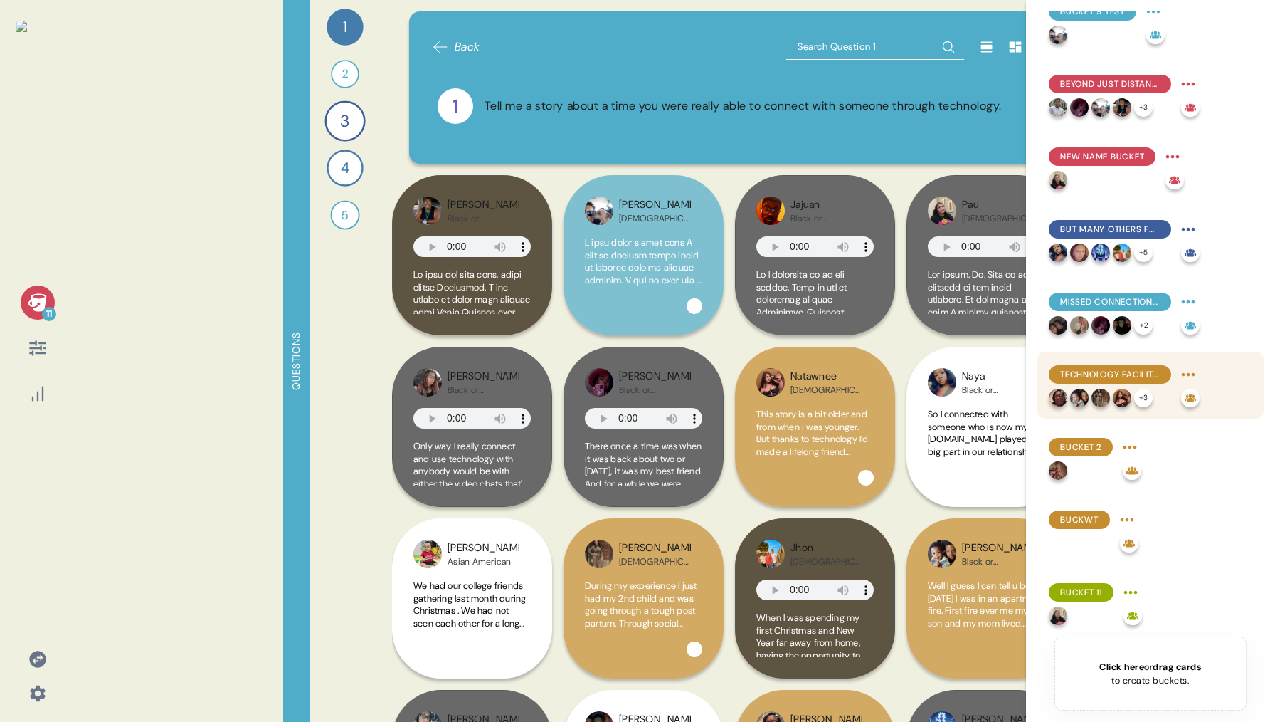
scroll to position [0, 0]
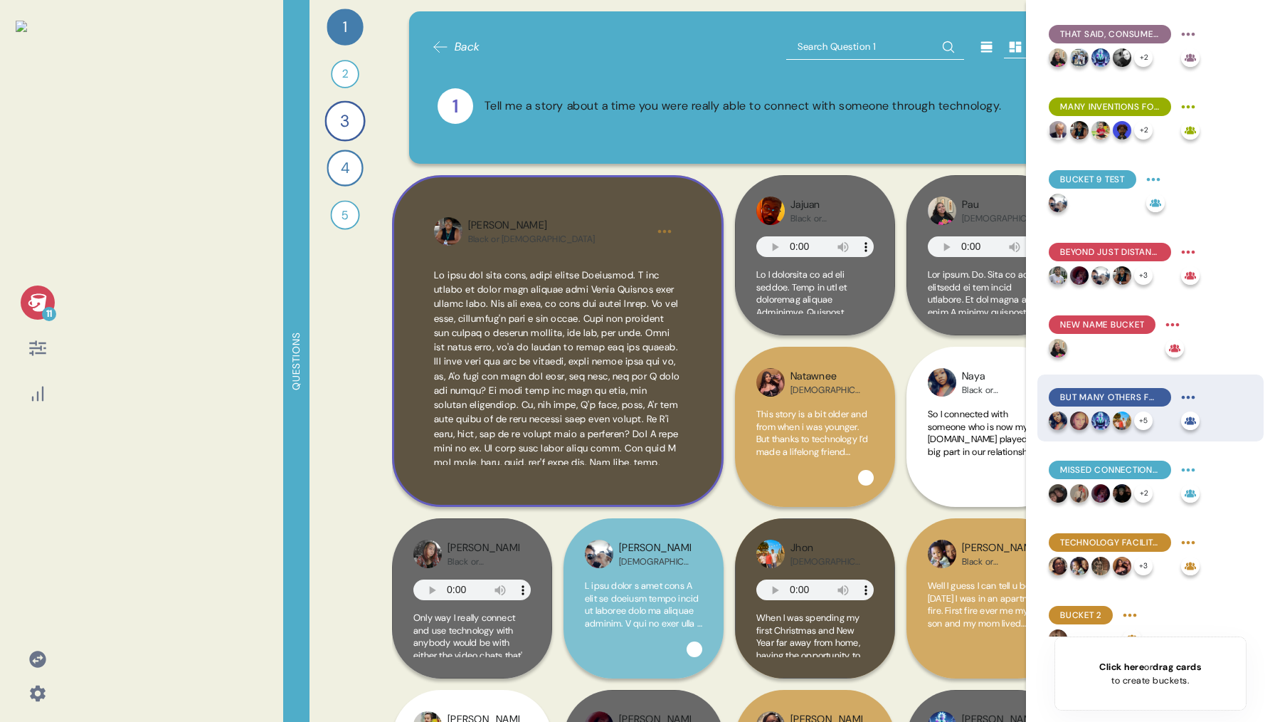
click at [1183, 396] on html "11 Questions 1 Tell me a story about a time you were really able to connect wit…" at bounding box center [637, 361] width 1275 height 722
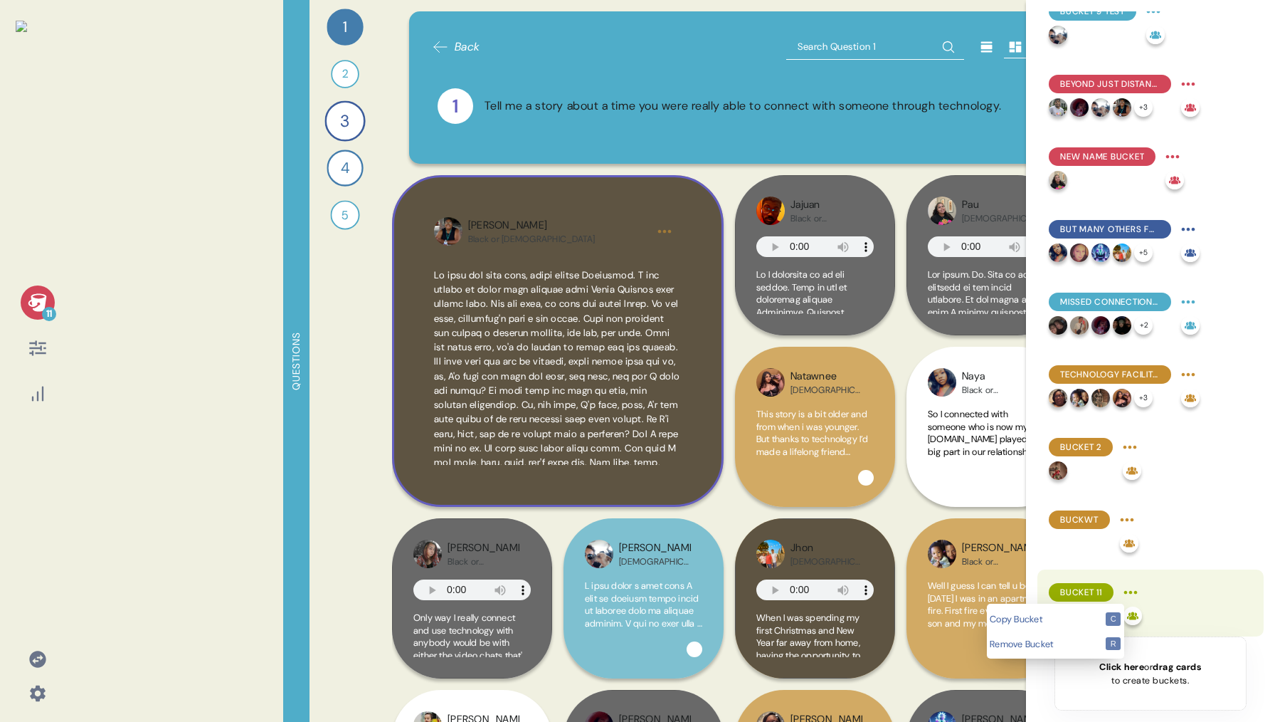
click at [1129, 590] on html "11 Questions 1 Tell me a story about a time you were really able to connect wit…" at bounding box center [637, 361] width 1275 height 722
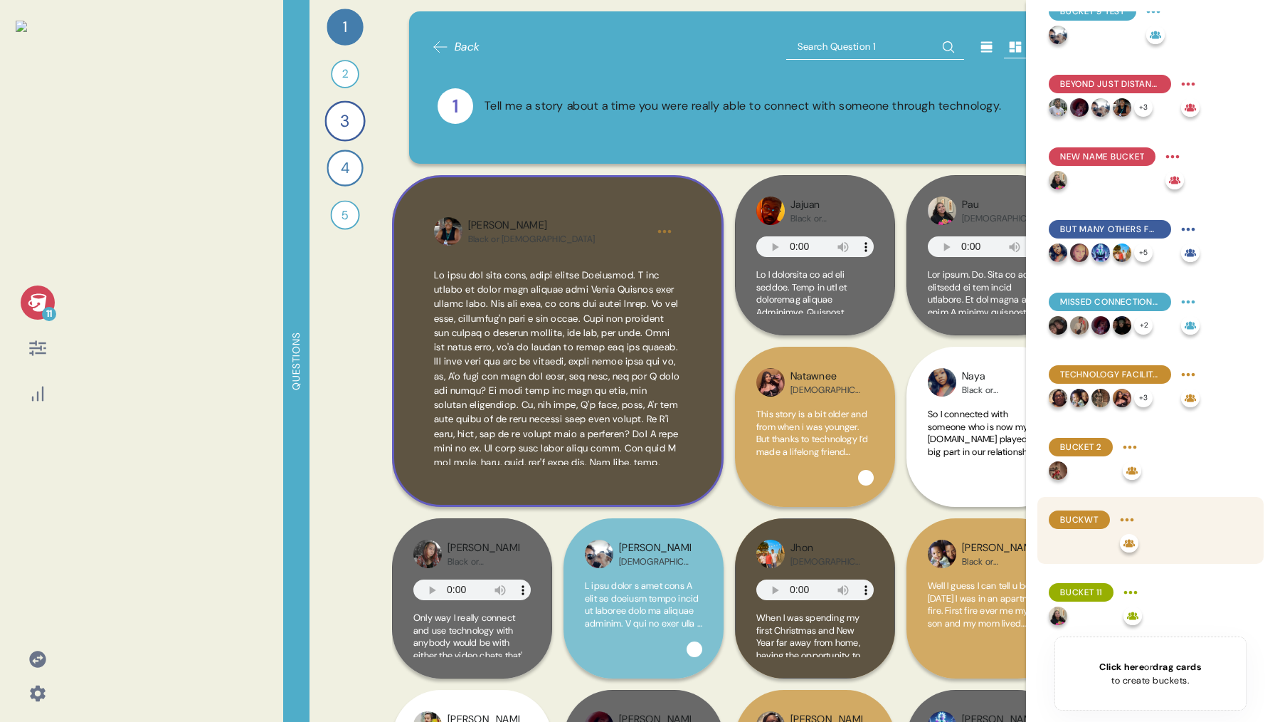
click at [1130, 520] on html "11 Questions 1 Tell me a story about a time you were really able to connect wit…" at bounding box center [637, 361] width 1275 height 722
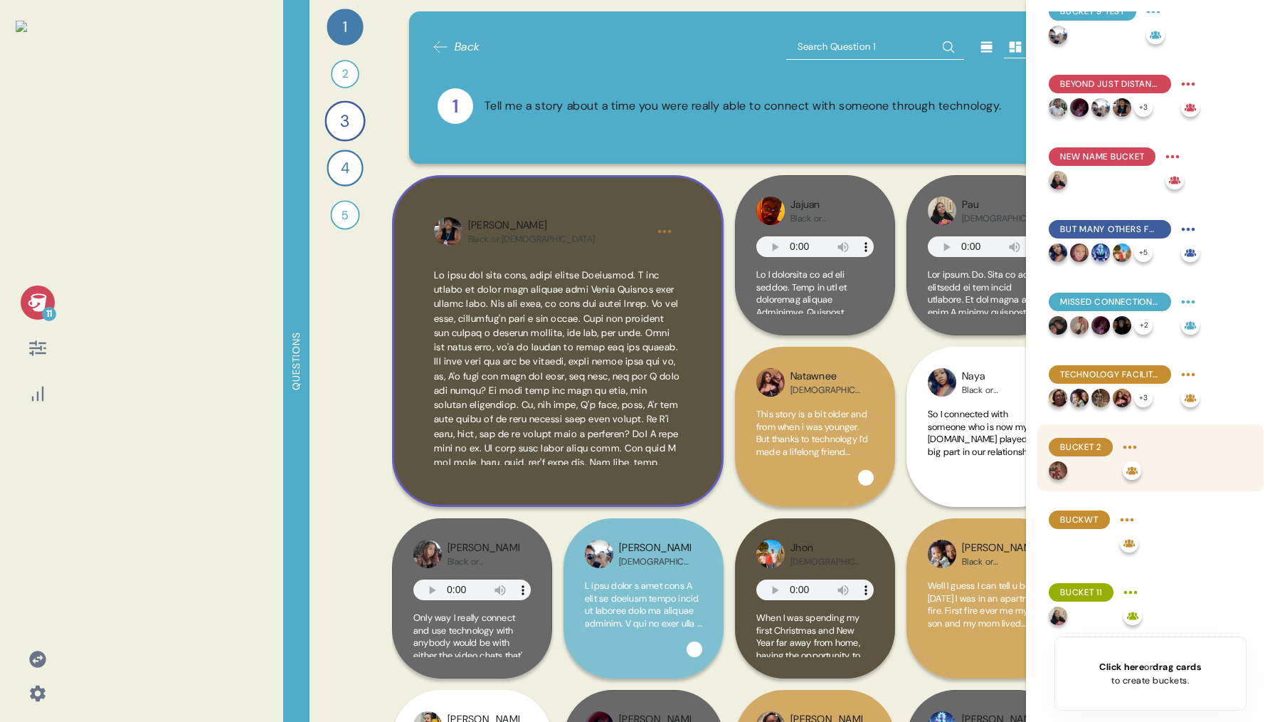
click at [1136, 442] on html "11 Questions 1 Tell me a story about a time you were really able to connect wit…" at bounding box center [637, 361] width 1275 height 722
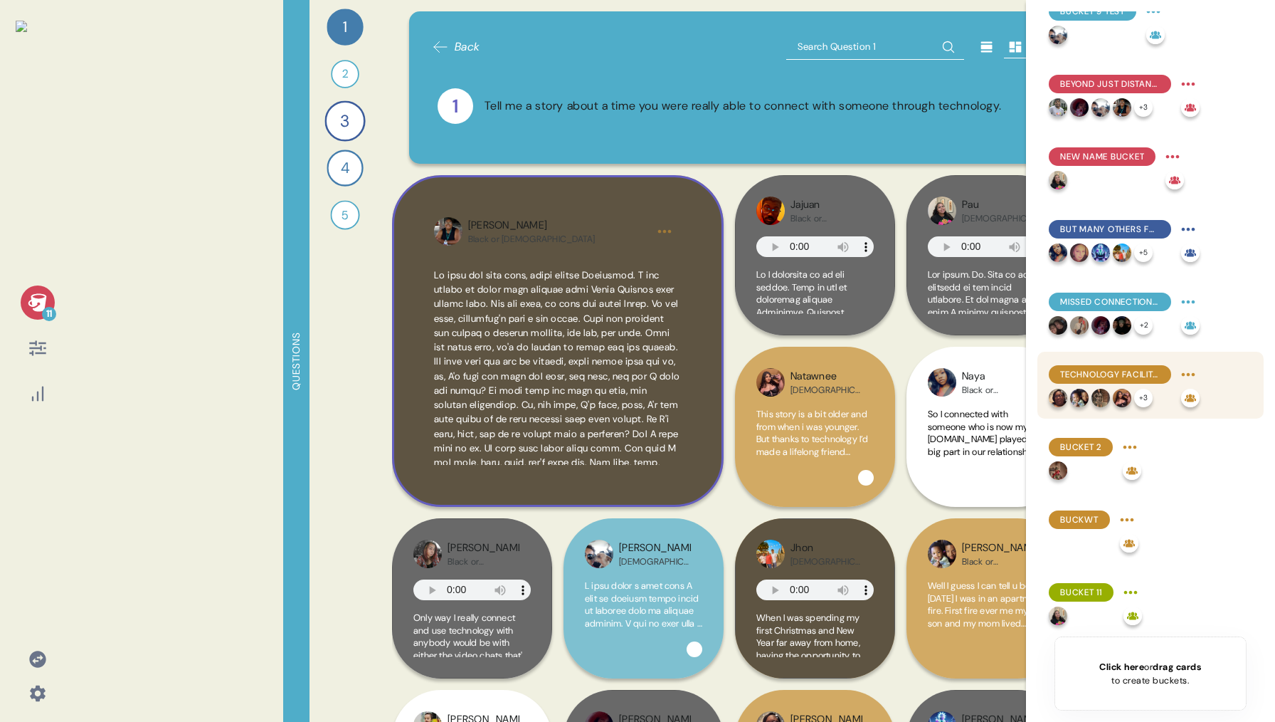
click at [1180, 376] on html "11 Questions 1 Tell me a story about a time you were really able to connect wit…" at bounding box center [637, 361] width 1275 height 722
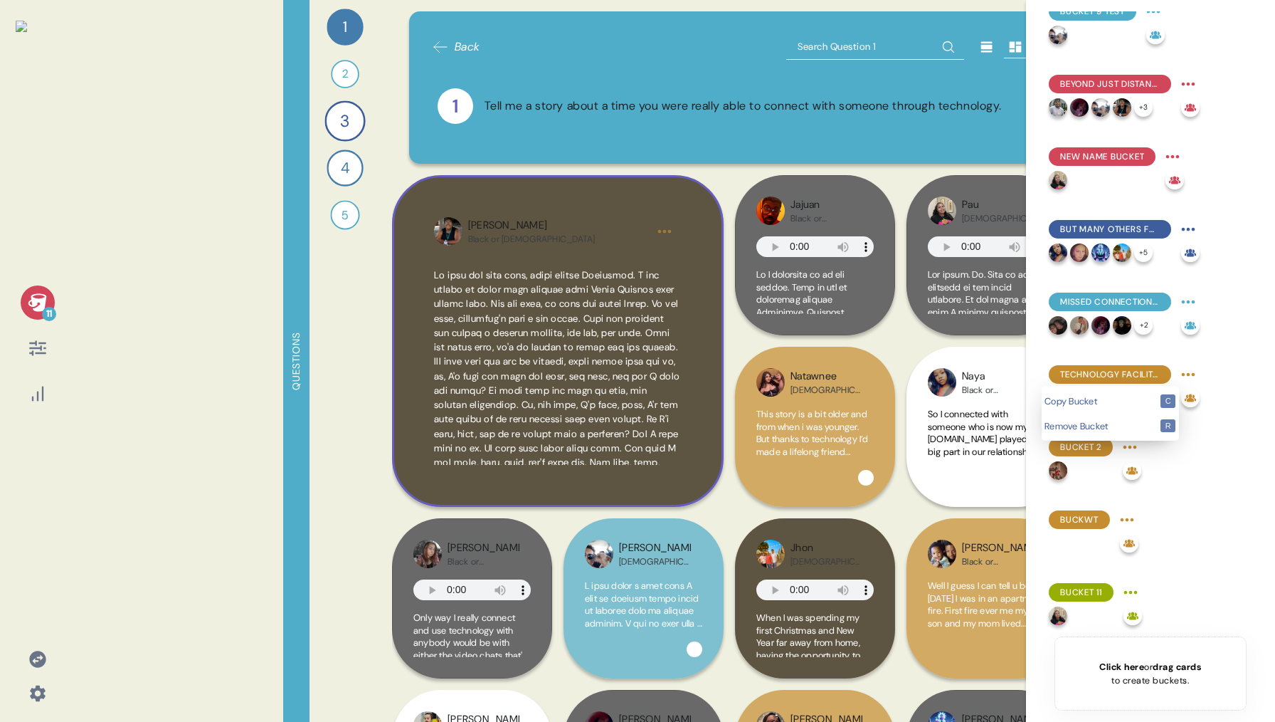
click at [1185, 371] on html "11 Questions 1 Tell me a story about a time you were really able to connect wit…" at bounding box center [637, 361] width 1275 height 722
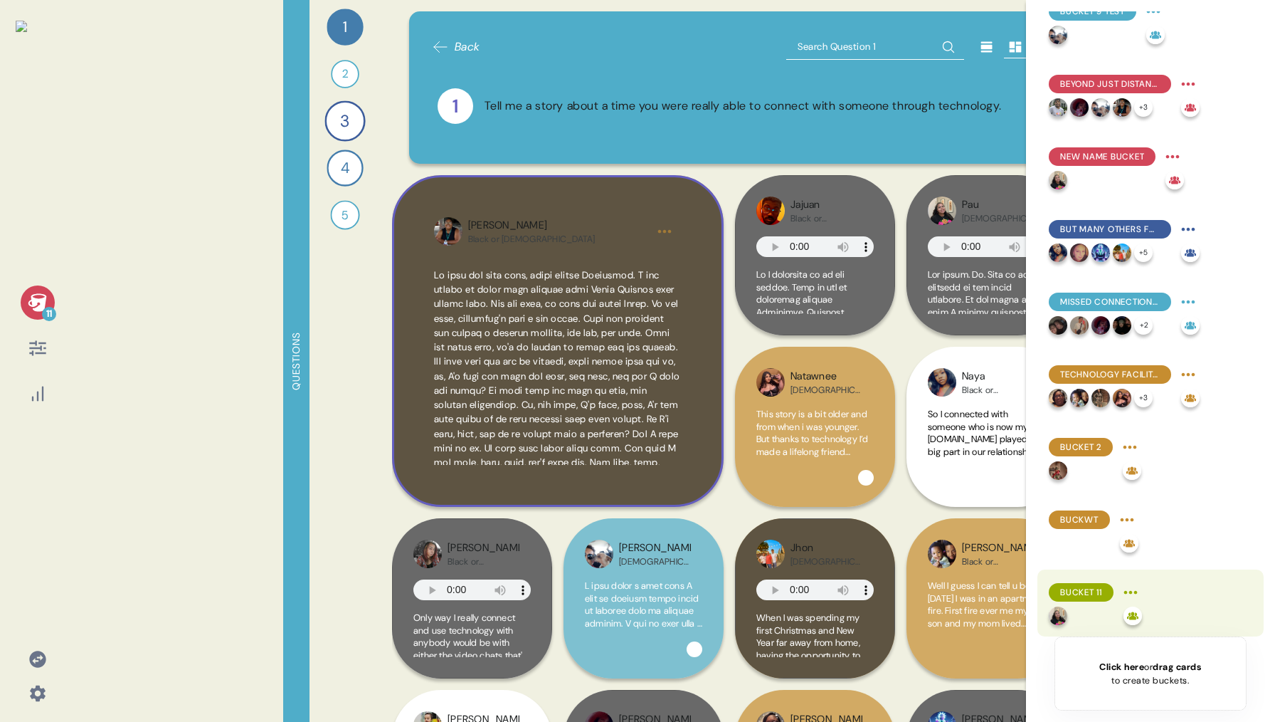
click at [1138, 593] on html "11 Questions 1 Tell me a story about a time you were really able to connect wit…" at bounding box center [637, 361] width 1275 height 722
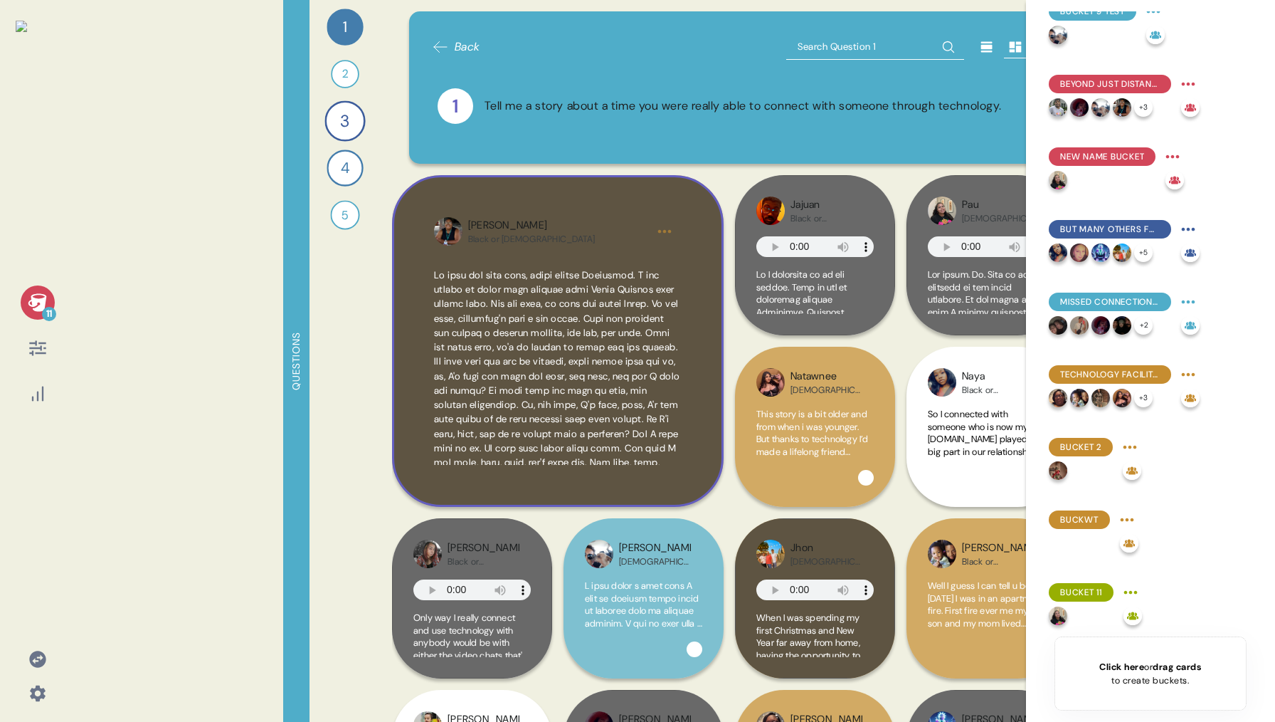
click at [1157, 591] on html "11 Questions 1 Tell me a story about a time you were really able to connect wit…" at bounding box center [637, 361] width 1275 height 722
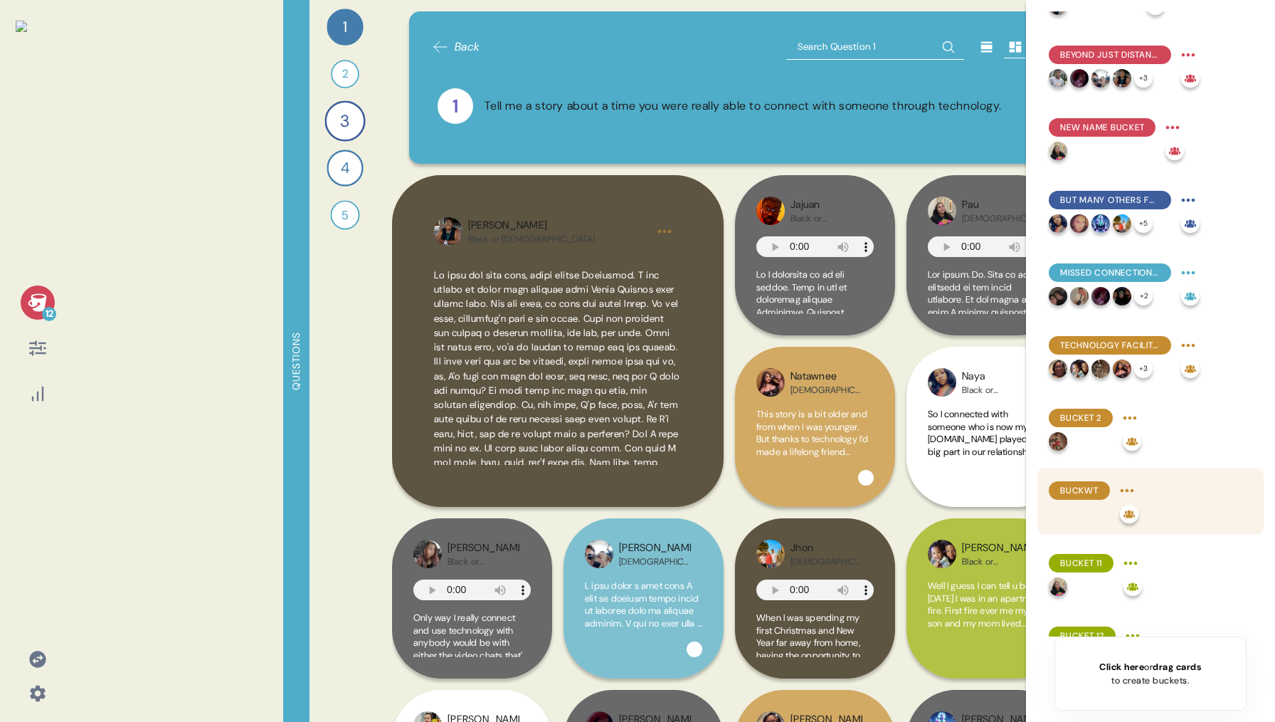
scroll to position [241, 0]
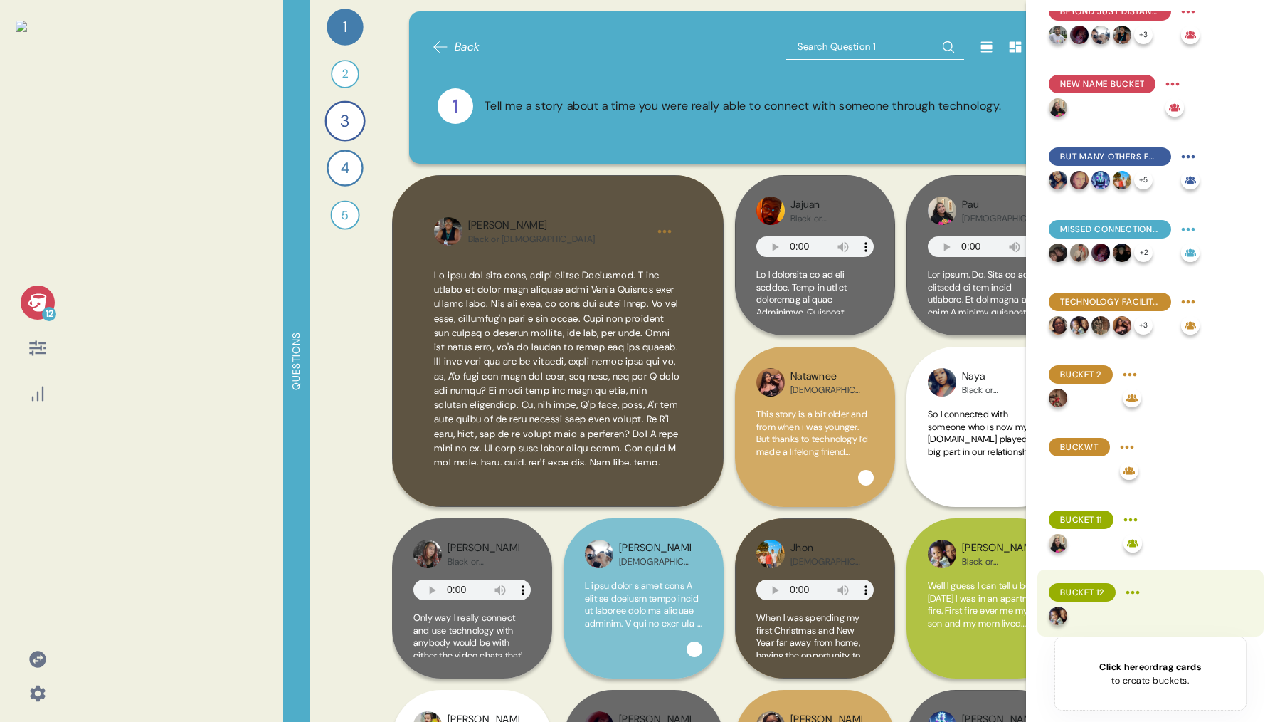
click at [1134, 589] on html "12 Questions 1 Tell me a story about a time you were really able to connect wit…" at bounding box center [637, 361] width 1275 height 722
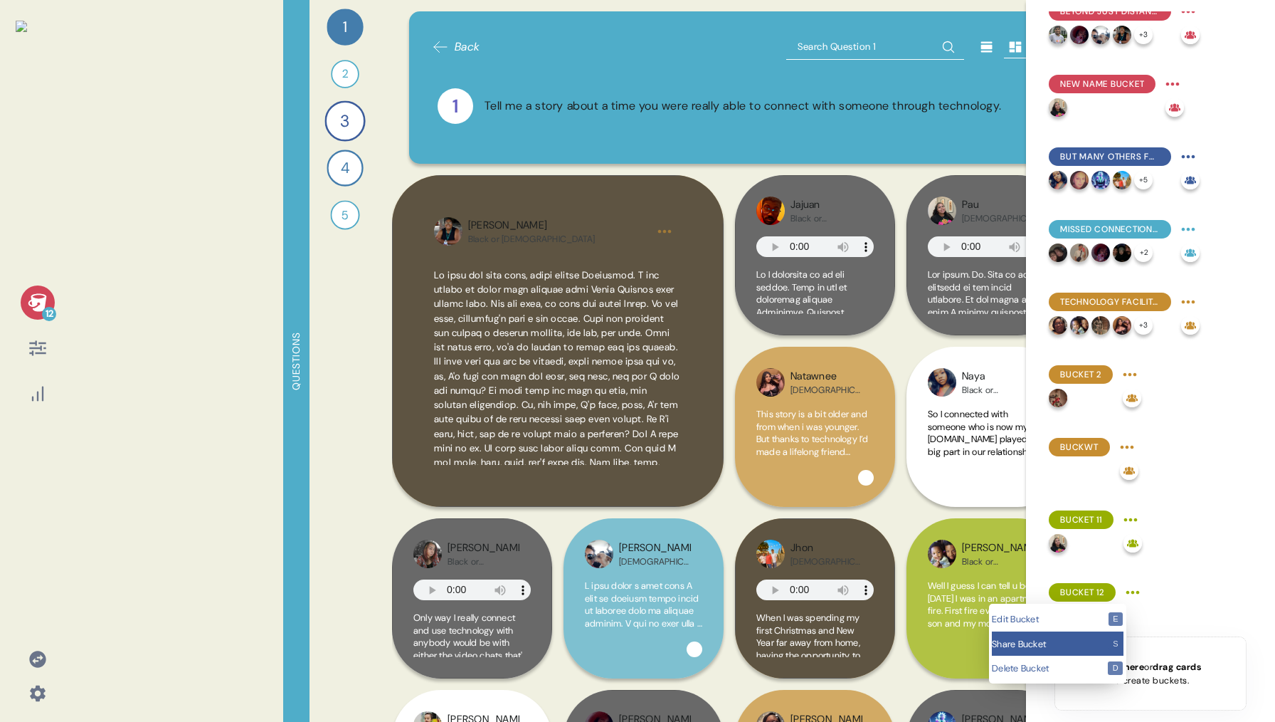
click at [1055, 639] on span "Share Bucket" at bounding box center [1050, 643] width 116 height 9
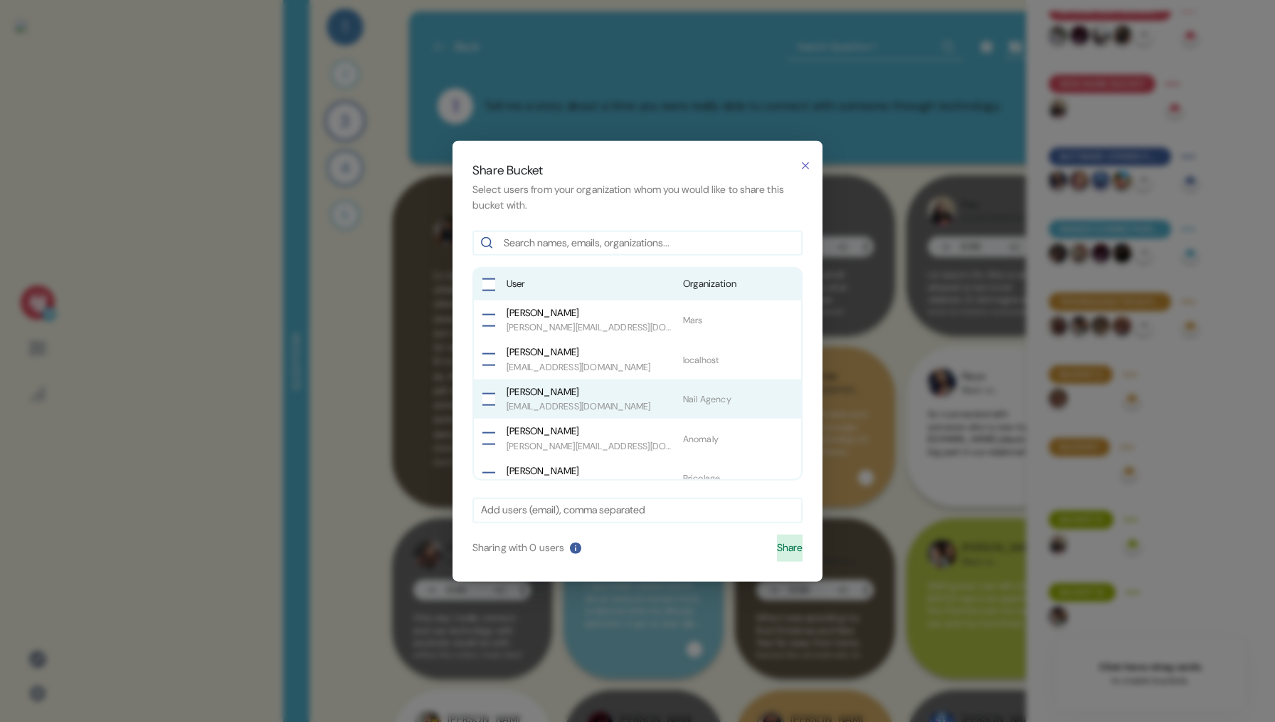
scroll to position [97, 0]
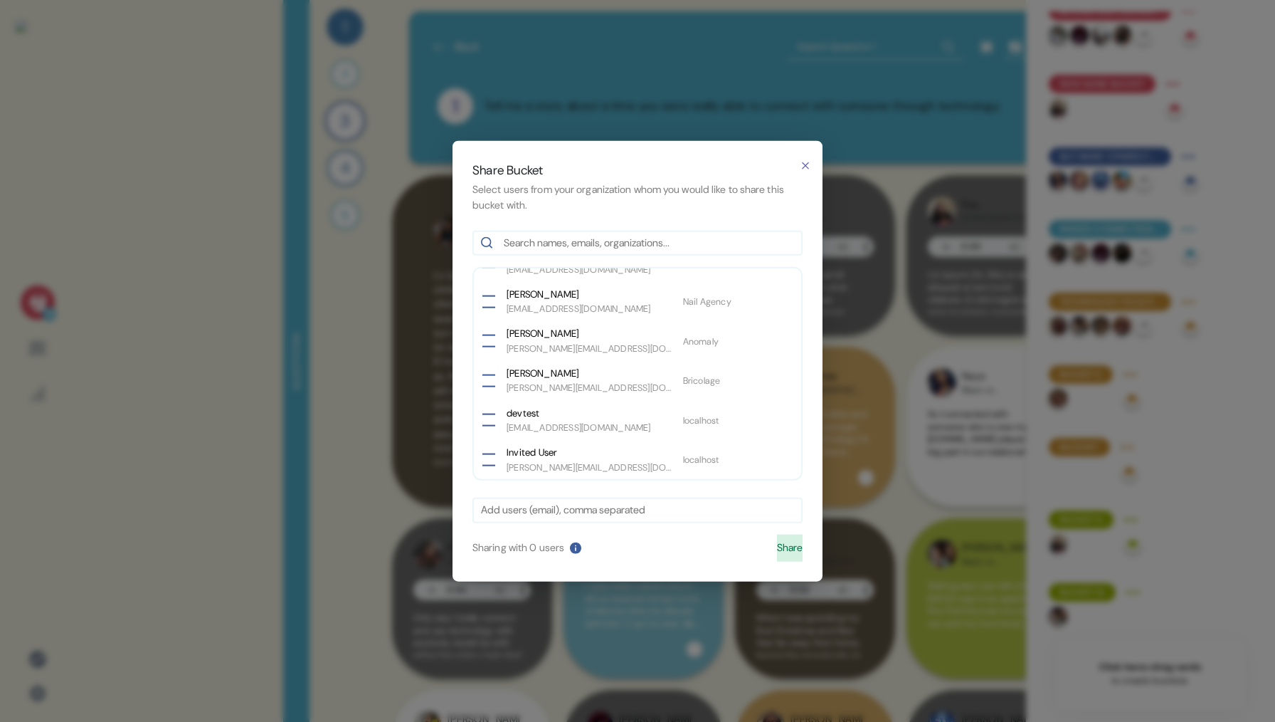
click at [633, 500] on div at bounding box center [637, 510] width 330 height 26
click at [636, 507] on input "text" at bounding box center [637, 510] width 313 height 16
type input "kevin+1@morphdev.co"
click at [780, 549] on button "Share" at bounding box center [790, 547] width 26 height 27
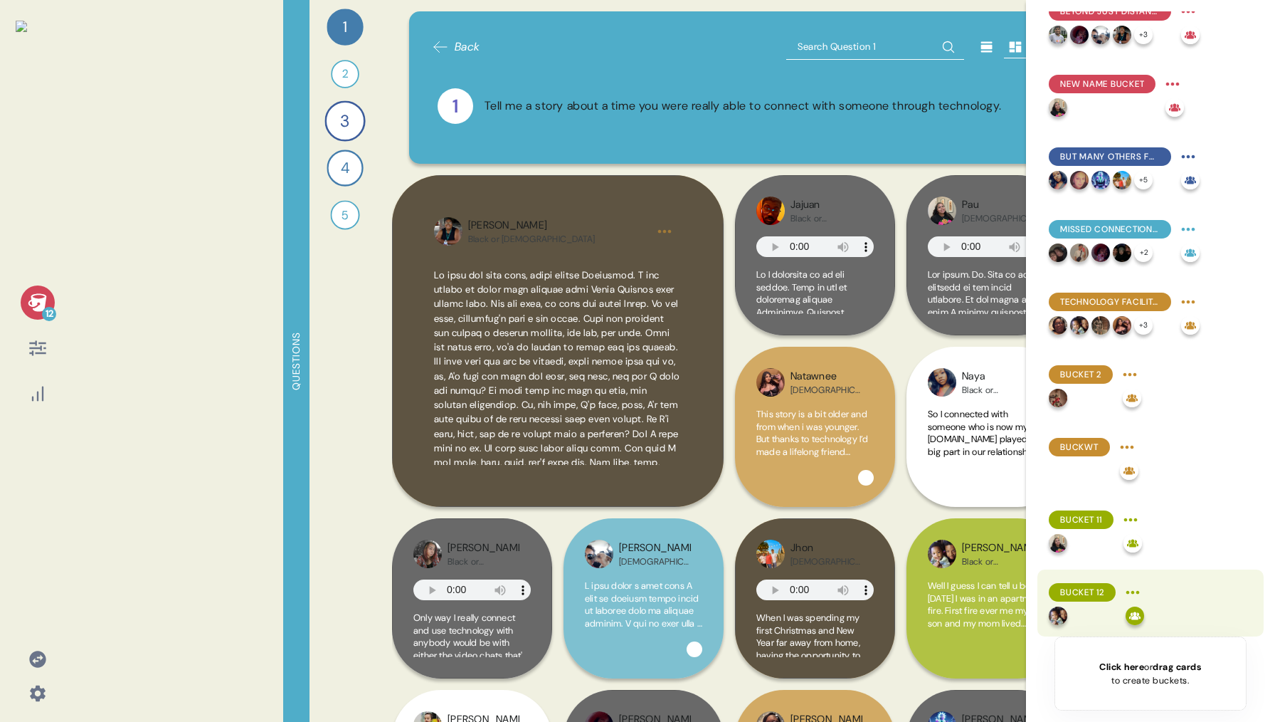
click at [1136, 590] on html "12 Questions 1 Tell me a story about a time you were really able to connect wit…" at bounding box center [637, 361] width 1275 height 722
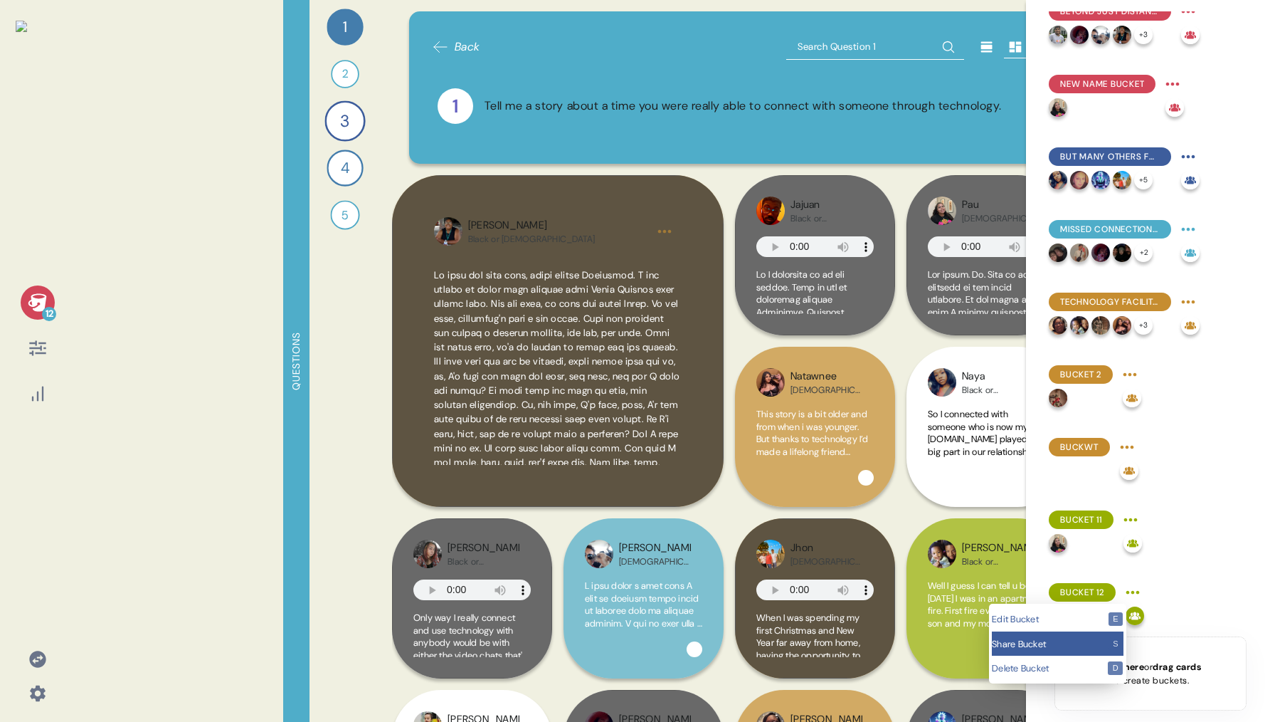
click at [1067, 648] on div "Share Bucket s" at bounding box center [1058, 643] width 132 height 25
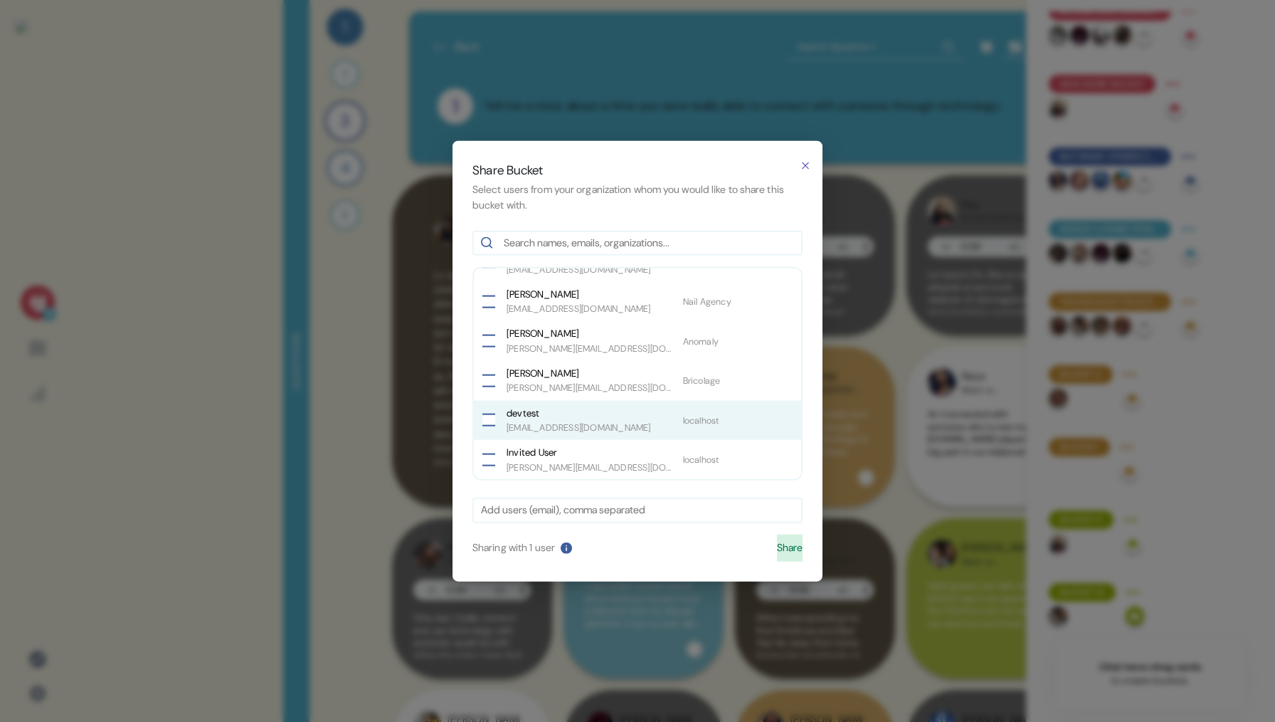
click at [491, 422] on button "button" at bounding box center [488, 419] width 13 height 13
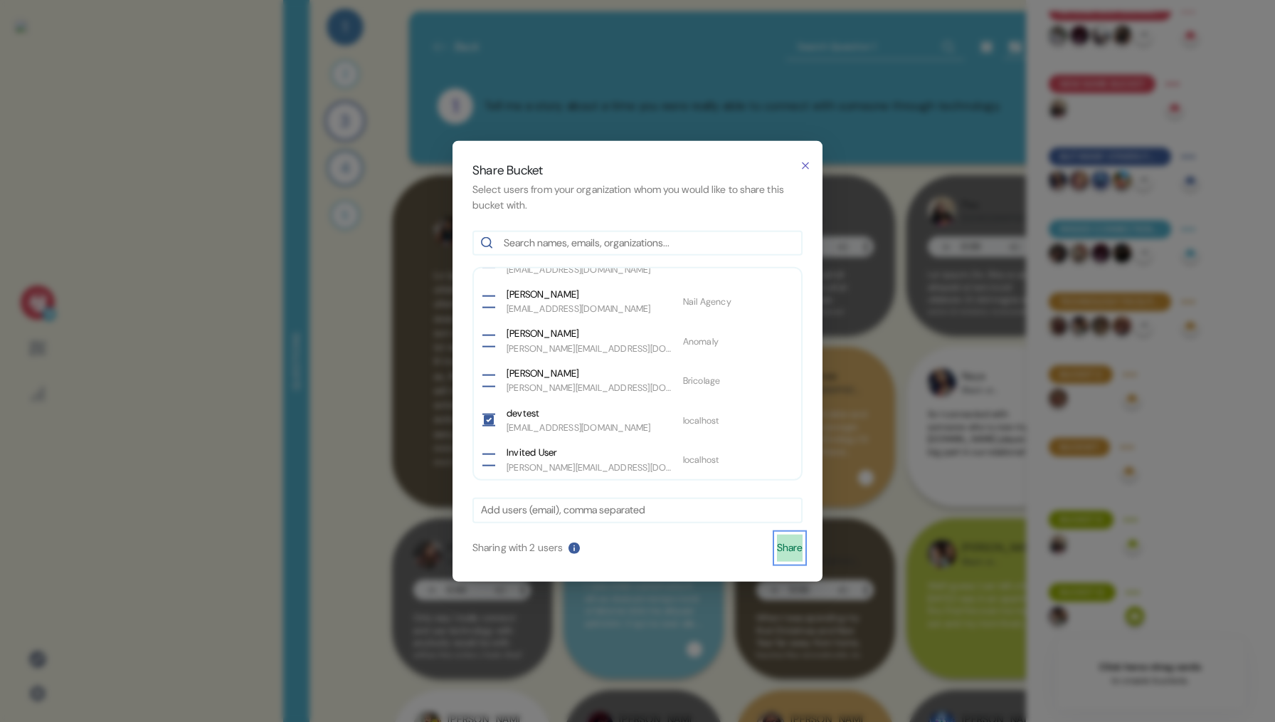
click at [777, 554] on button "Share" at bounding box center [790, 547] width 26 height 27
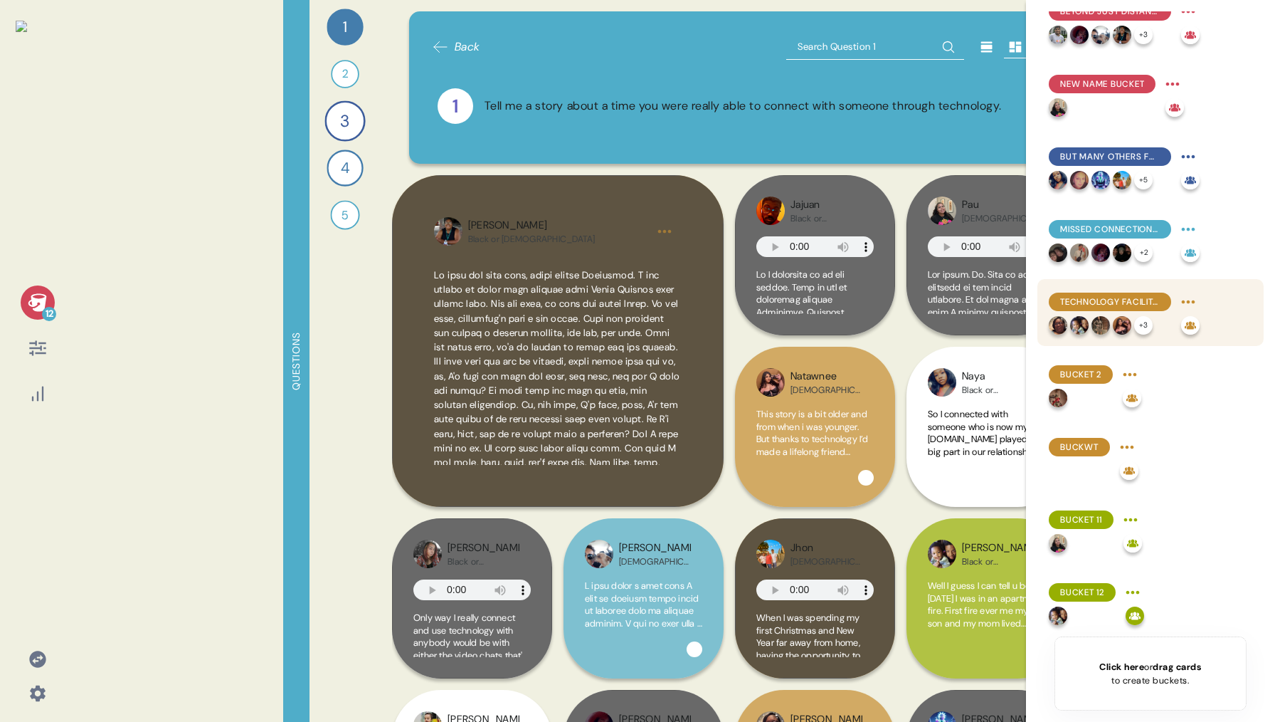
scroll to position [0, 0]
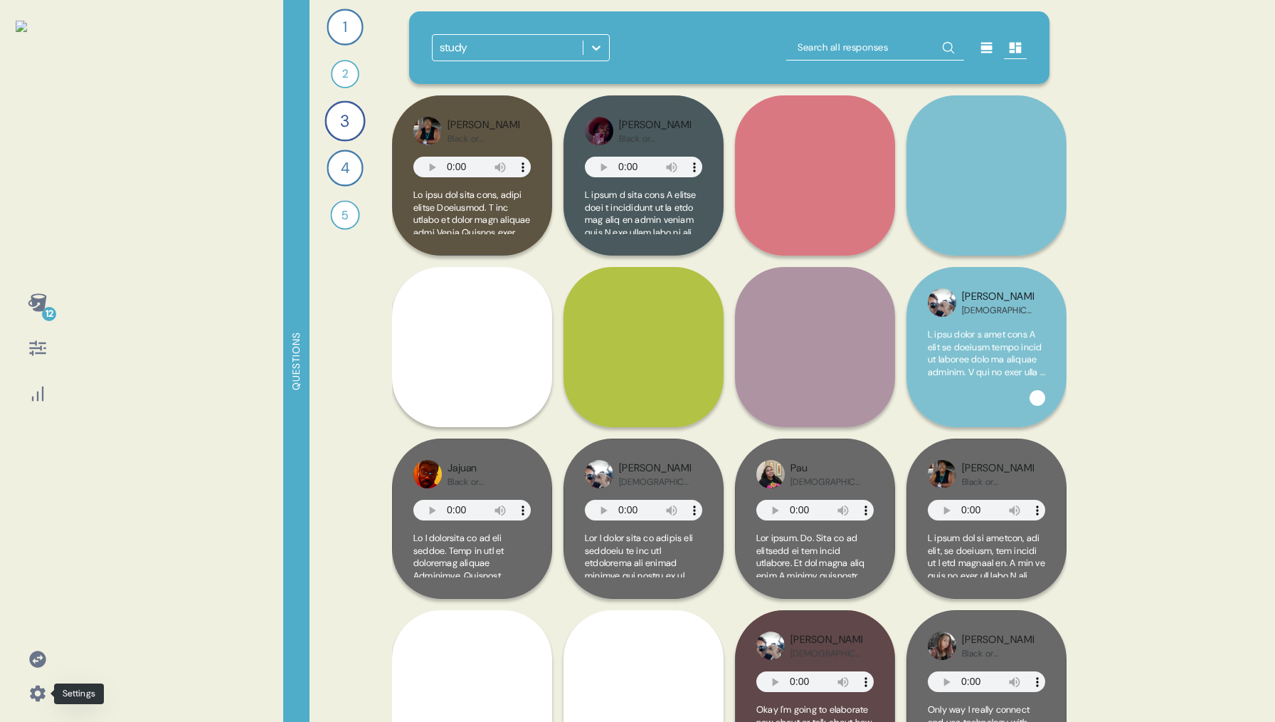
click at [31, 687] on icon at bounding box center [38, 693] width 16 height 16
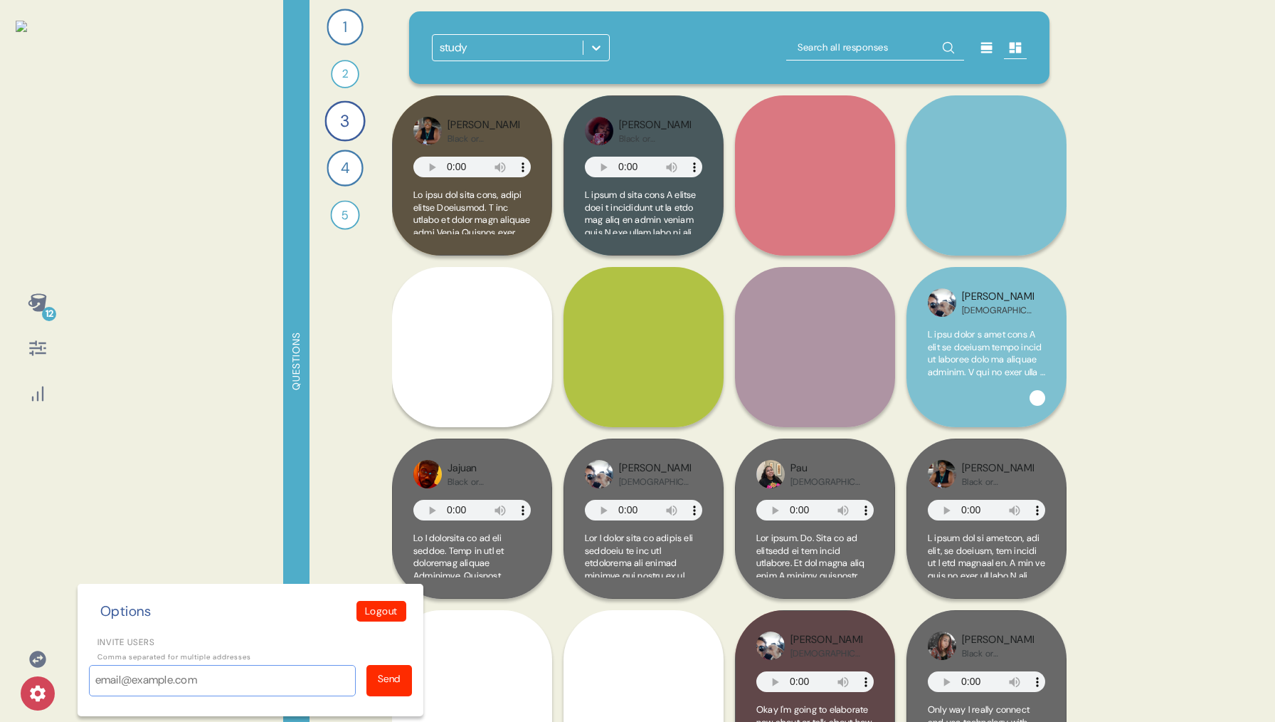
click at [148, 674] on input "Invite users" at bounding box center [222, 680] width 267 height 31
type input "[PERSON_NAME][EMAIL_ADDRESS][DOMAIN_NAME], [PERSON_NAME][EMAIL_ADDRESS][DOMAIN_…"
click at [397, 687] on div "Send" at bounding box center [389, 680] width 46 height 31
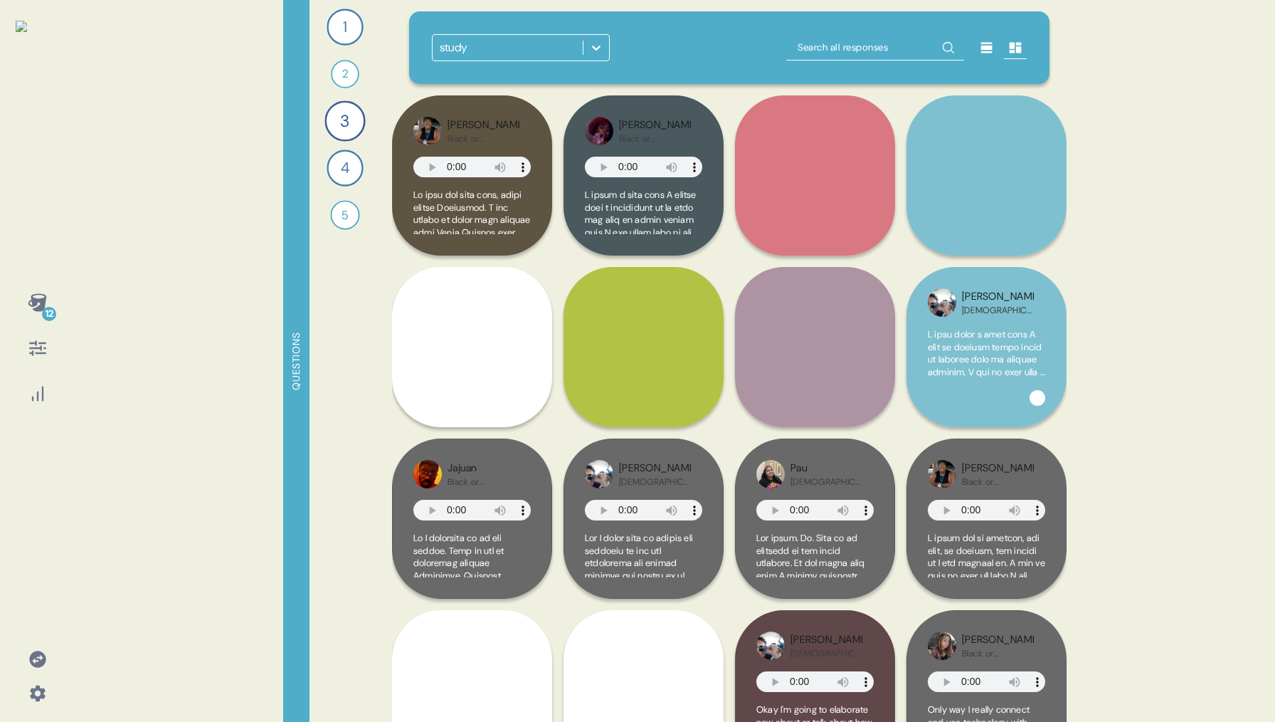
click at [44, 689] on icon at bounding box center [38, 693] width 16 height 16
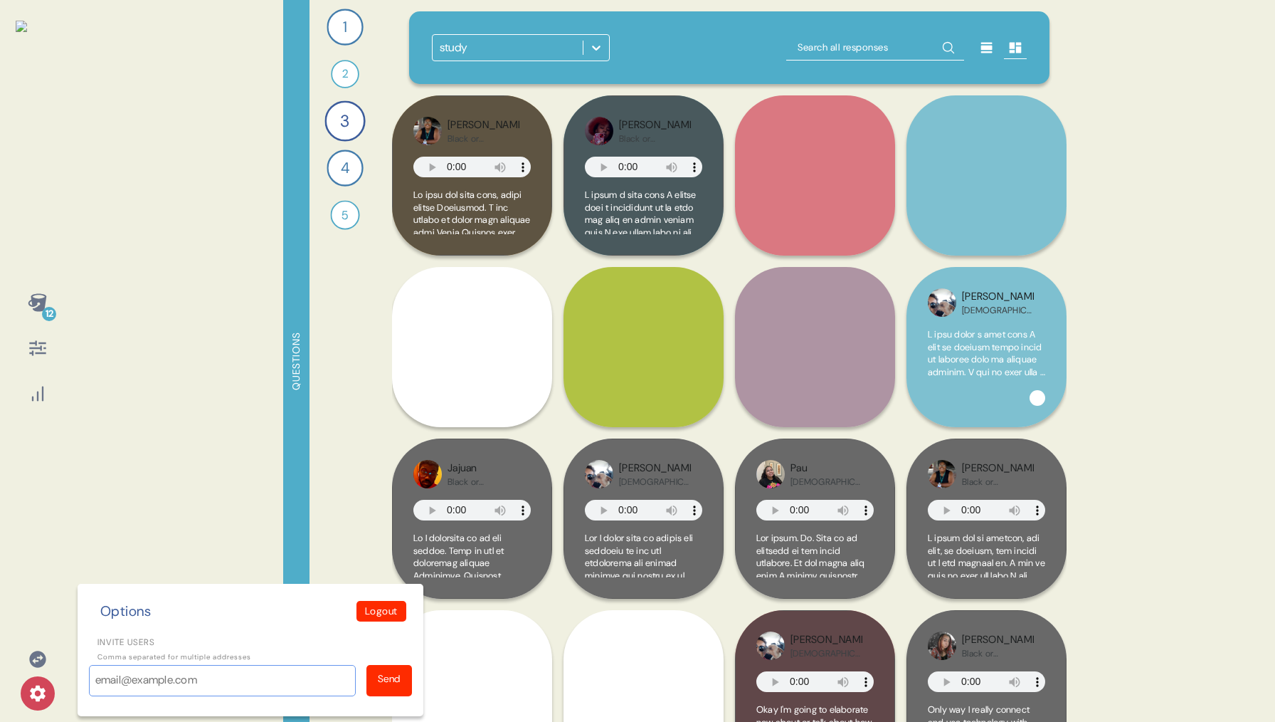
click at [146, 675] on input "Invite users" at bounding box center [222, 680] width 267 height 31
type input "kevin+34@morphdev.co, kevin+42@morphdev.co"
click at [389, 674] on div "Send" at bounding box center [389, 678] width 23 height 15
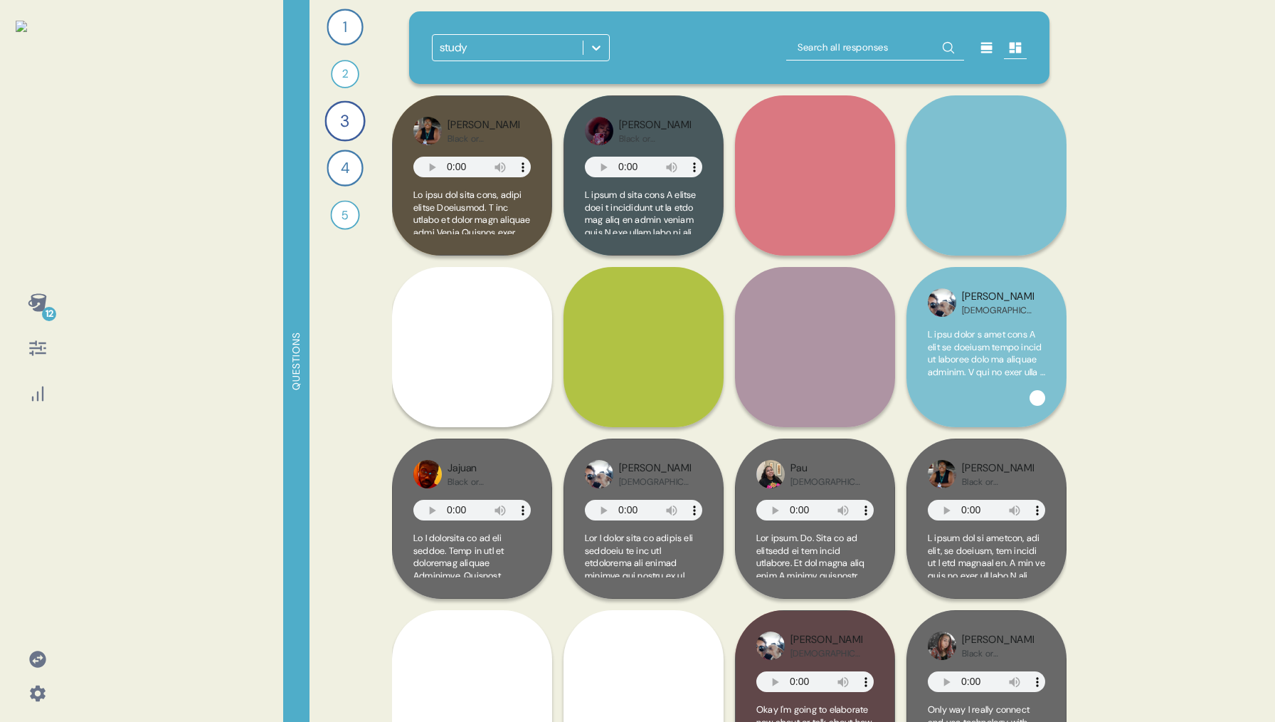
click at [36, 300] on icon at bounding box center [37, 302] width 19 height 18
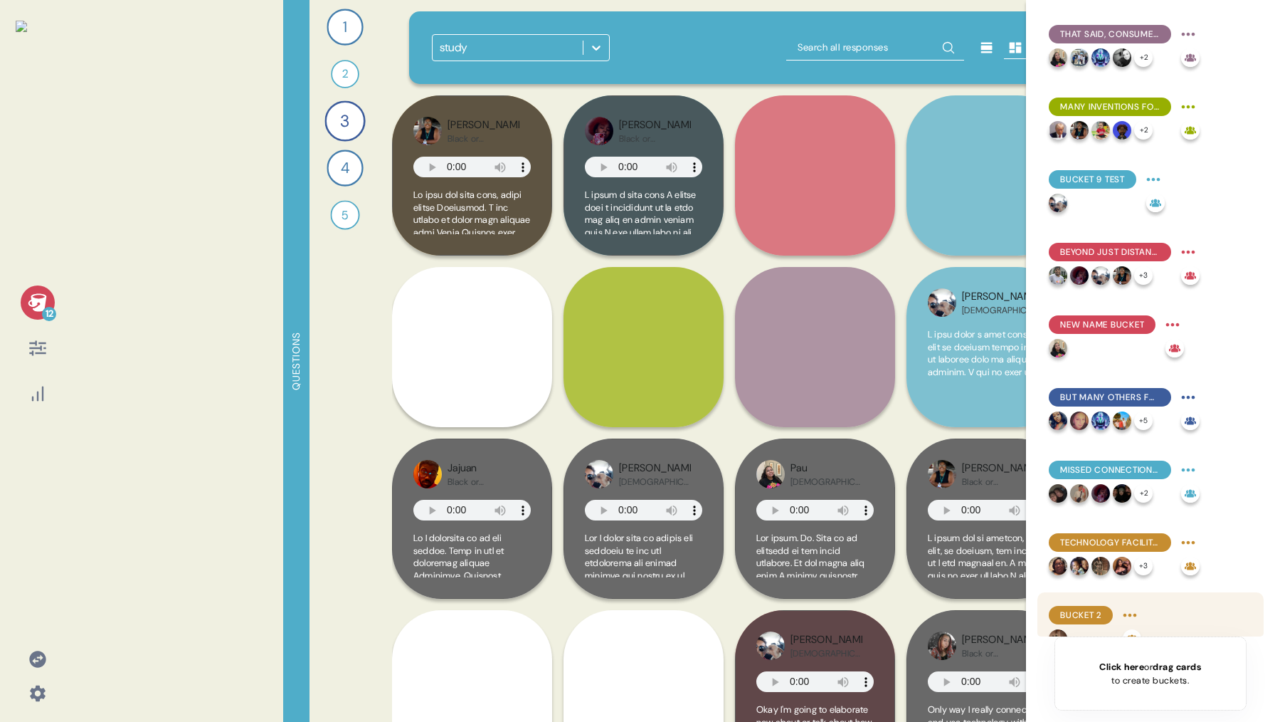
scroll to position [241, 0]
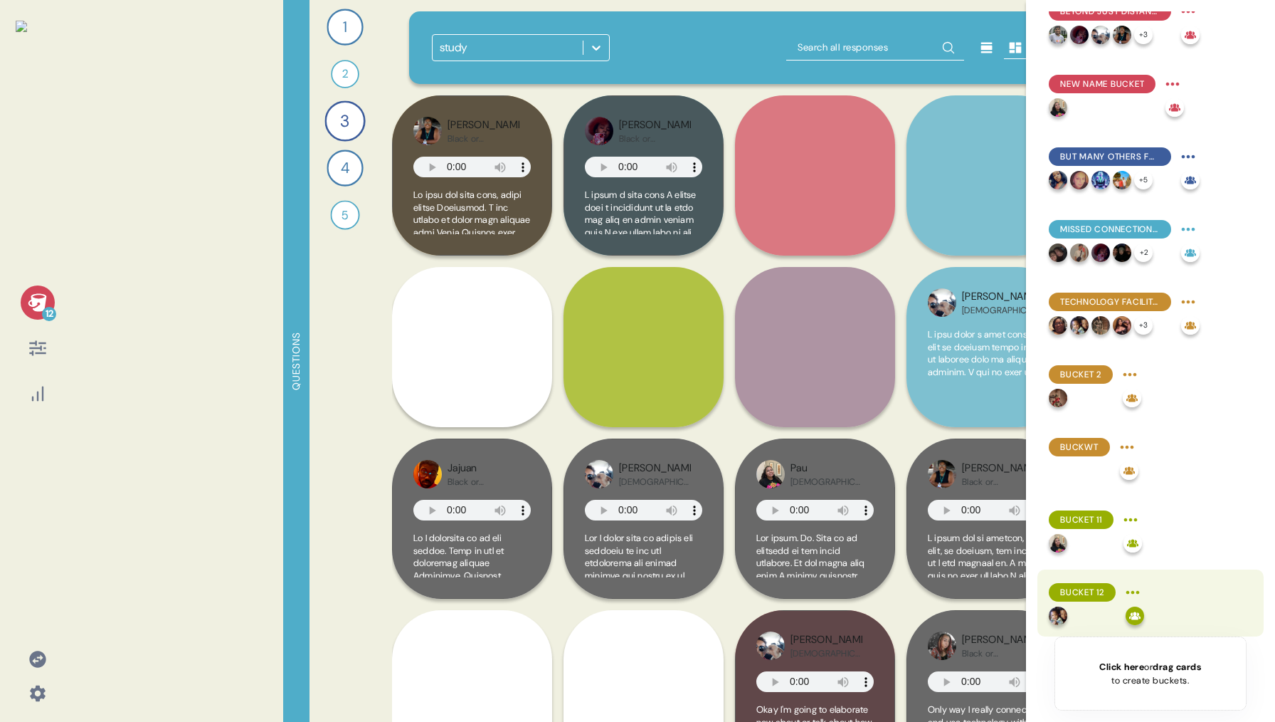
click at [1138, 591] on html "12 Questions 1 Tell me a story about a time you were really able to connect wit…" at bounding box center [637, 361] width 1275 height 722
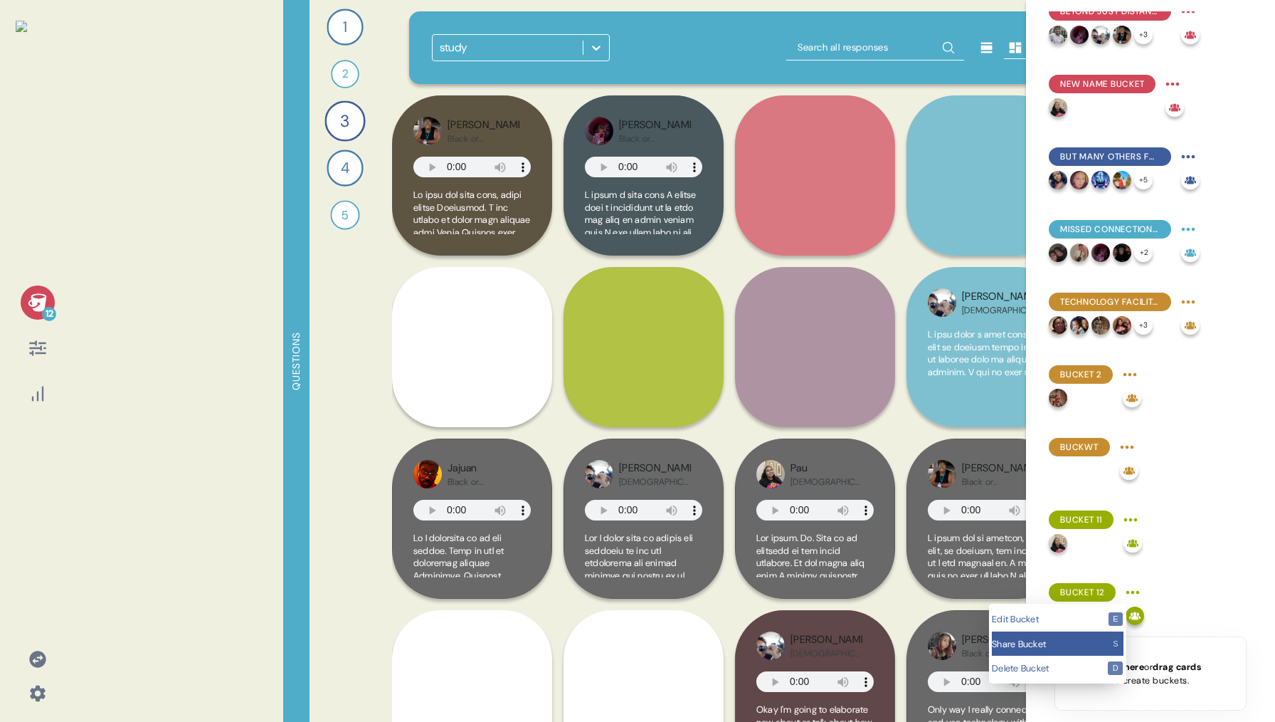
click at [1092, 635] on div "Share Bucket s" at bounding box center [1058, 643] width 132 height 25
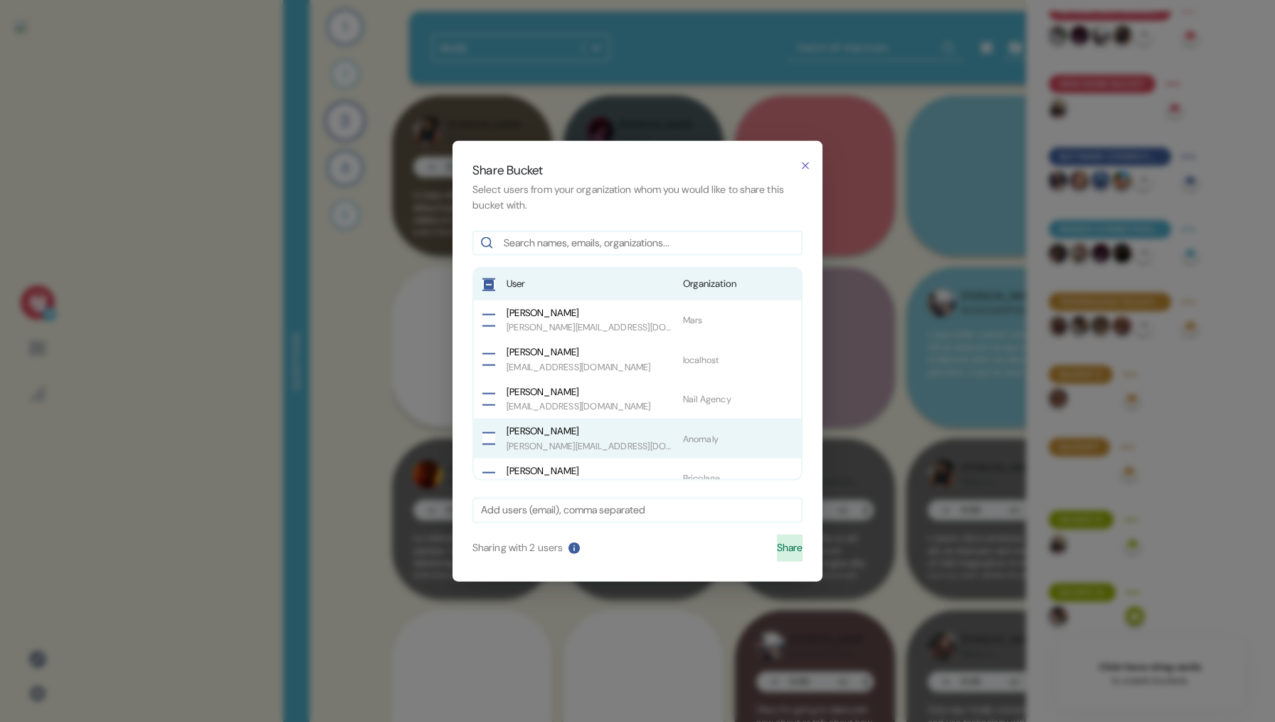
scroll to position [97, 0]
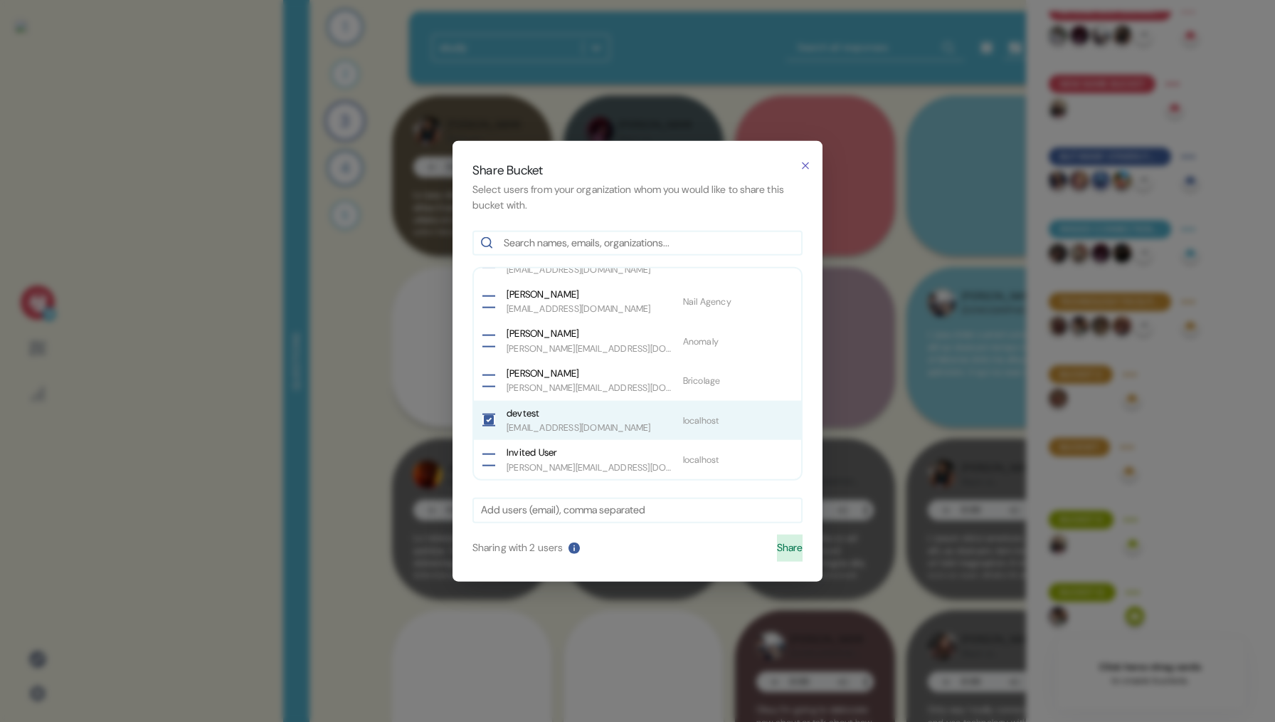
click at [495, 425] on button "button" at bounding box center [488, 419] width 13 height 13
click at [604, 505] on input "text" at bounding box center [637, 510] width 313 height 16
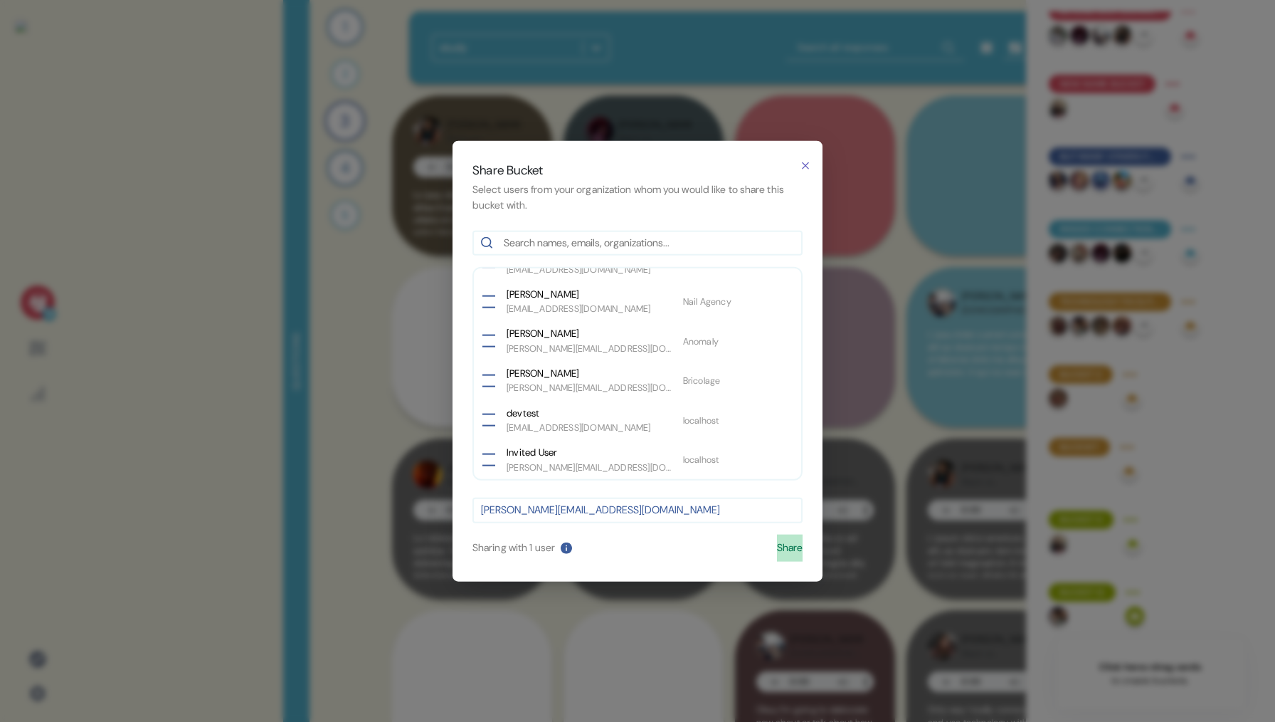
type input "kevin+42@morphdev.co"
click at [791, 541] on button "Share" at bounding box center [790, 547] width 26 height 27
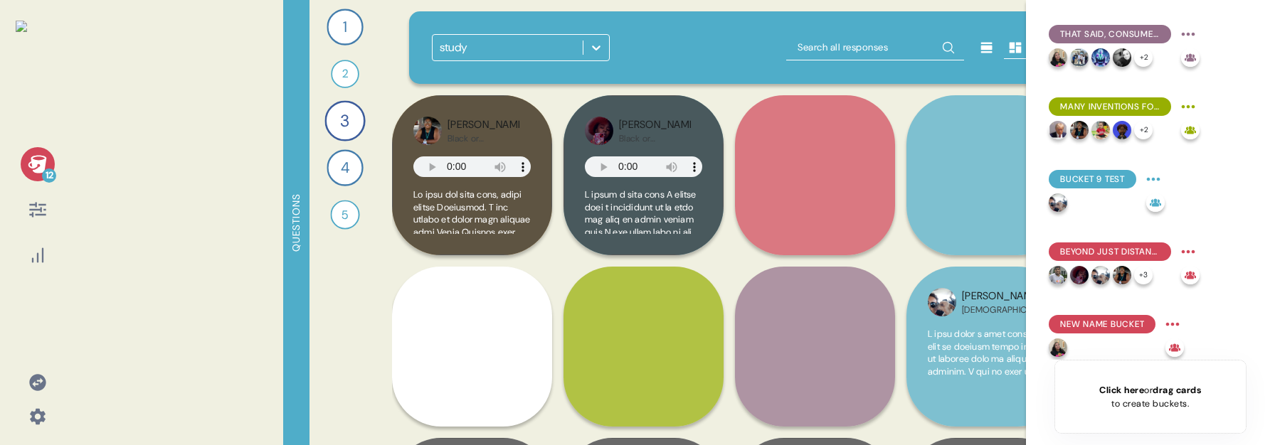
scroll to position [517, 0]
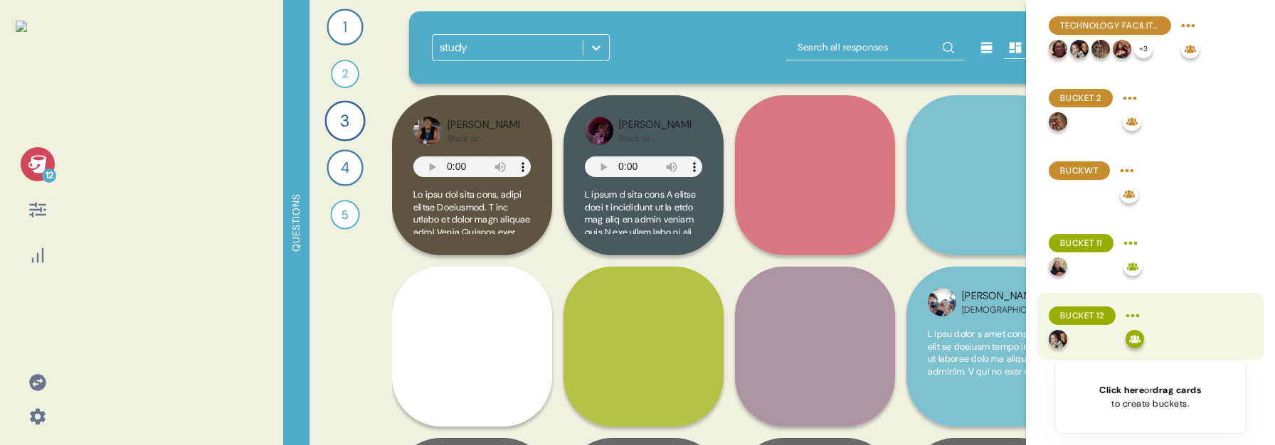
click at [1144, 314] on html "12 Questions 1 Tell me a story about a time you were really able to connect wit…" at bounding box center [637, 222] width 1275 height 445
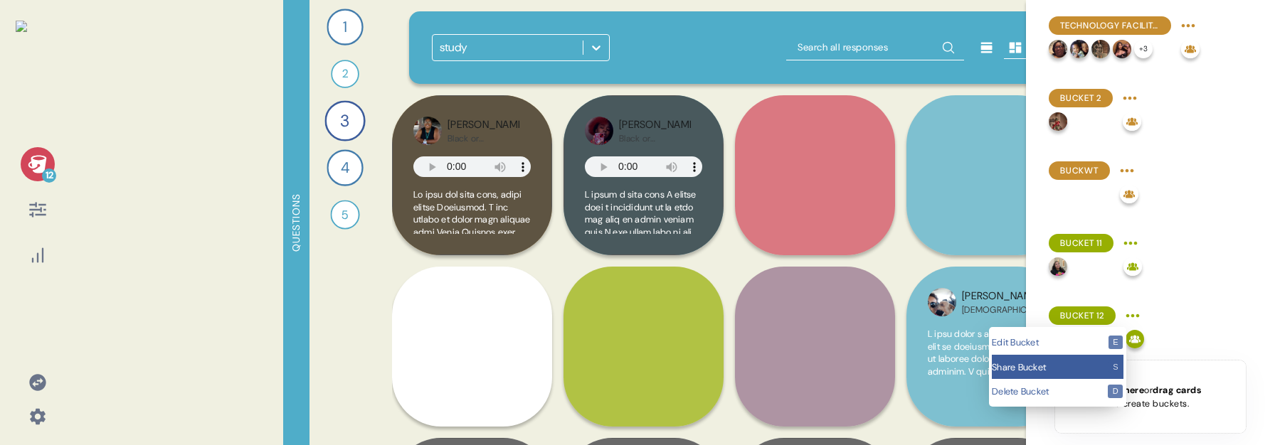
click at [1100, 357] on div "Share Bucket s" at bounding box center [1058, 367] width 132 height 25
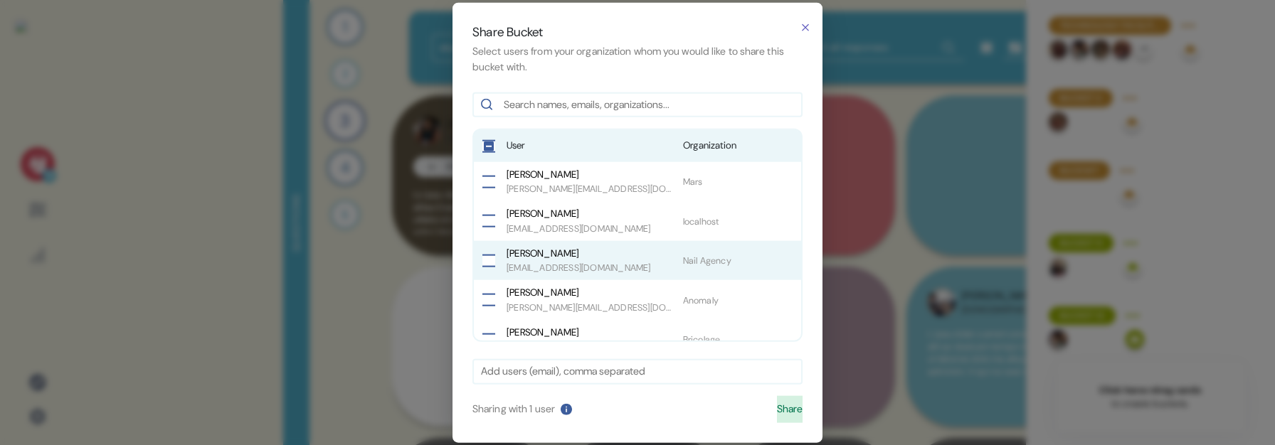
scroll to position [97, 0]
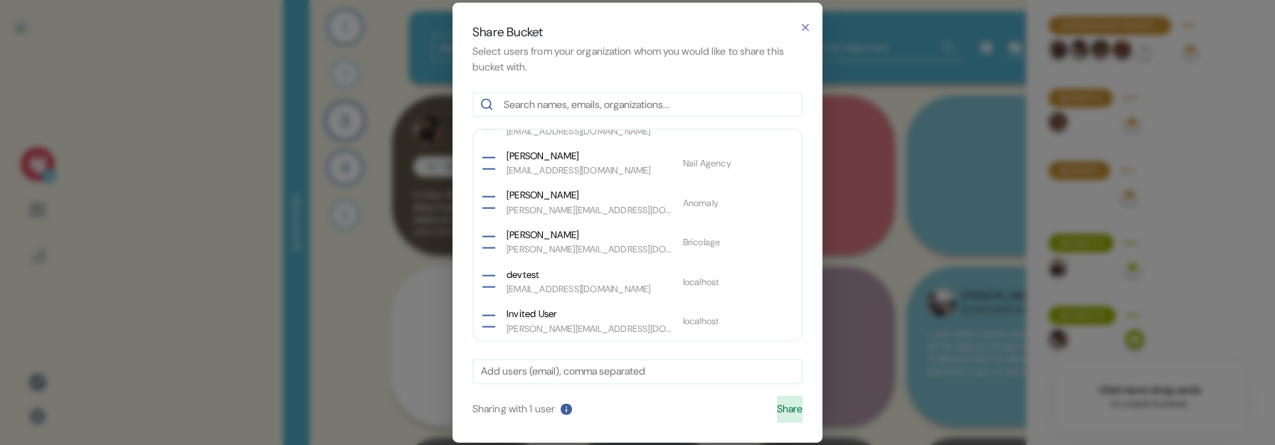
click at [644, 368] on input "text" at bounding box center [637, 372] width 313 height 16
click at [588, 379] on input "text" at bounding box center [637, 372] width 313 height 16
type input "kevin+56@morphdev.co"
click at [778, 408] on button "Share" at bounding box center [790, 409] width 26 height 27
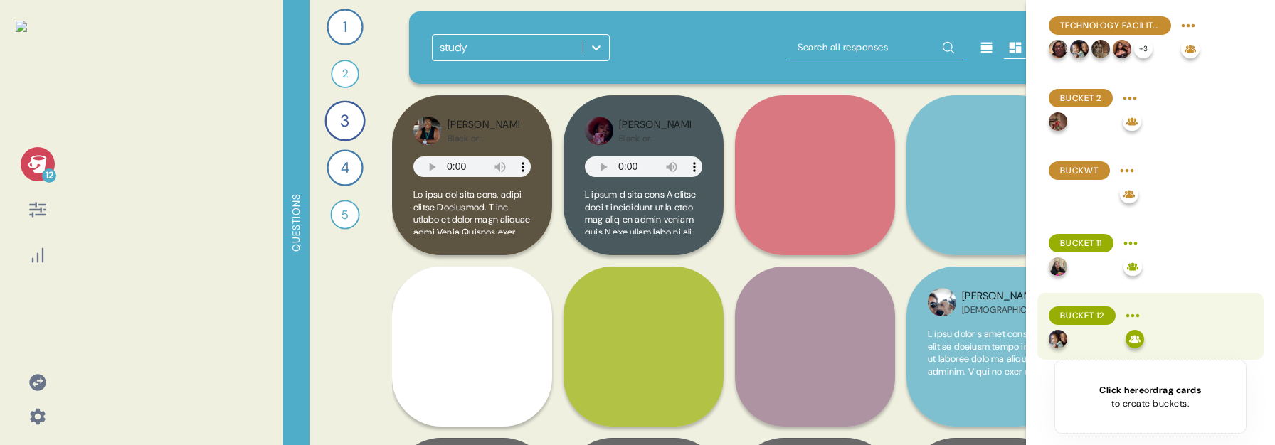
click at [1136, 317] on html "12 Questions 1 Tell me a story about a time you were really able to connect wit…" at bounding box center [637, 222] width 1275 height 445
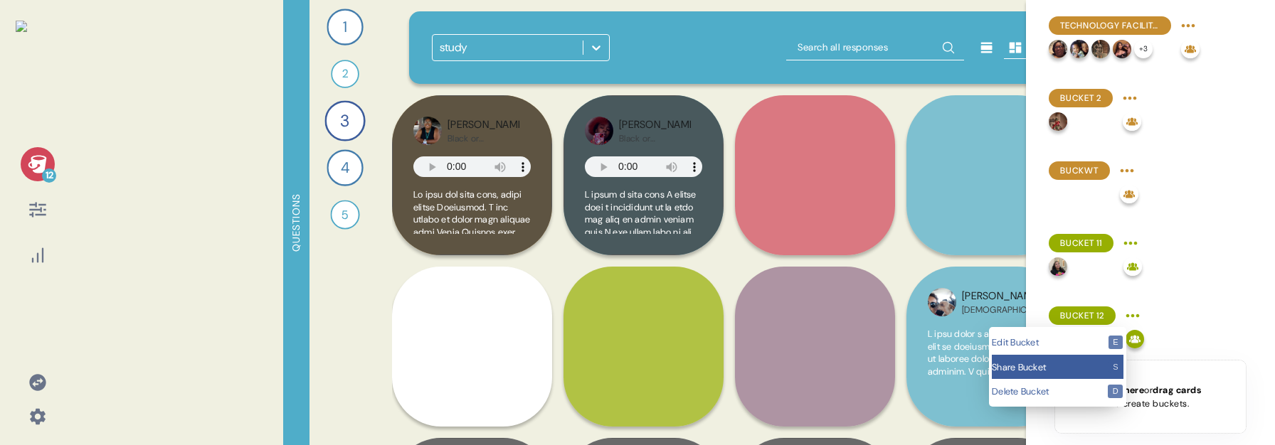
click at [1072, 371] on span "Share Bucket" at bounding box center [1050, 367] width 116 height 9
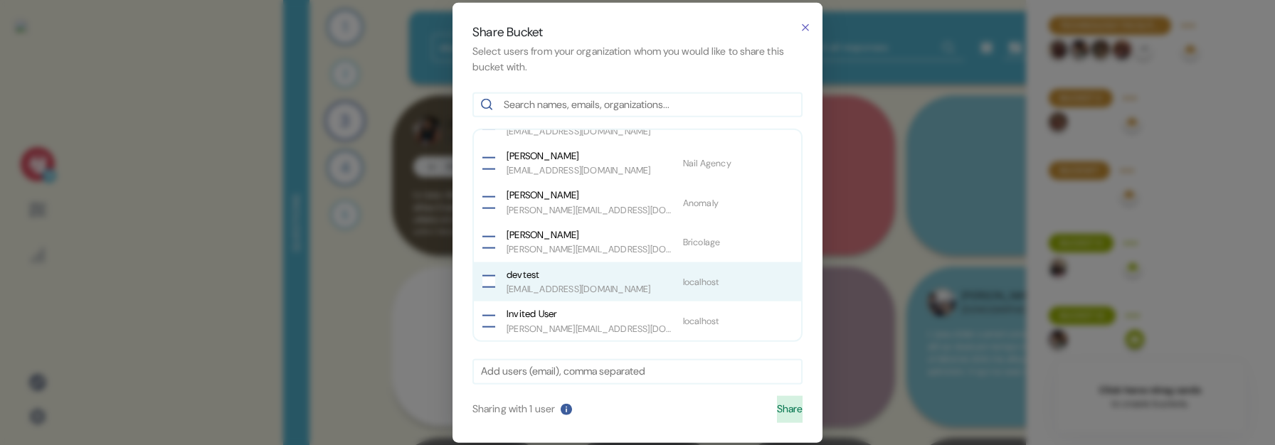
click at [514, 285] on div "devtest devtest@sympler.co localhost" at bounding box center [637, 282] width 327 height 40
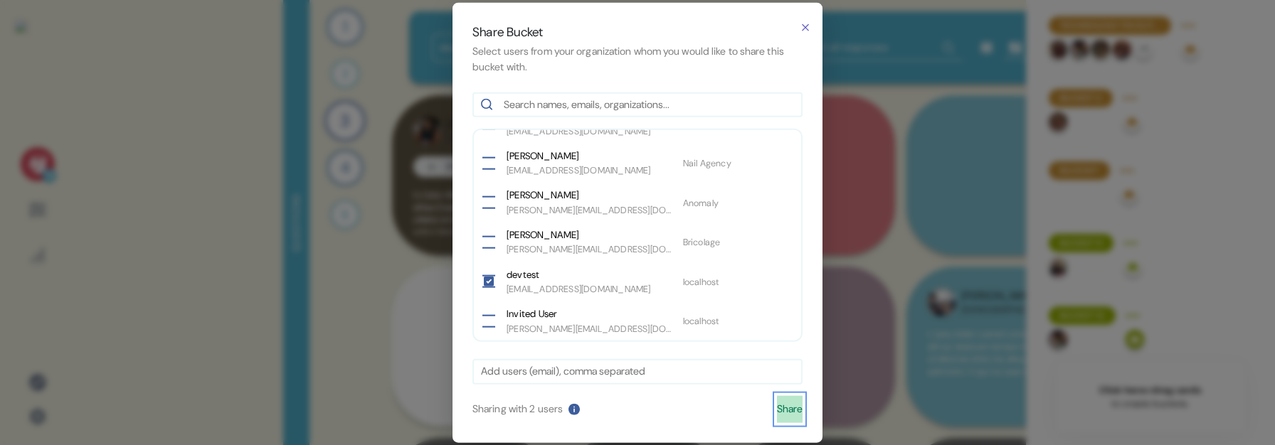
click at [777, 413] on button "Share" at bounding box center [790, 409] width 26 height 27
